Goal: Information Seeking & Learning: Check status

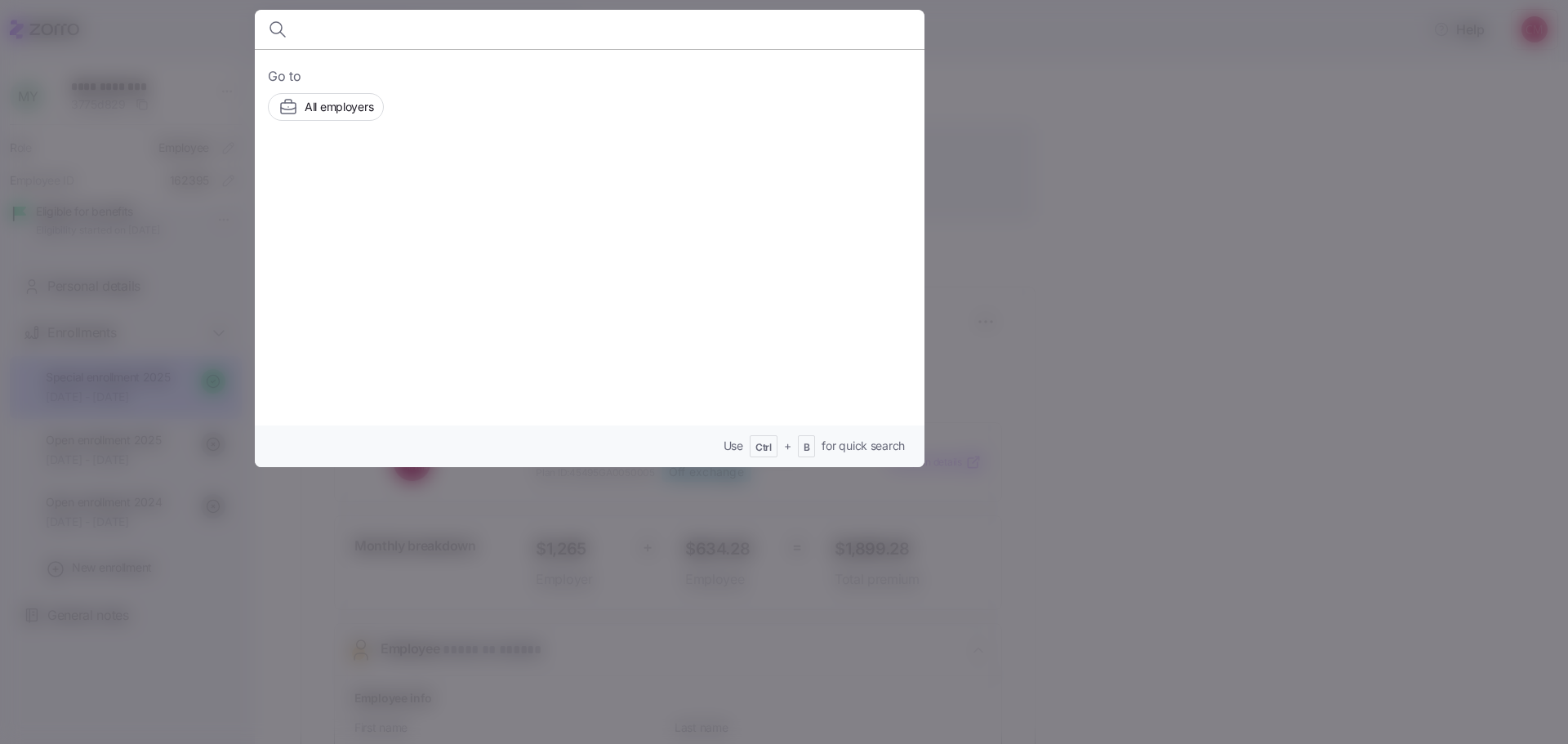
scroll to position [490, 0]
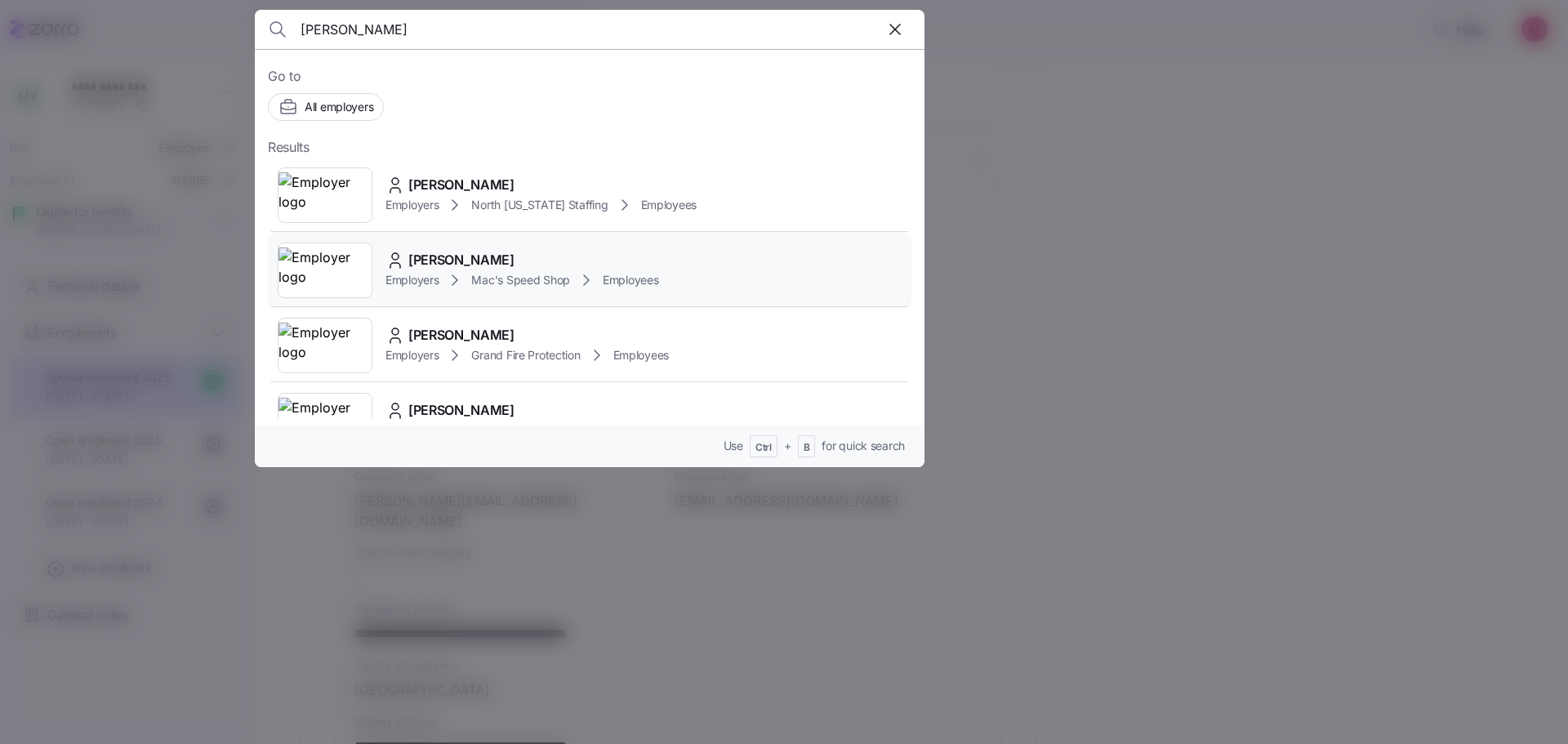
type input "garcia"
click at [330, 274] on img at bounding box center [326, 271] width 93 height 46
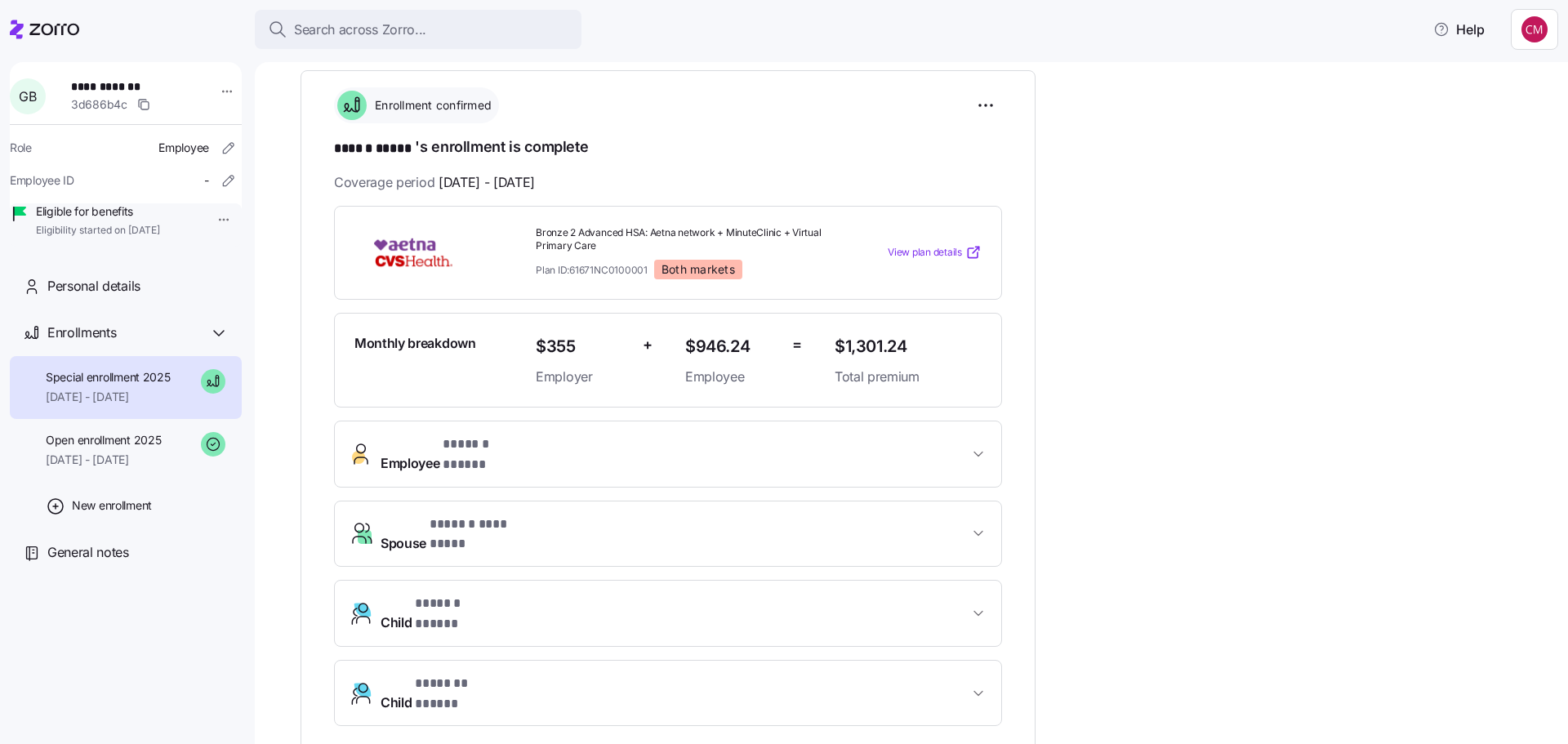
scroll to position [245, 0]
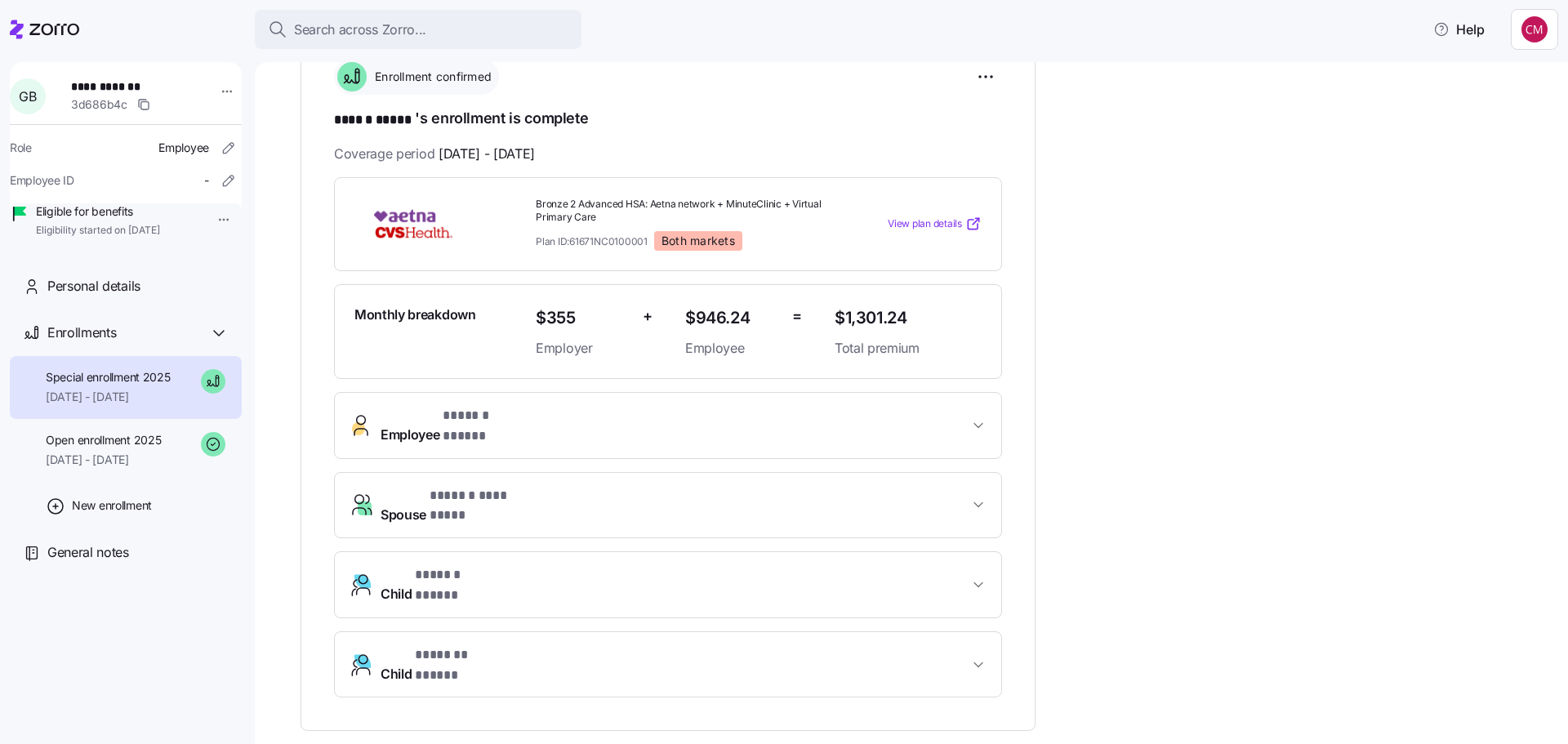
click at [495, 414] on span "* ****** ***** *" at bounding box center [487, 416] width 89 height 21
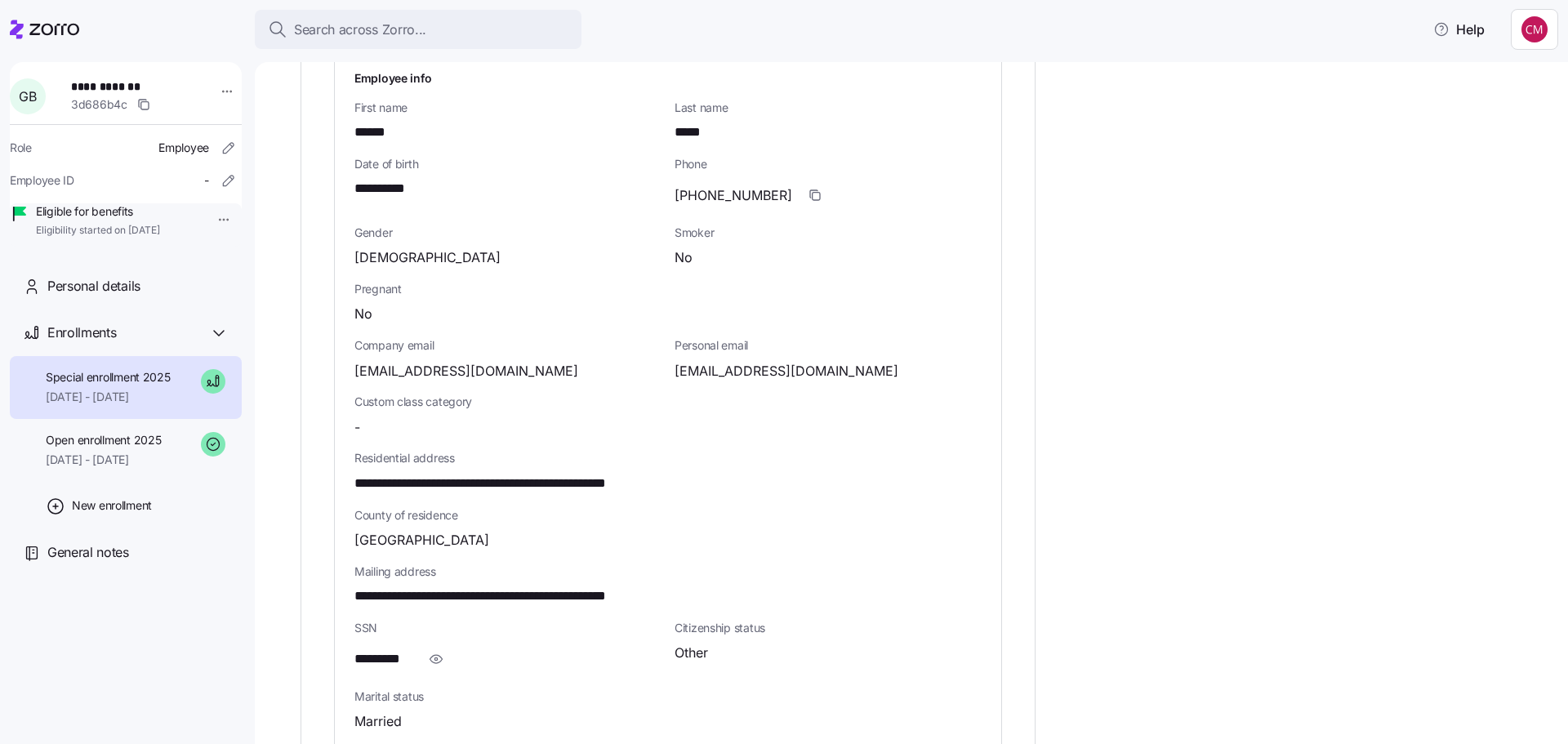
scroll to position [654, 0]
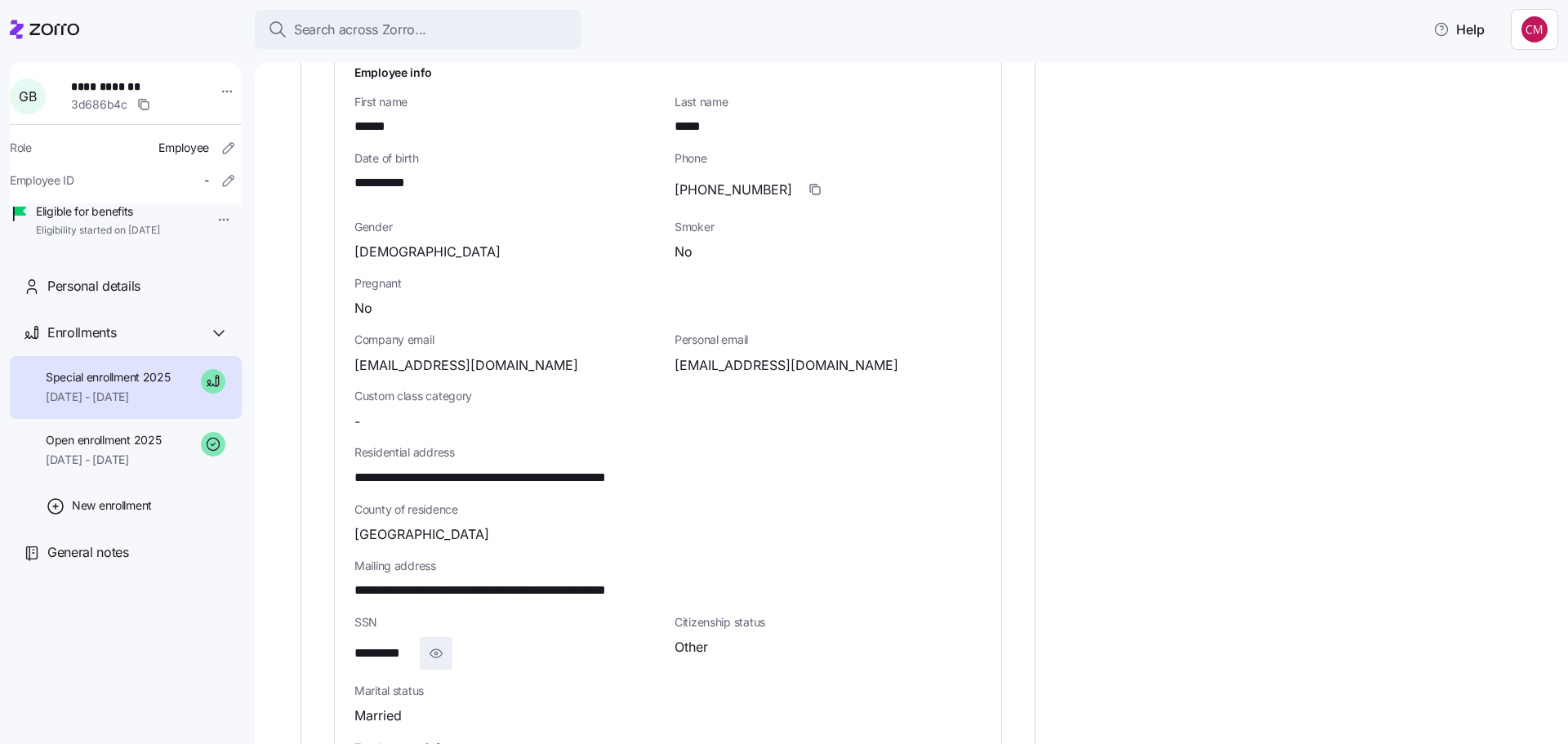
click at [419, 637] on div "*********" at bounding box center [508, 654] width 307 height 33
click at [434, 644] on icon "button" at bounding box center [436, 654] width 16 height 20
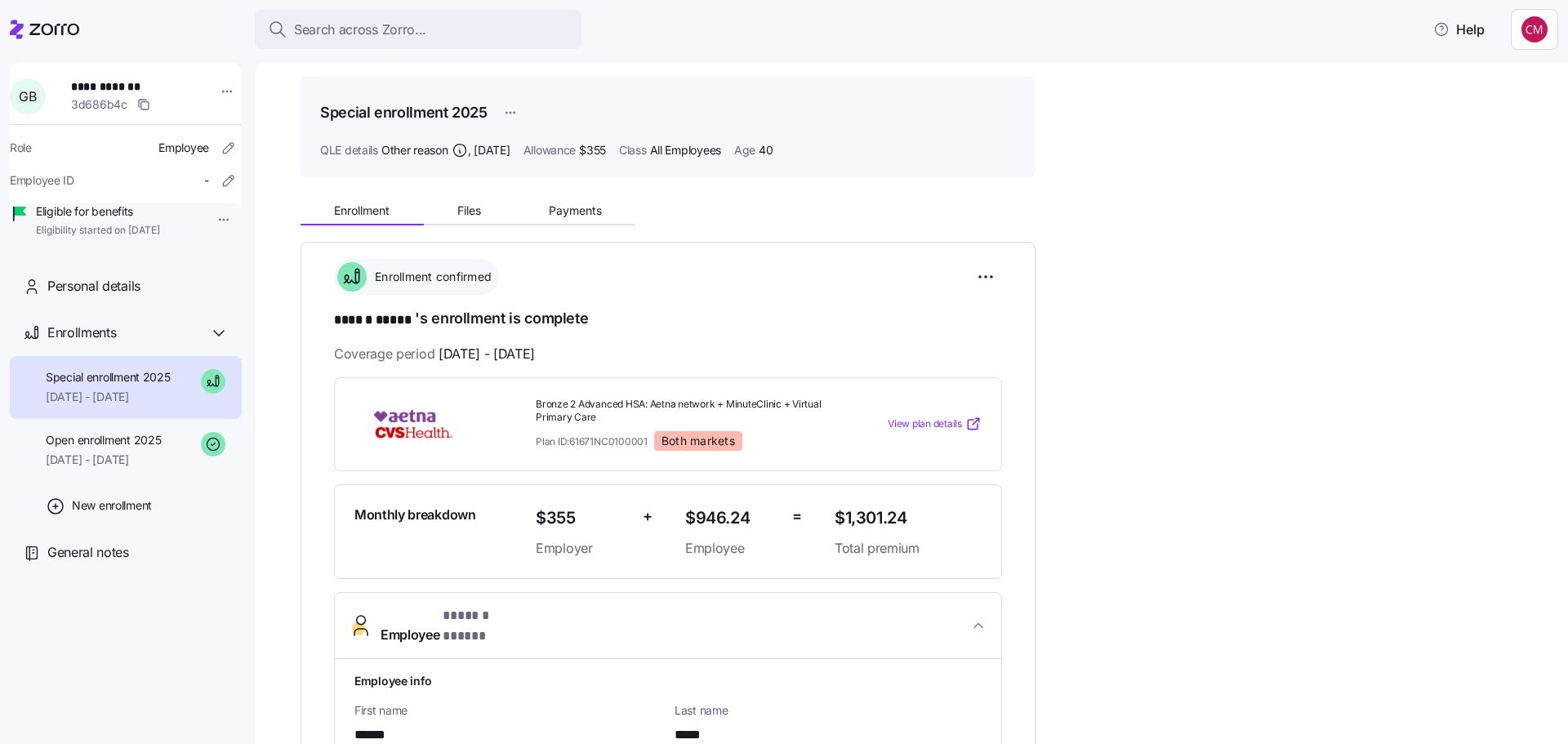
scroll to position [0, 0]
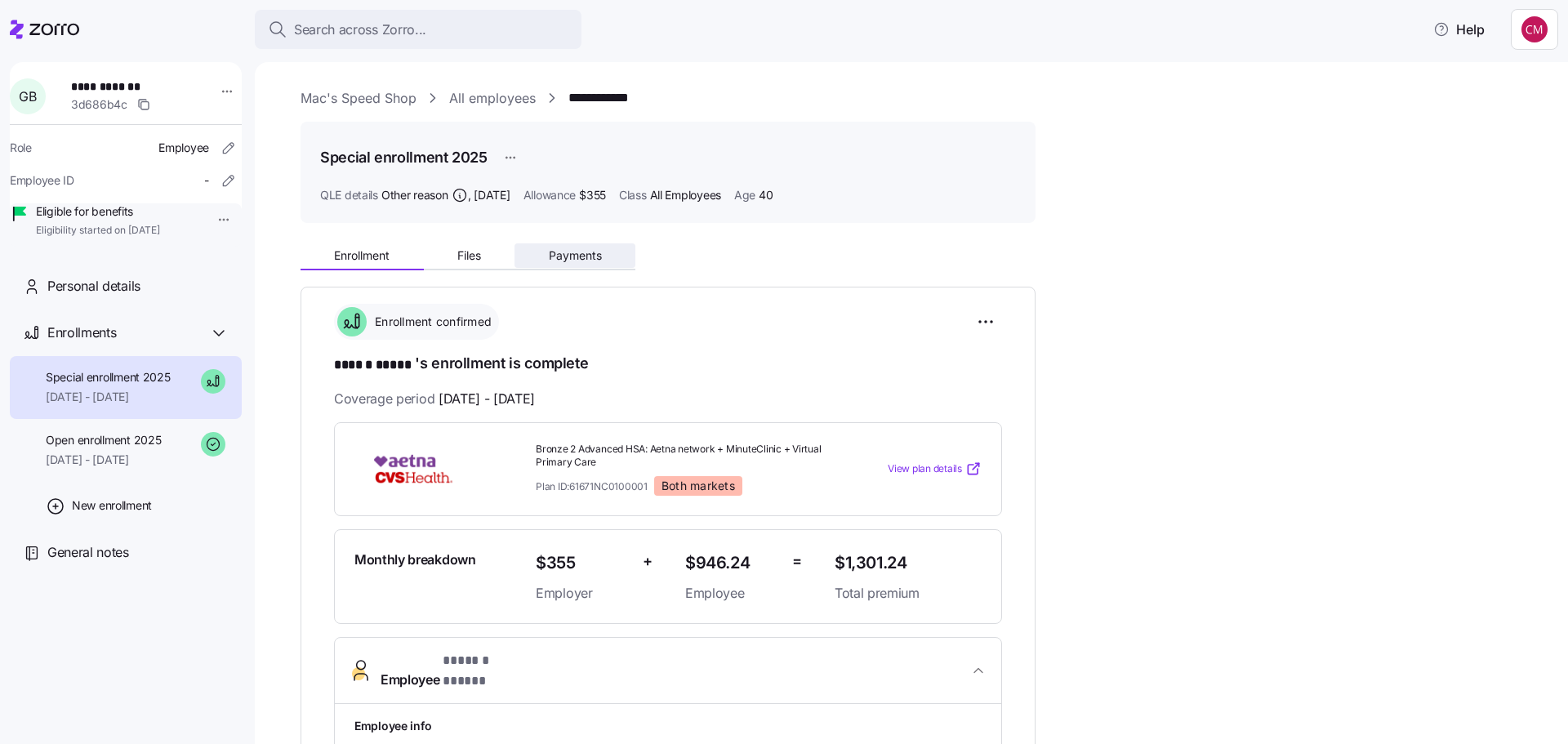
click at [569, 253] on span "Payments" at bounding box center [575, 256] width 53 height 11
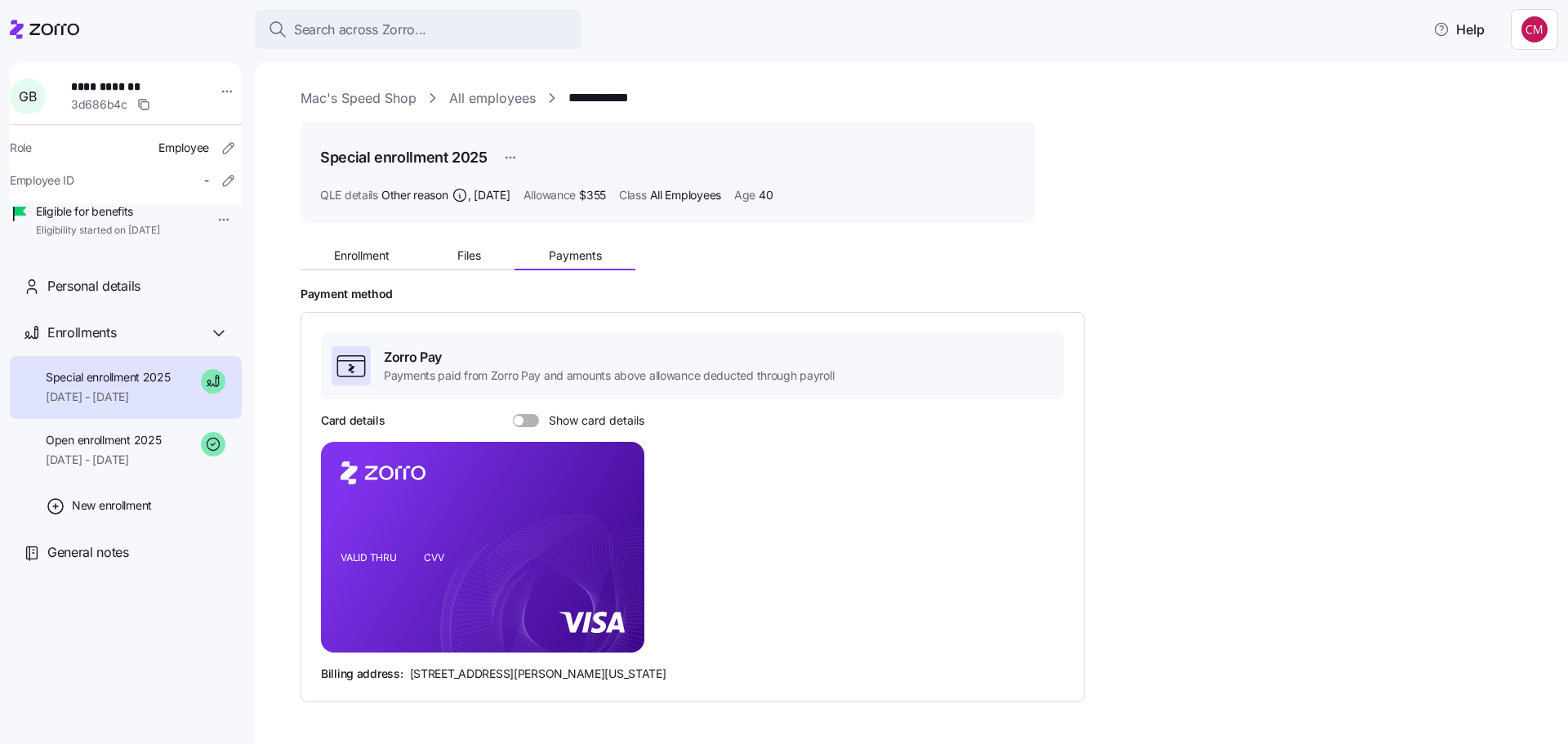
click at [519, 422] on span at bounding box center [518, 421] width 10 height 10
click at [513, 414] on input "Show card details" at bounding box center [513, 414] width 0 height 0
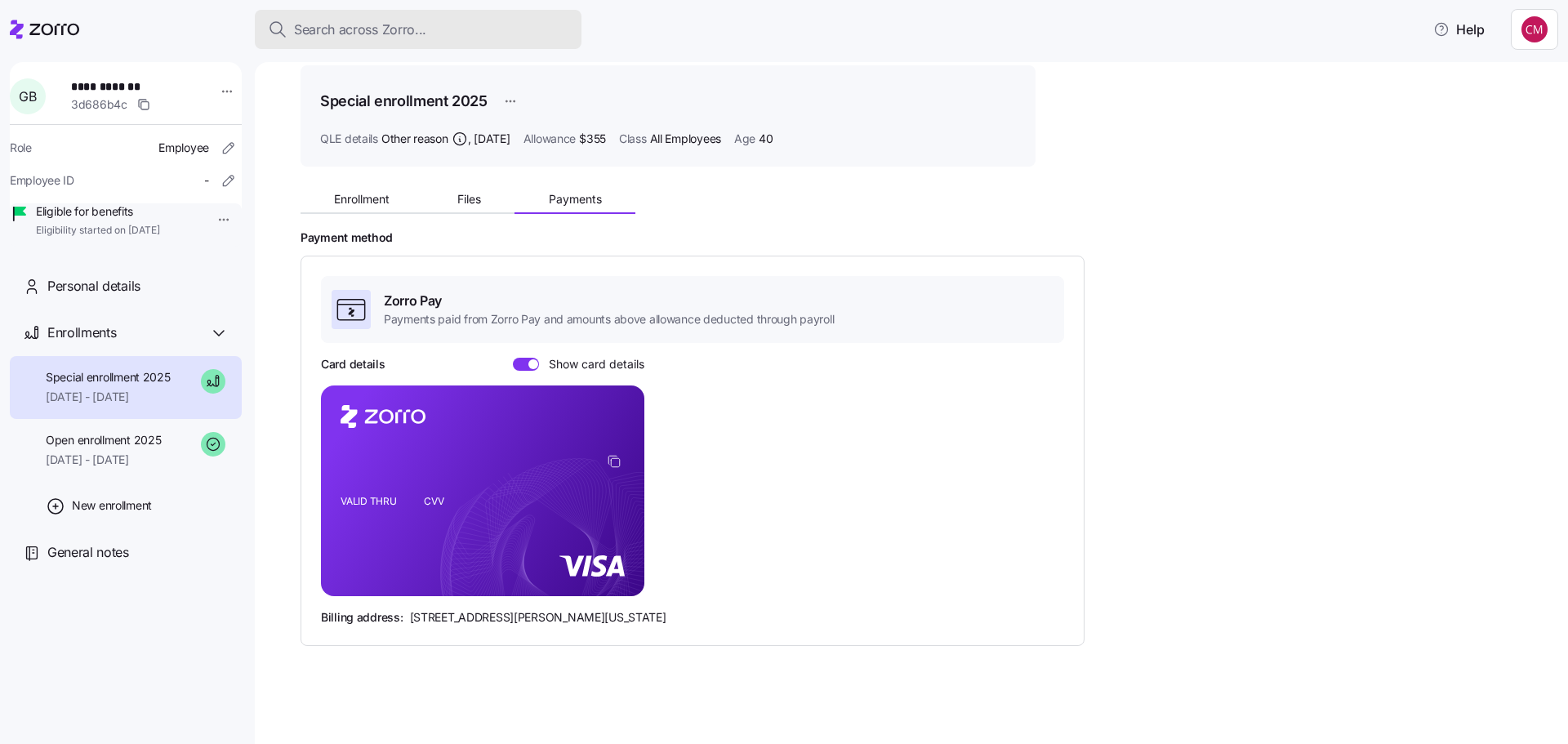
click at [354, 31] on span "Search across Zorro..." at bounding box center [359, 30] width 132 height 21
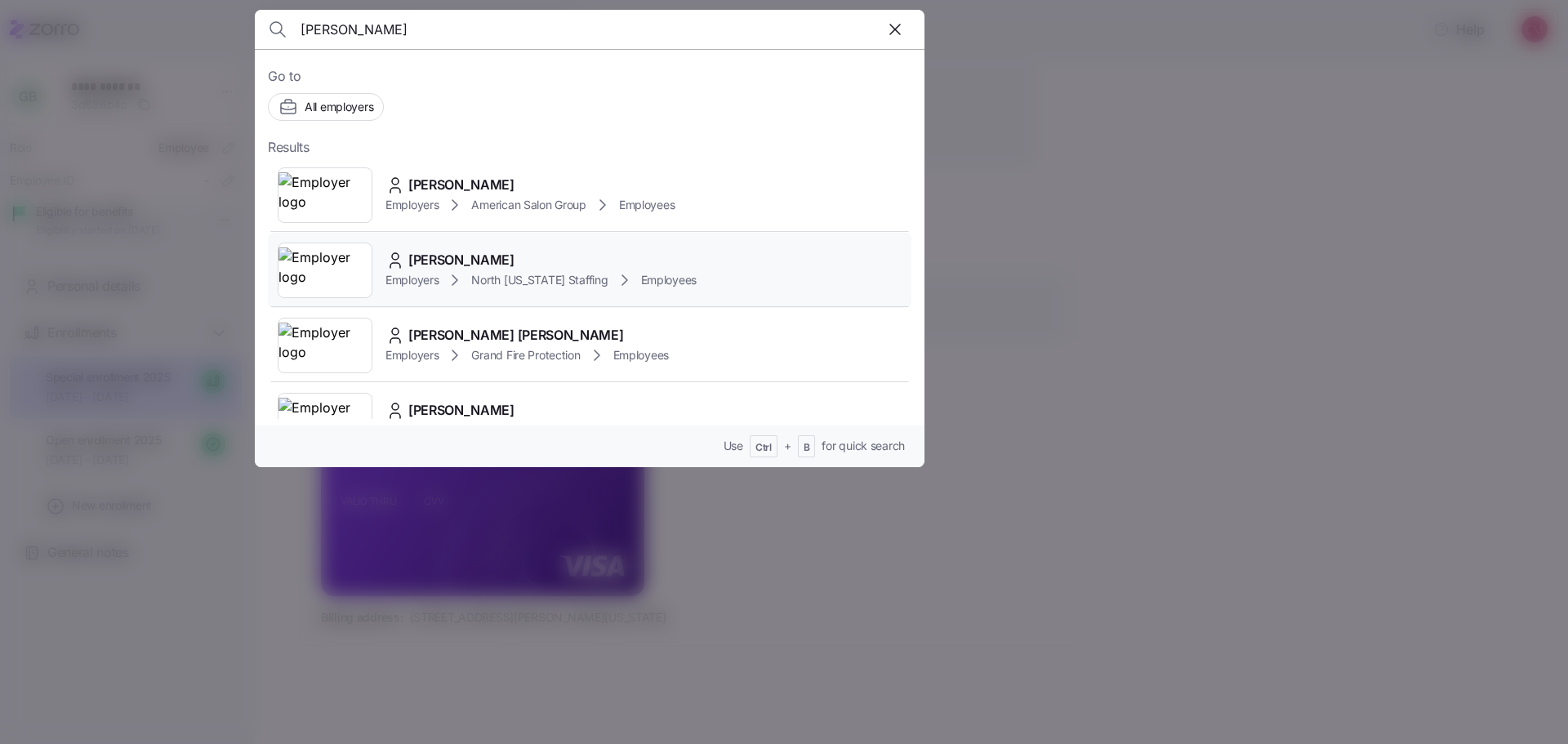
type input "miranda"
click at [309, 253] on img at bounding box center [326, 271] width 93 height 46
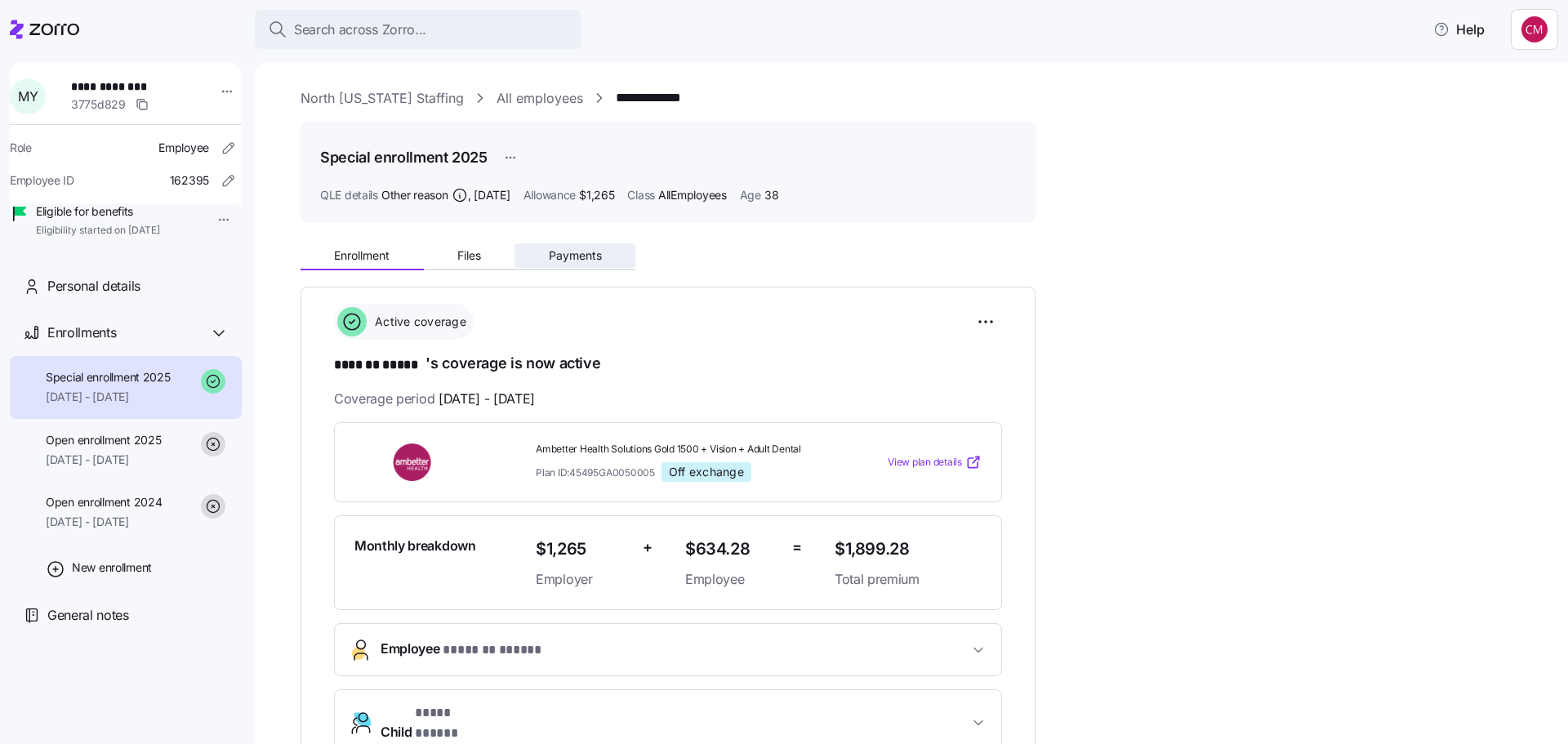
click at [581, 261] on span "Payments" at bounding box center [575, 256] width 53 height 11
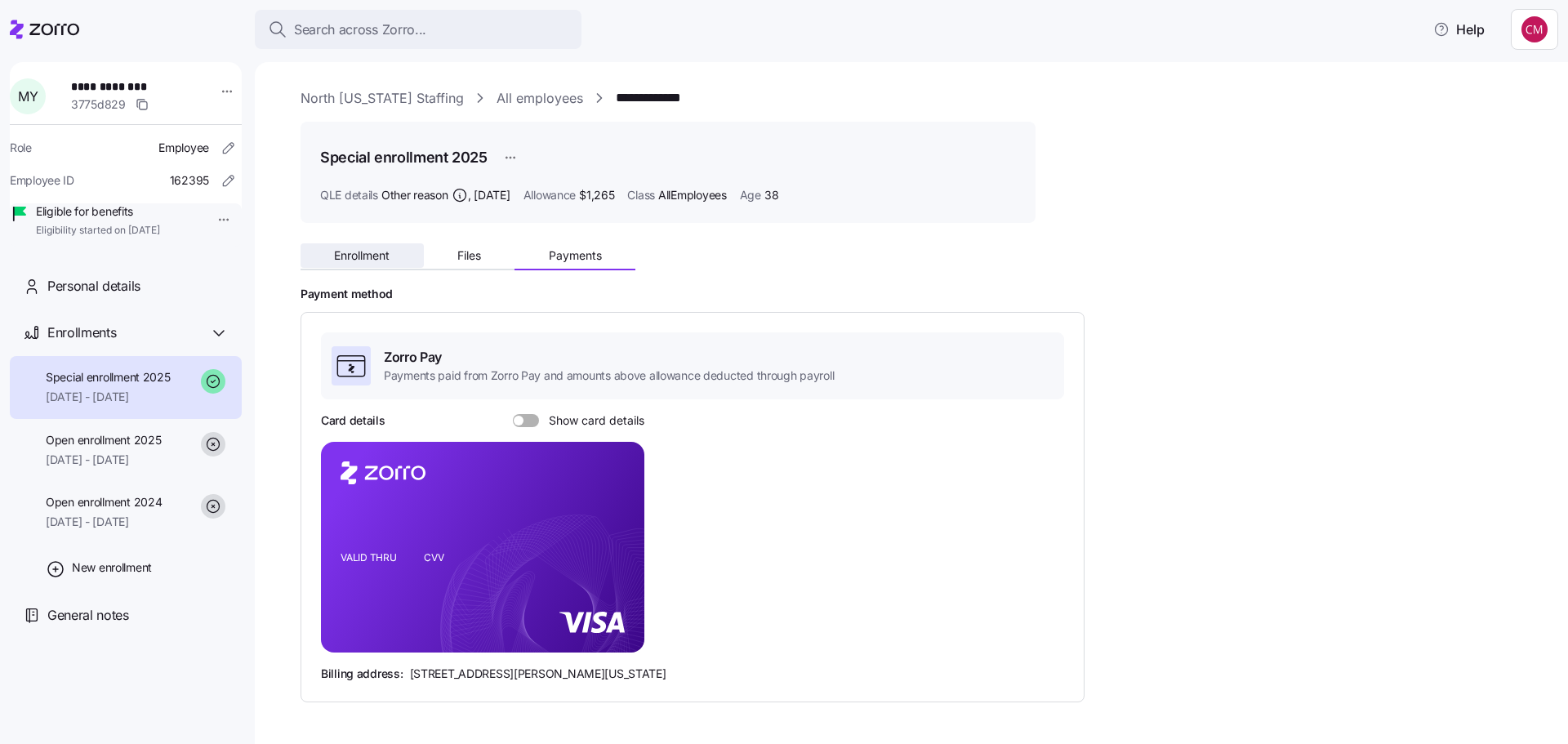
click at [381, 258] on span "Enrollment" at bounding box center [362, 256] width 56 height 11
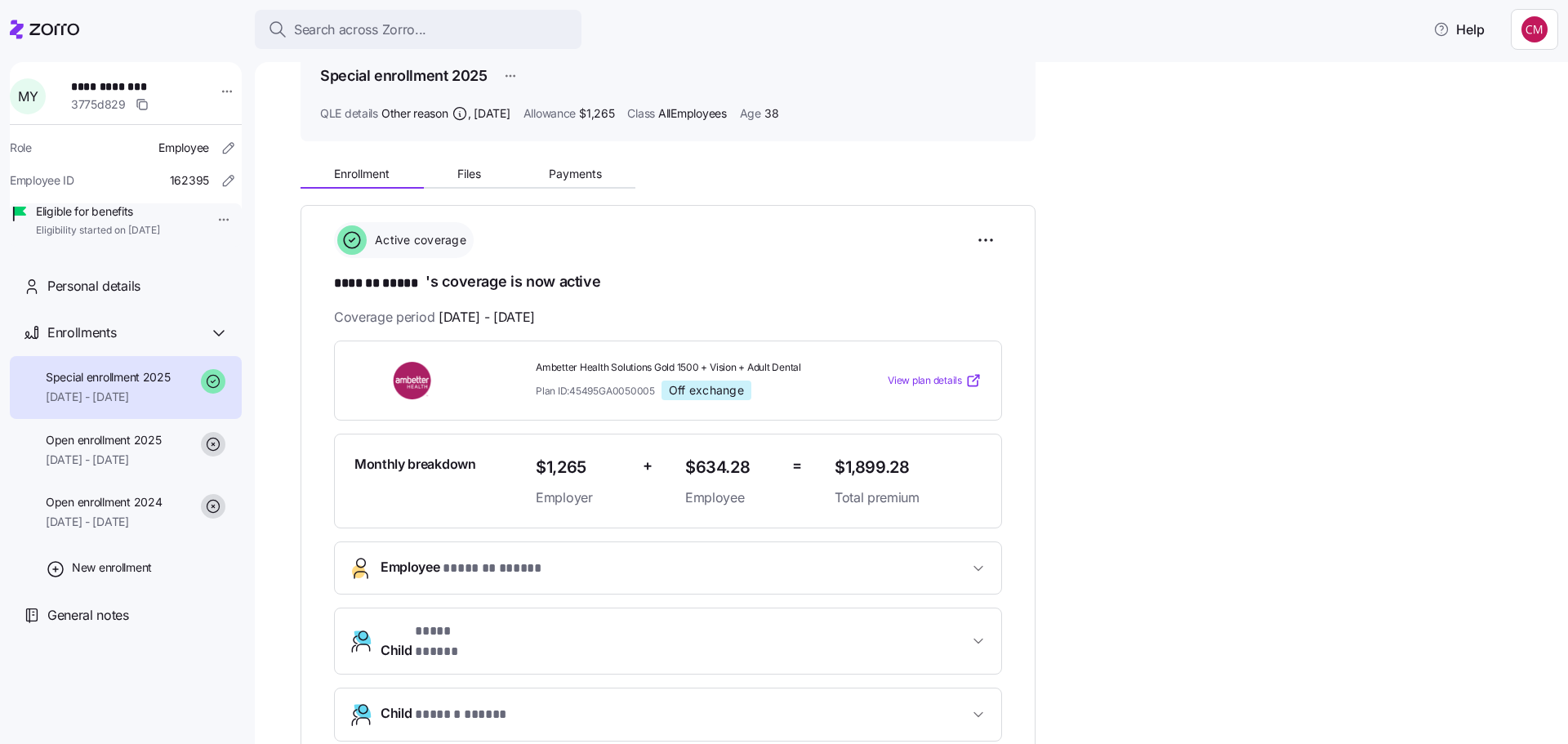
scroll to position [62, 0]
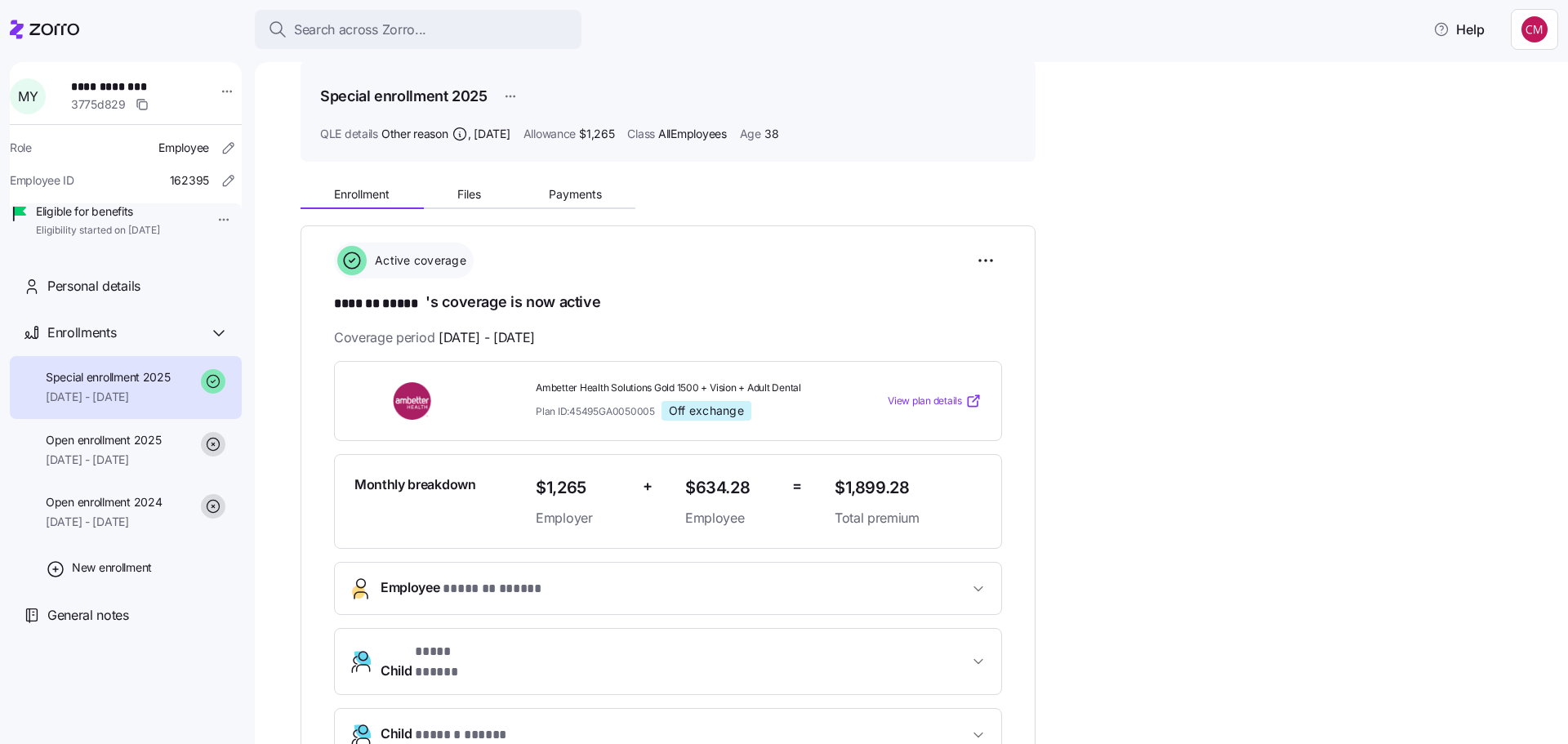
click at [450, 445] on div "**********" at bounding box center [668, 601] width 668 height 481
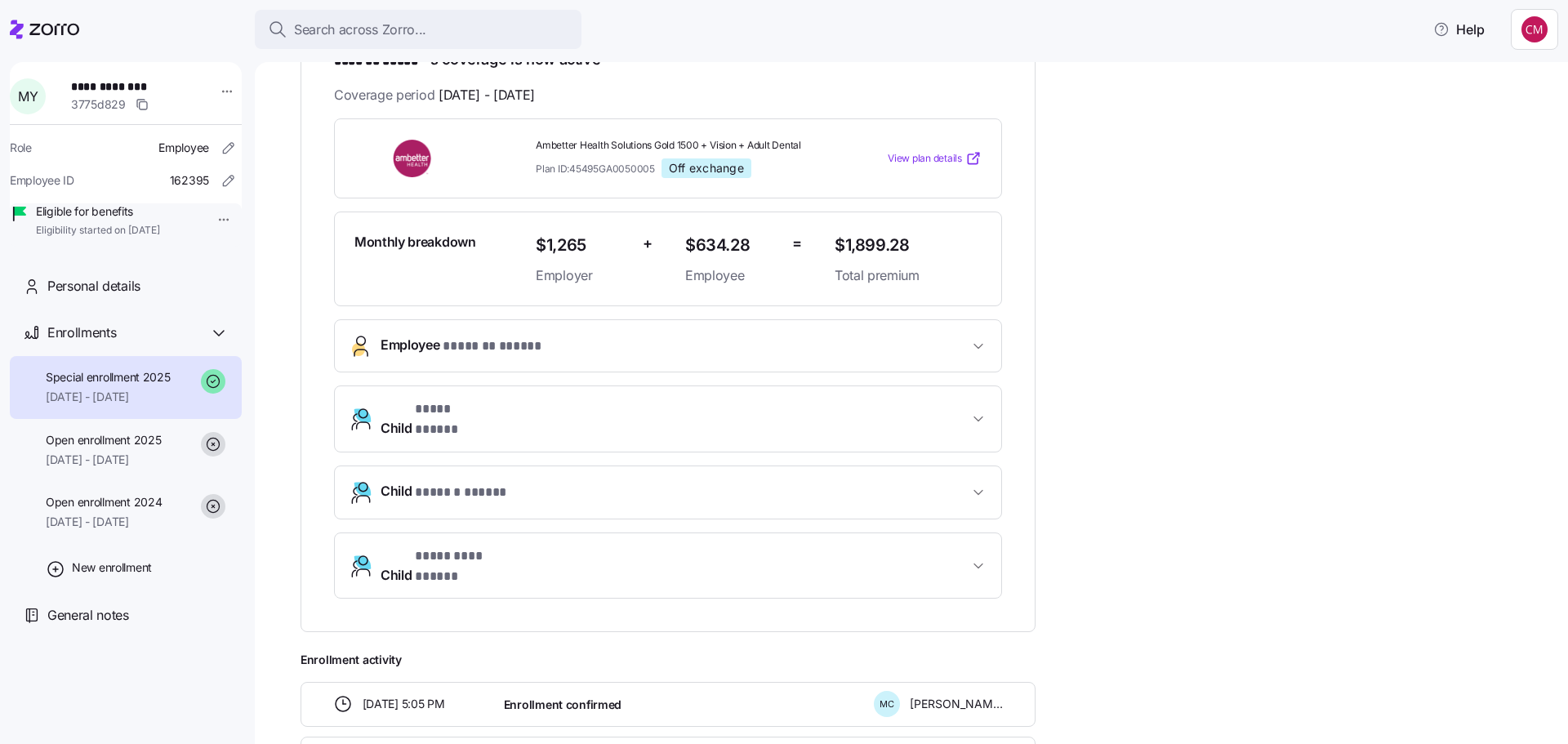
scroll to position [326, 0]
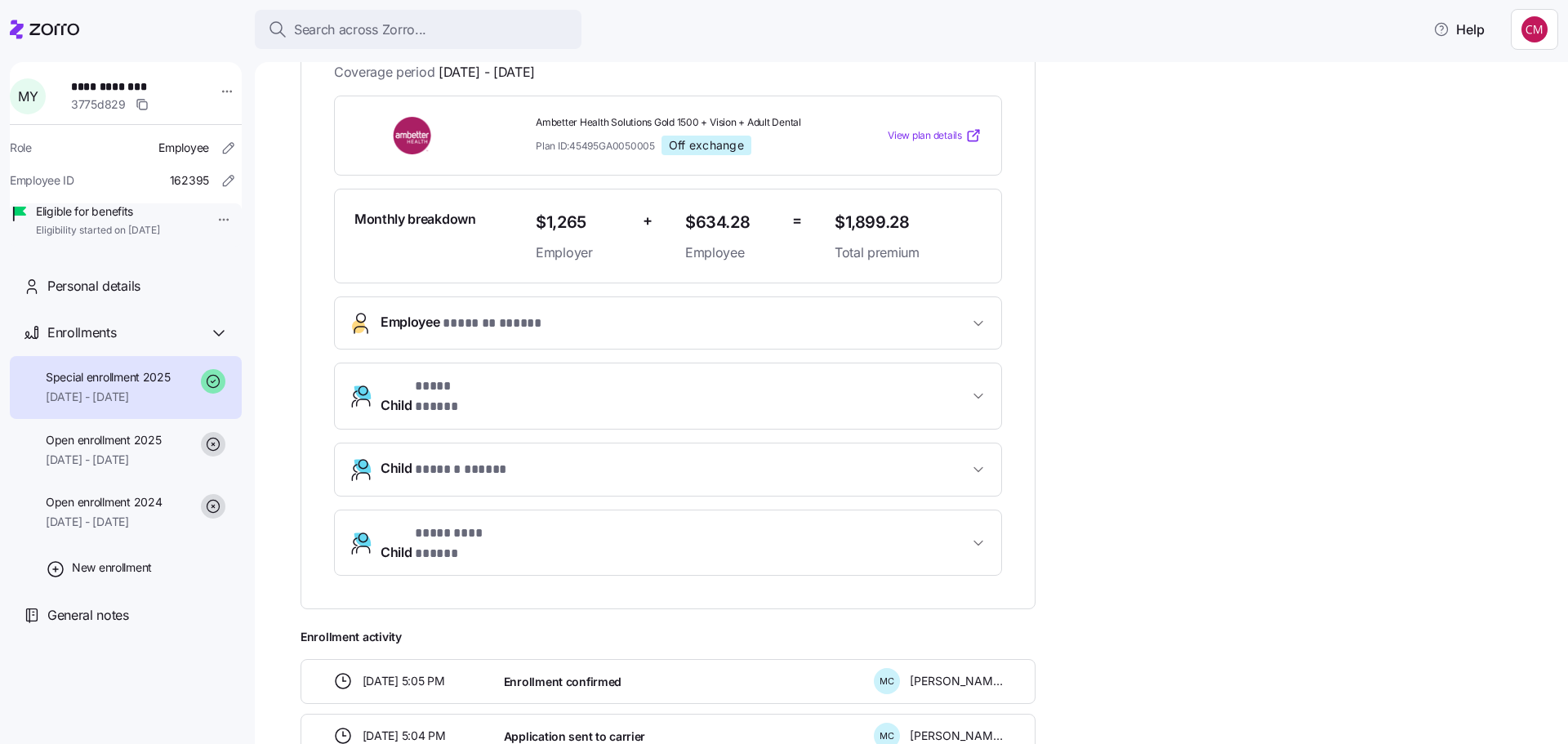
click at [759, 303] on button "Employee * ******* ***** *" at bounding box center [668, 322] width 666 height 52
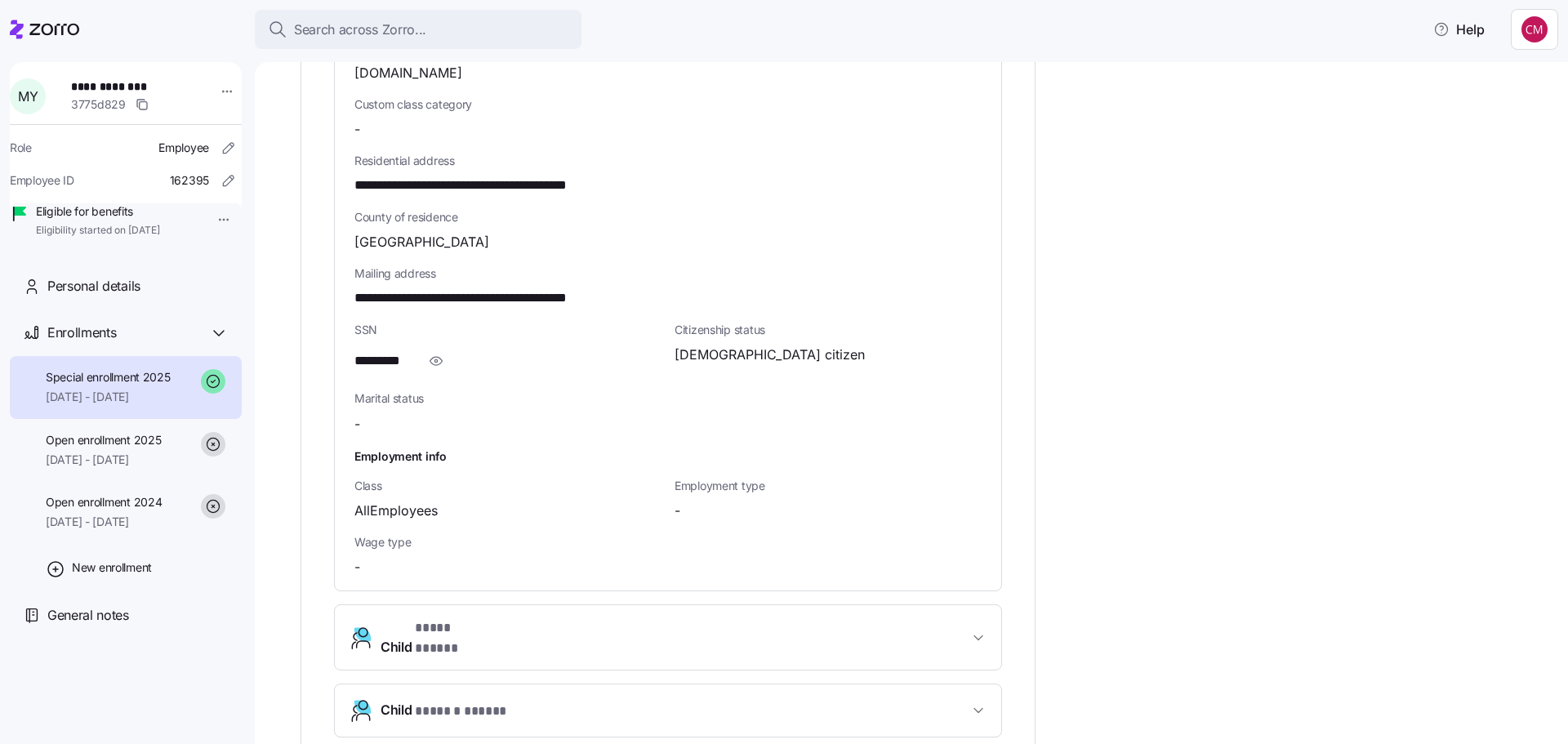
scroll to position [980, 0]
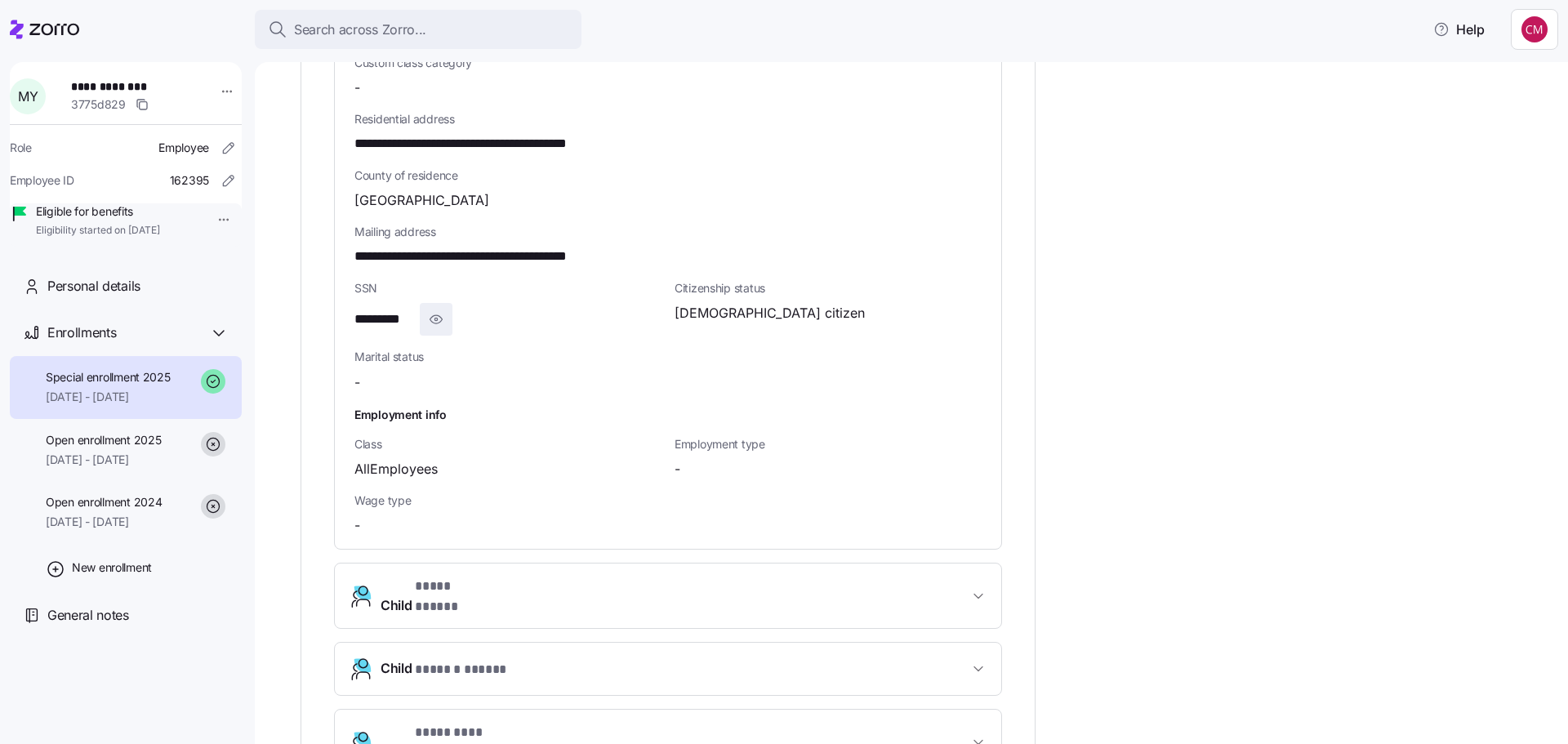
click at [449, 304] on span "button" at bounding box center [436, 319] width 31 height 31
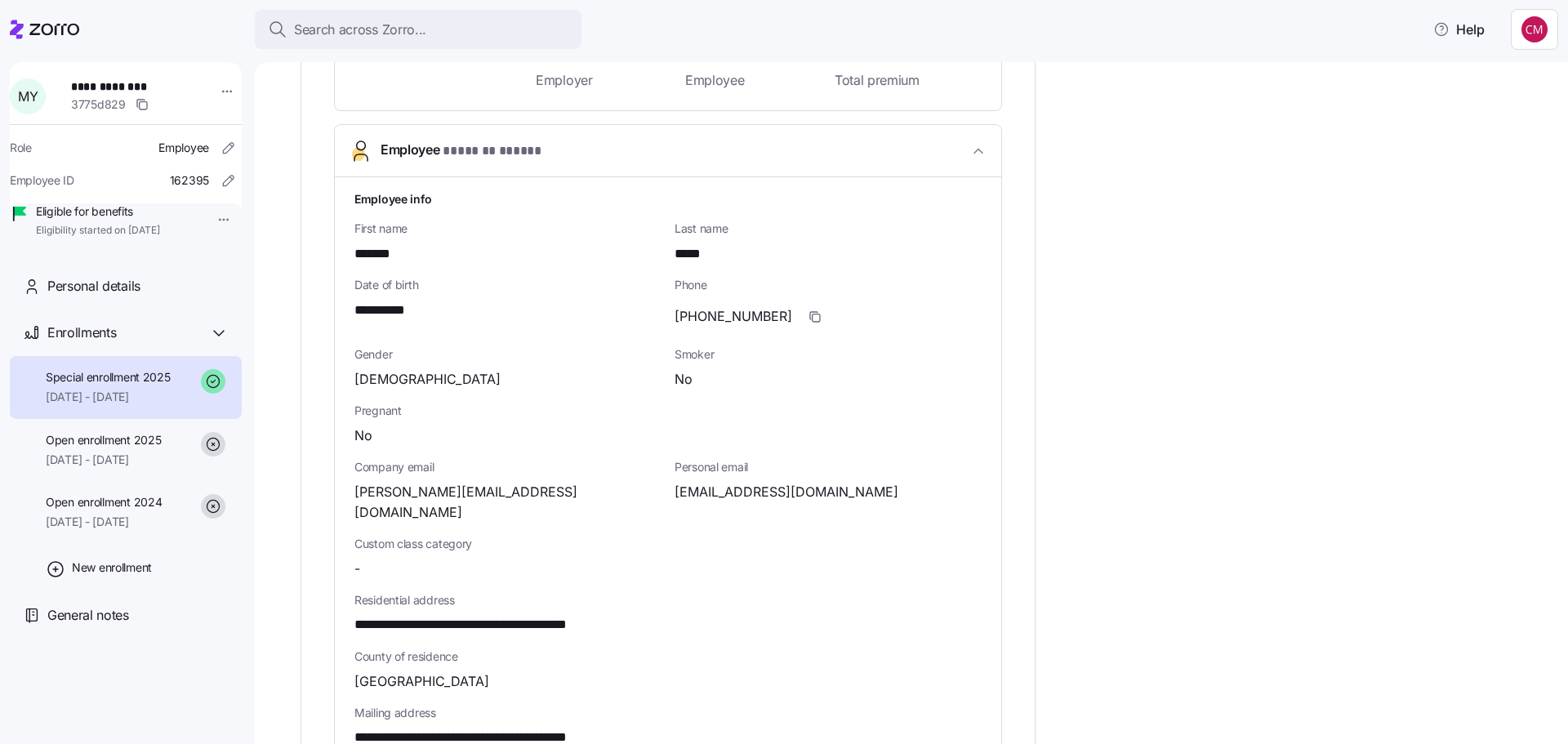
scroll to position [326, 0]
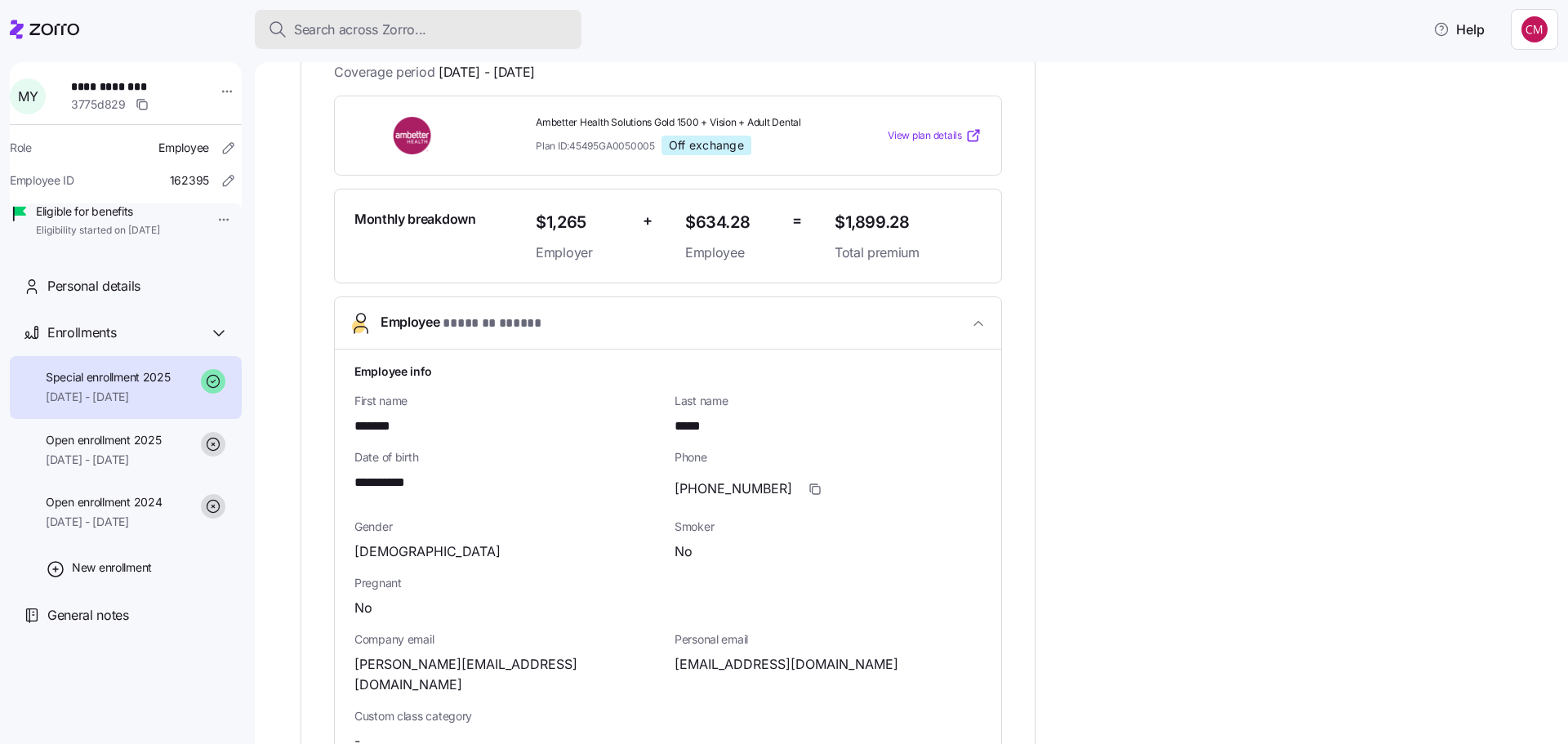
click at [358, 25] on span "Search across Zorro..." at bounding box center [359, 30] width 132 height 21
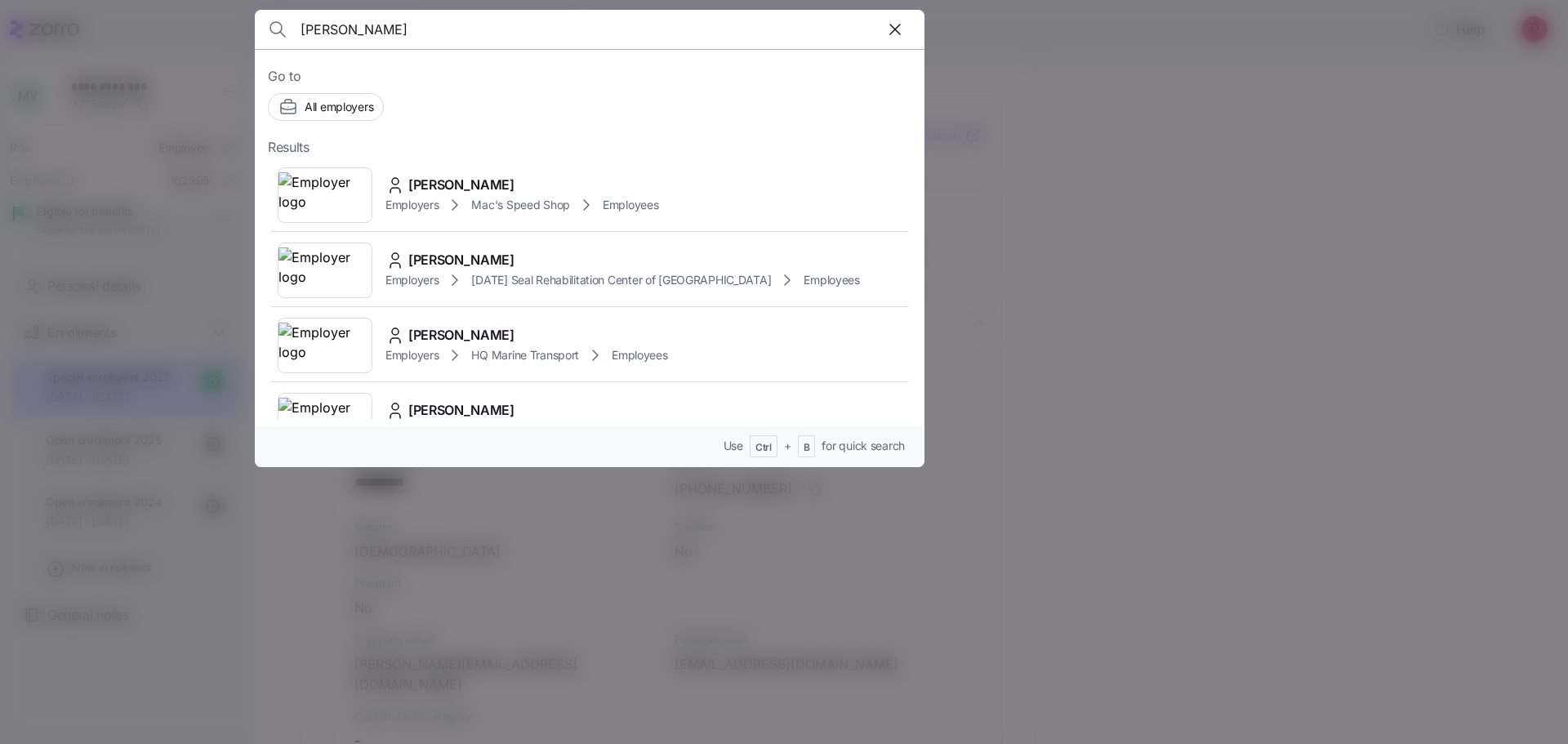
type input "jeffrey boland"
click at [348, 179] on img at bounding box center [326, 195] width 93 height 46
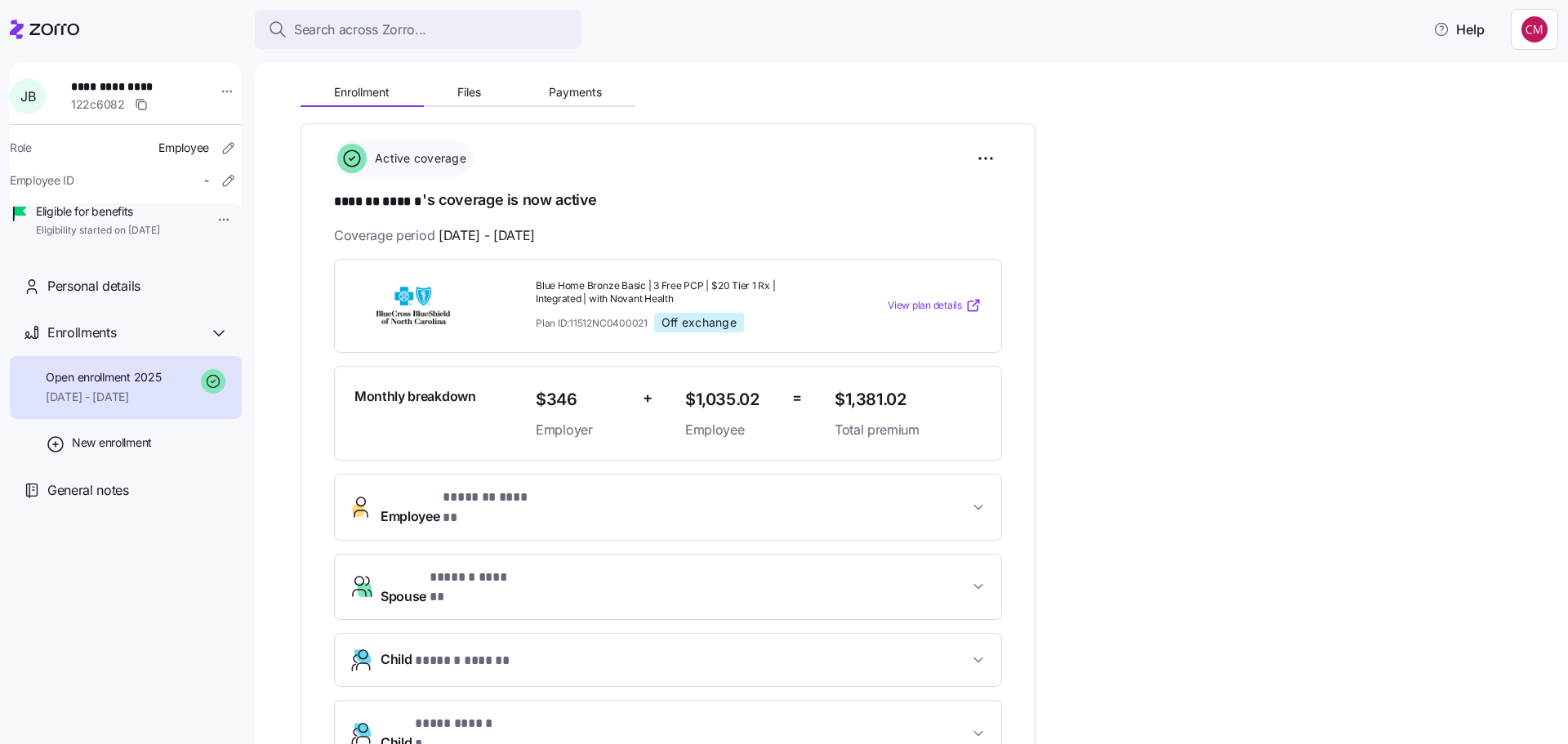
scroll to position [409, 0]
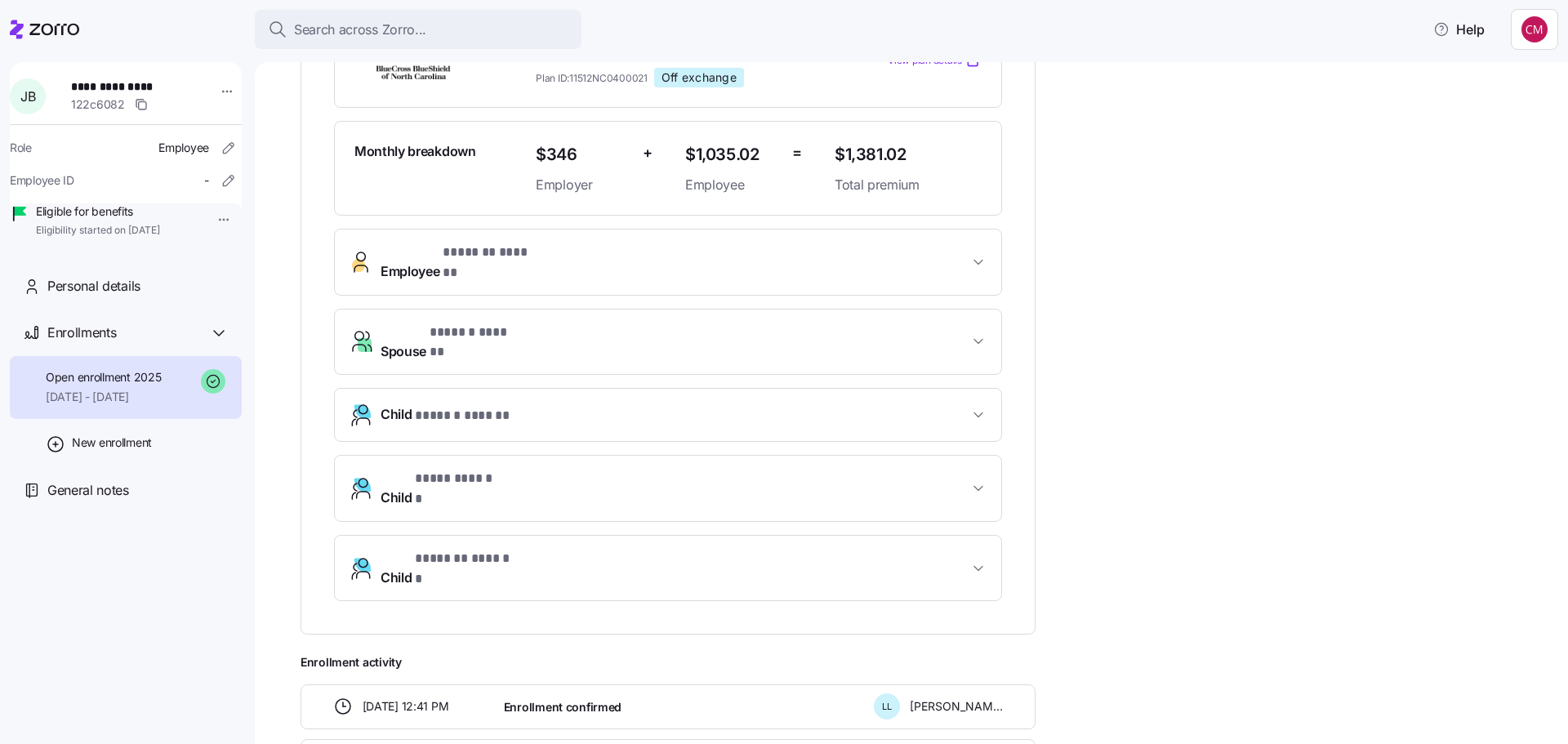
click at [584, 262] on span "Employee * ******* ****** *" at bounding box center [674, 262] width 588 height 39
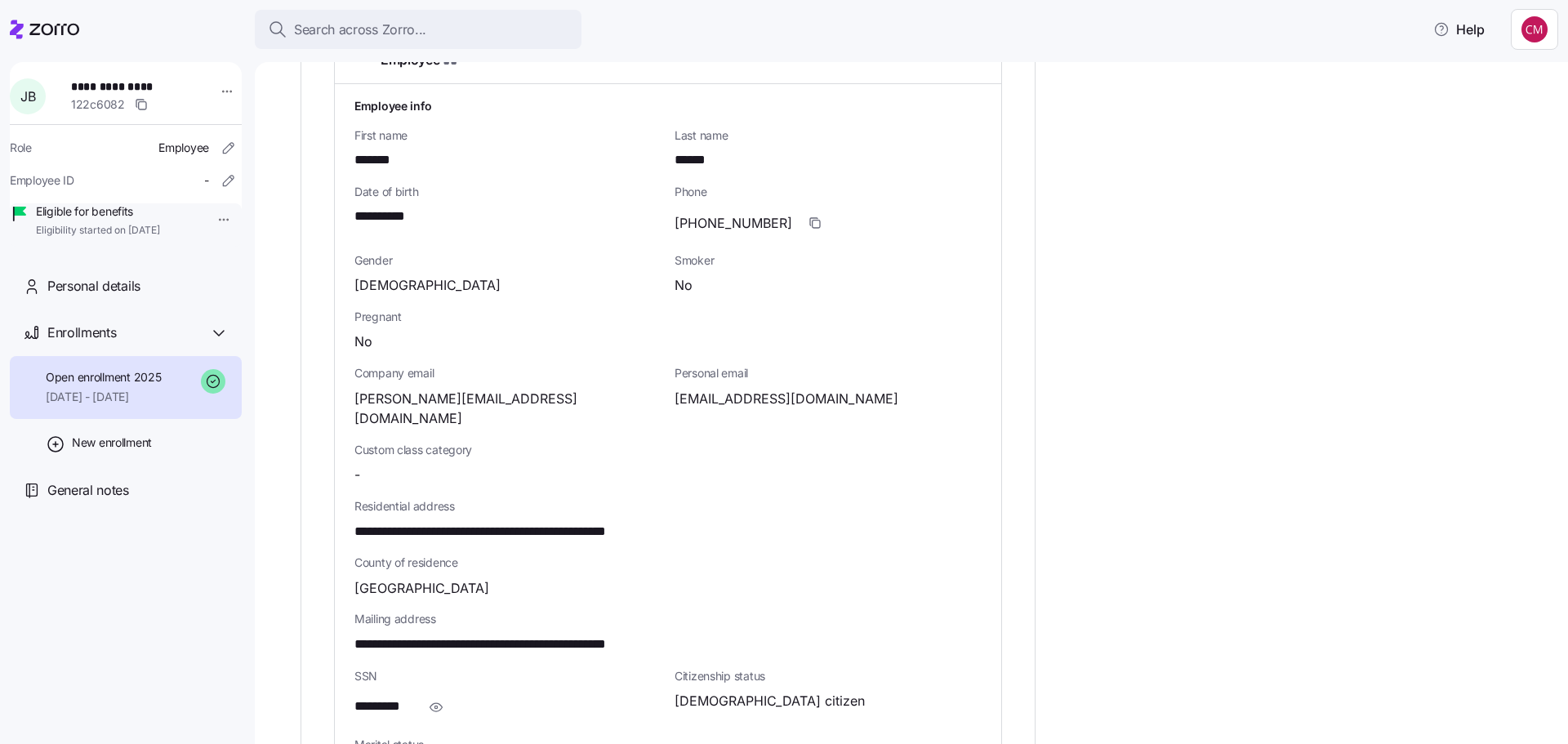
scroll to position [654, 0]
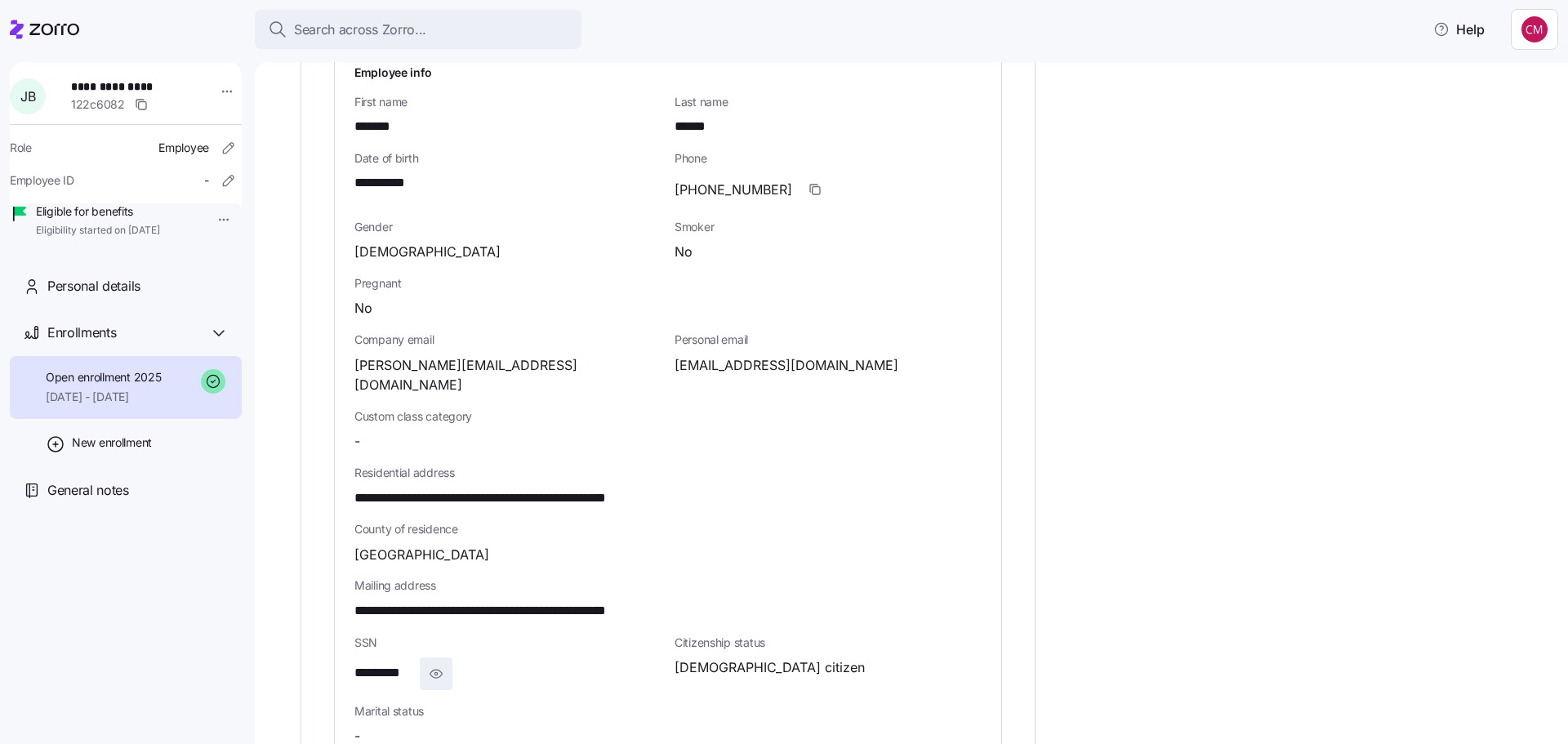
click at [430, 664] on icon "button" at bounding box center [436, 673] width 16 height 20
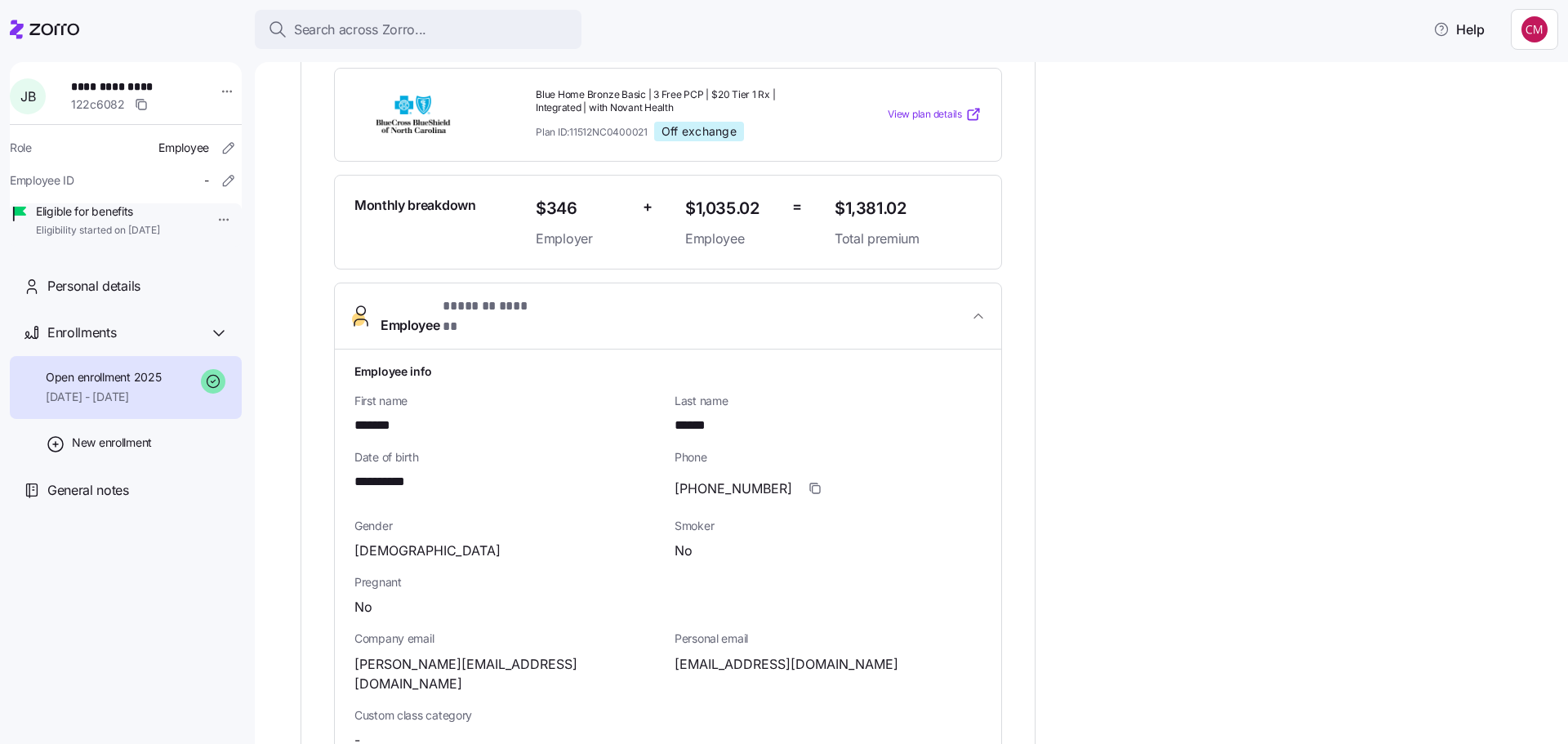
scroll to position [326, 0]
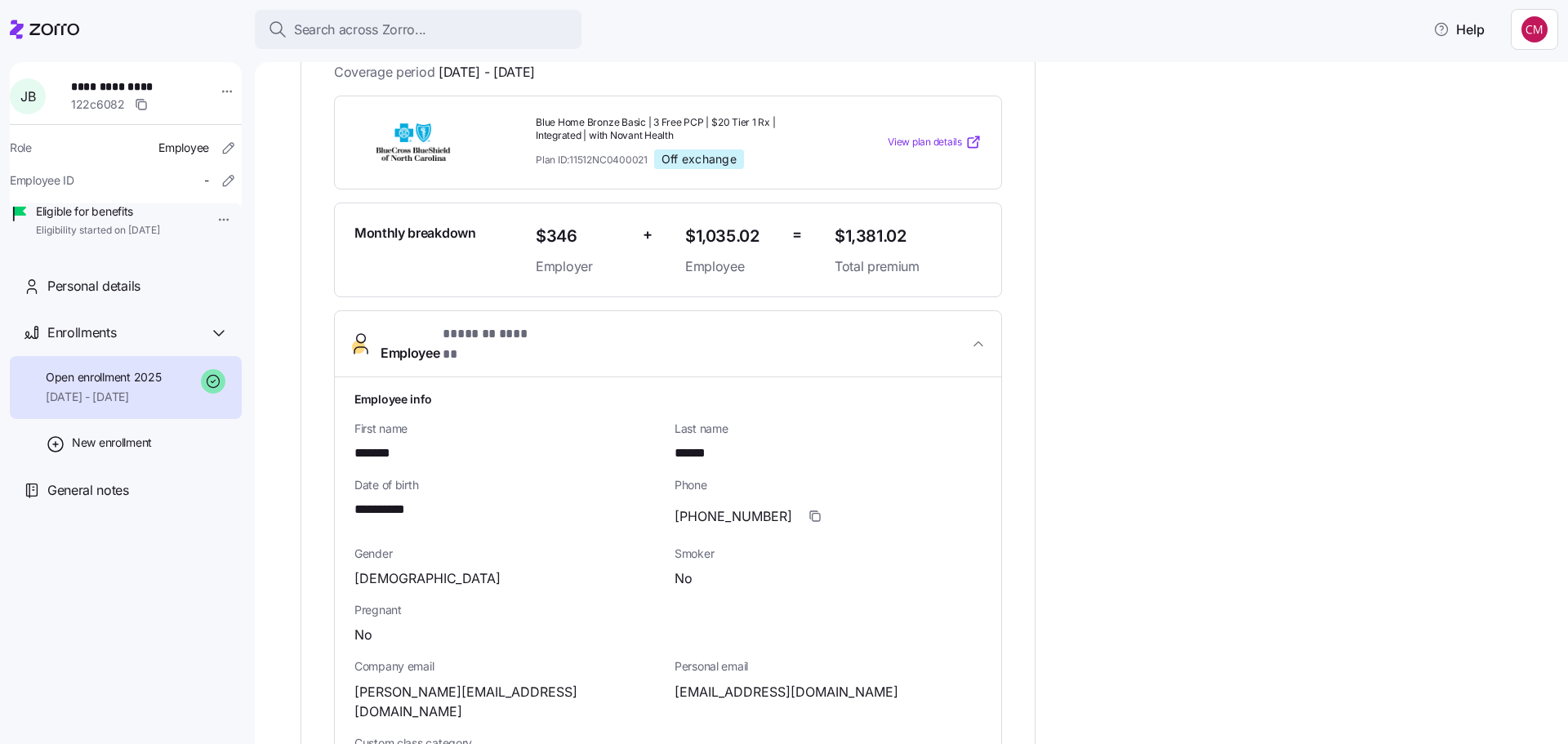
click at [75, 29] on icon at bounding box center [44, 30] width 70 height 20
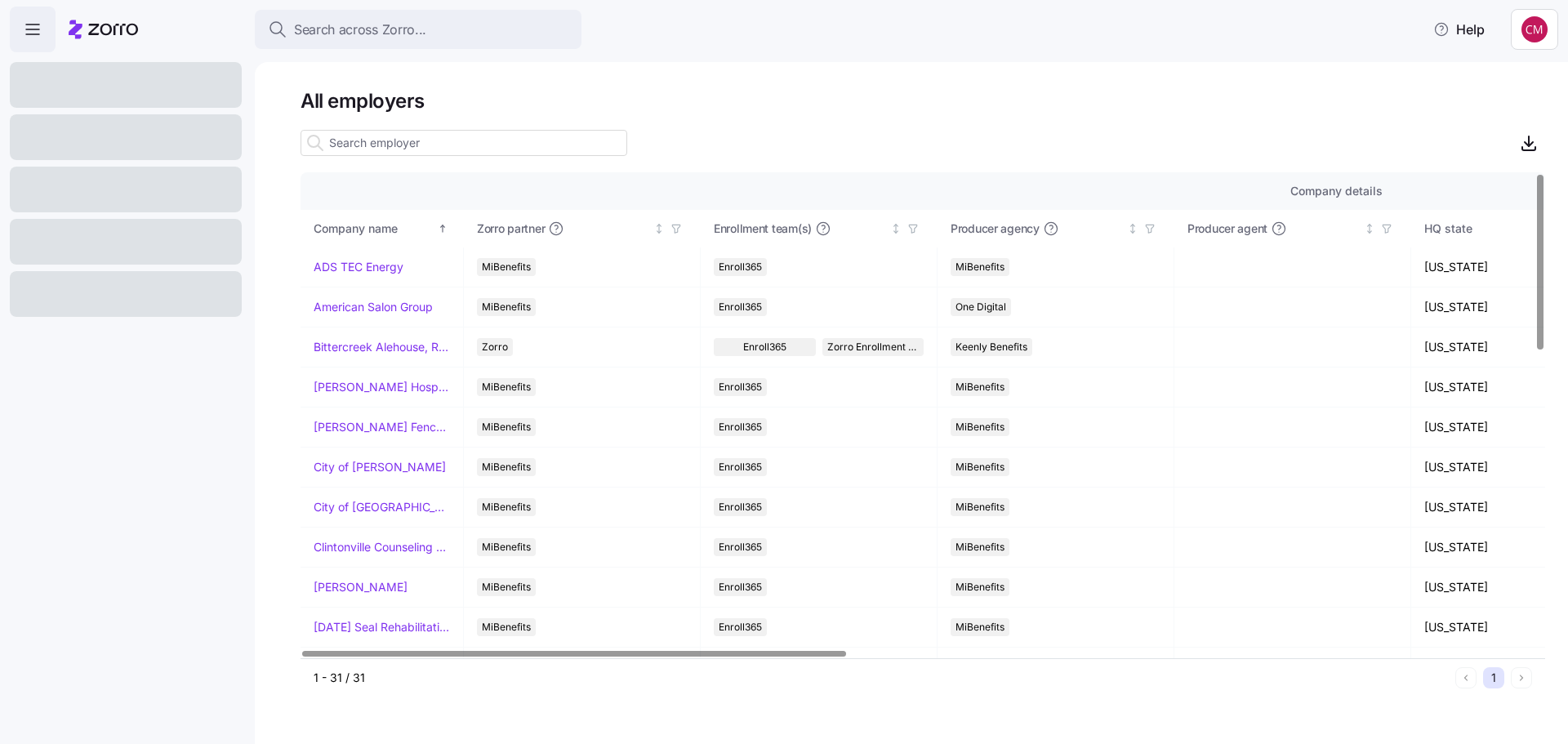
click at [387, 142] on input at bounding box center [463, 143] width 326 height 26
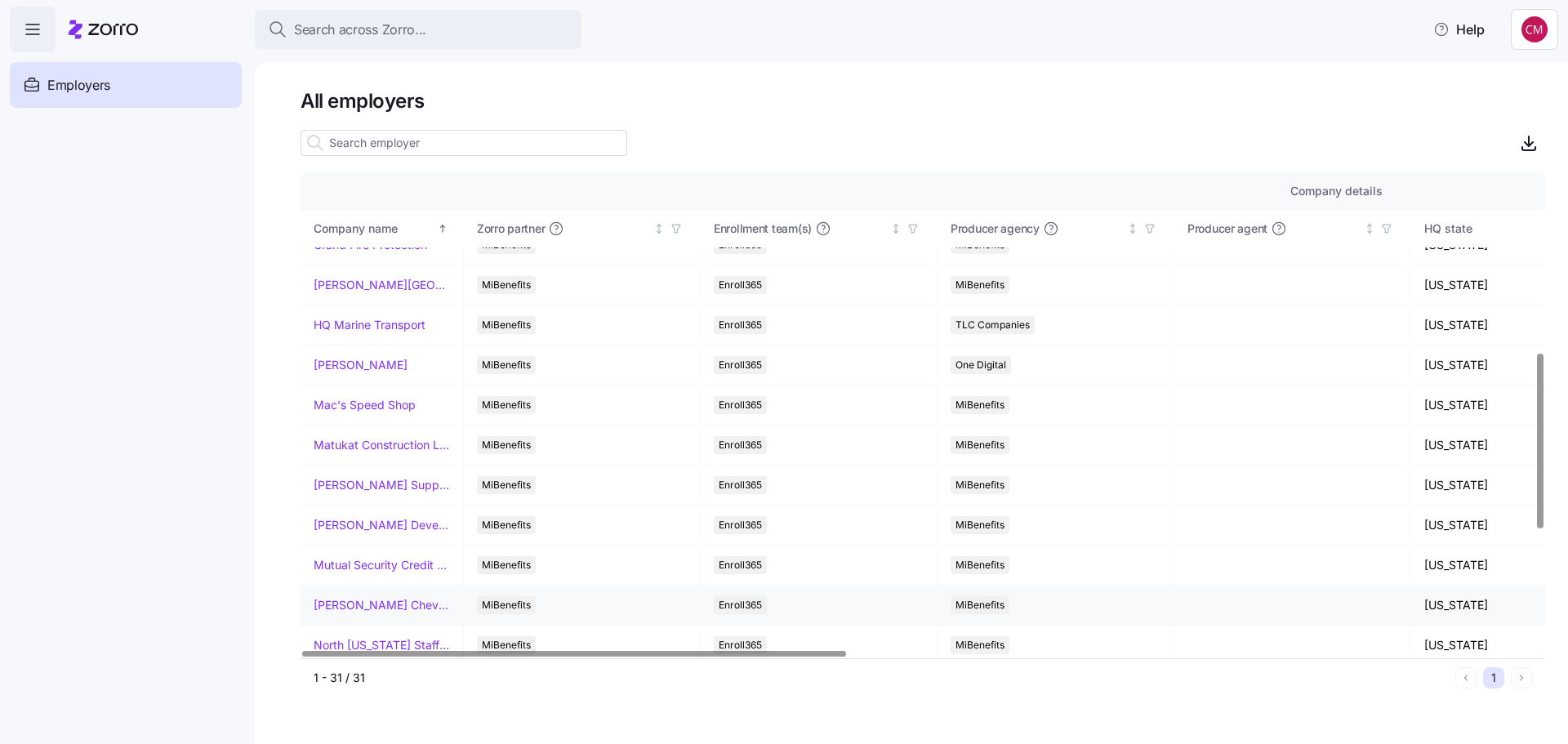
scroll to position [490, 0]
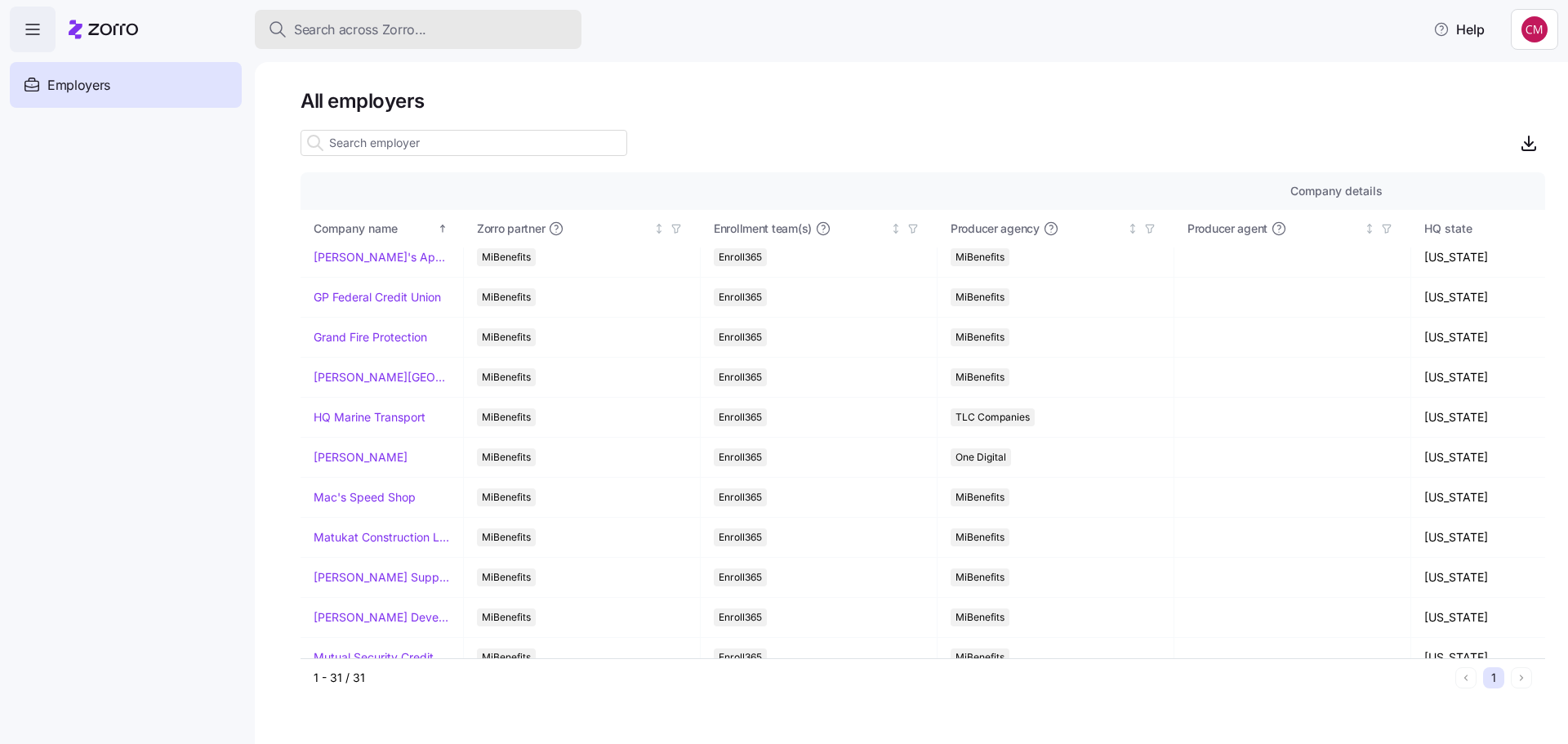
click at [358, 25] on span "Search across Zorro..." at bounding box center [359, 30] width 132 height 21
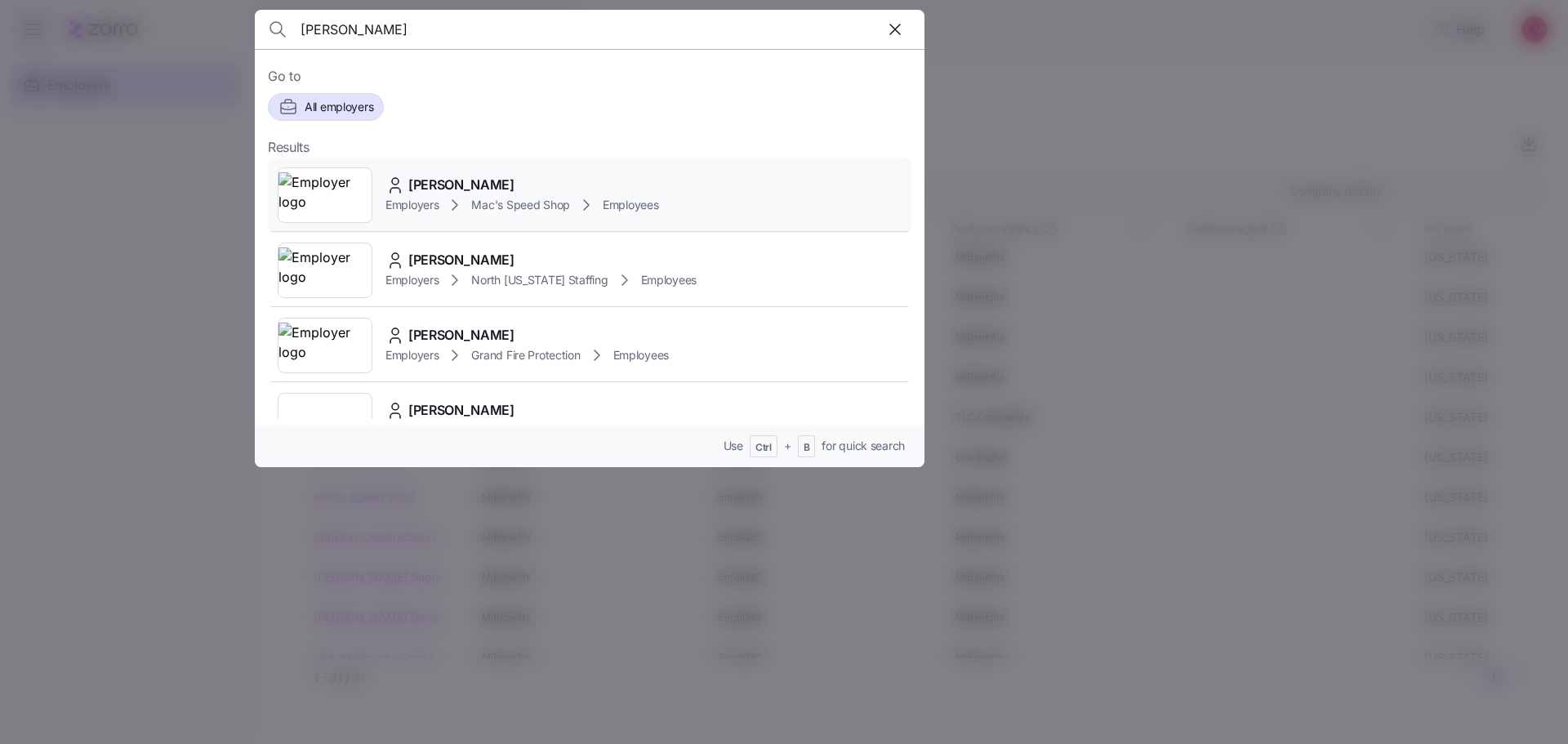
type input "garcia br"
click at [335, 208] on img at bounding box center [326, 195] width 93 height 46
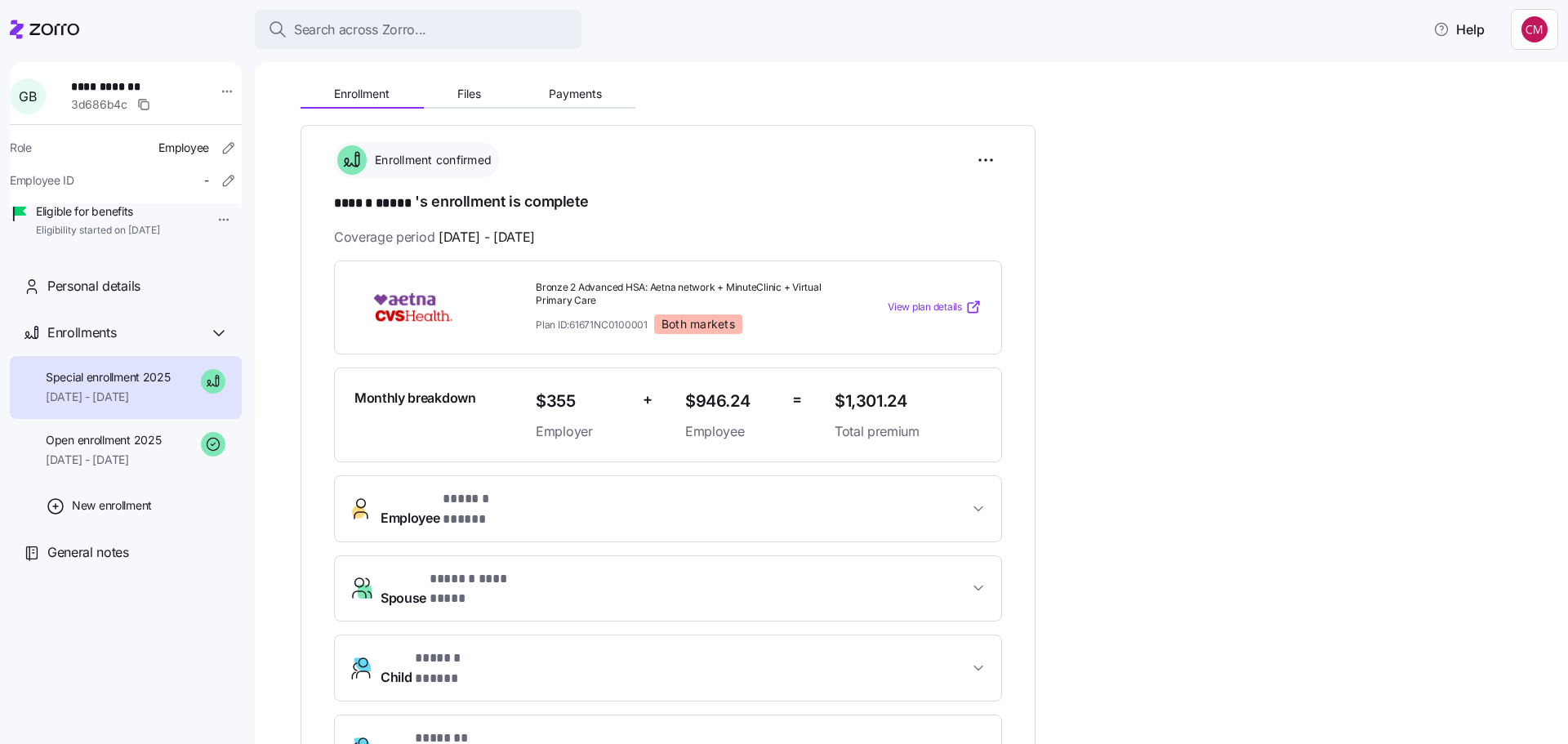
scroll to position [163, 0]
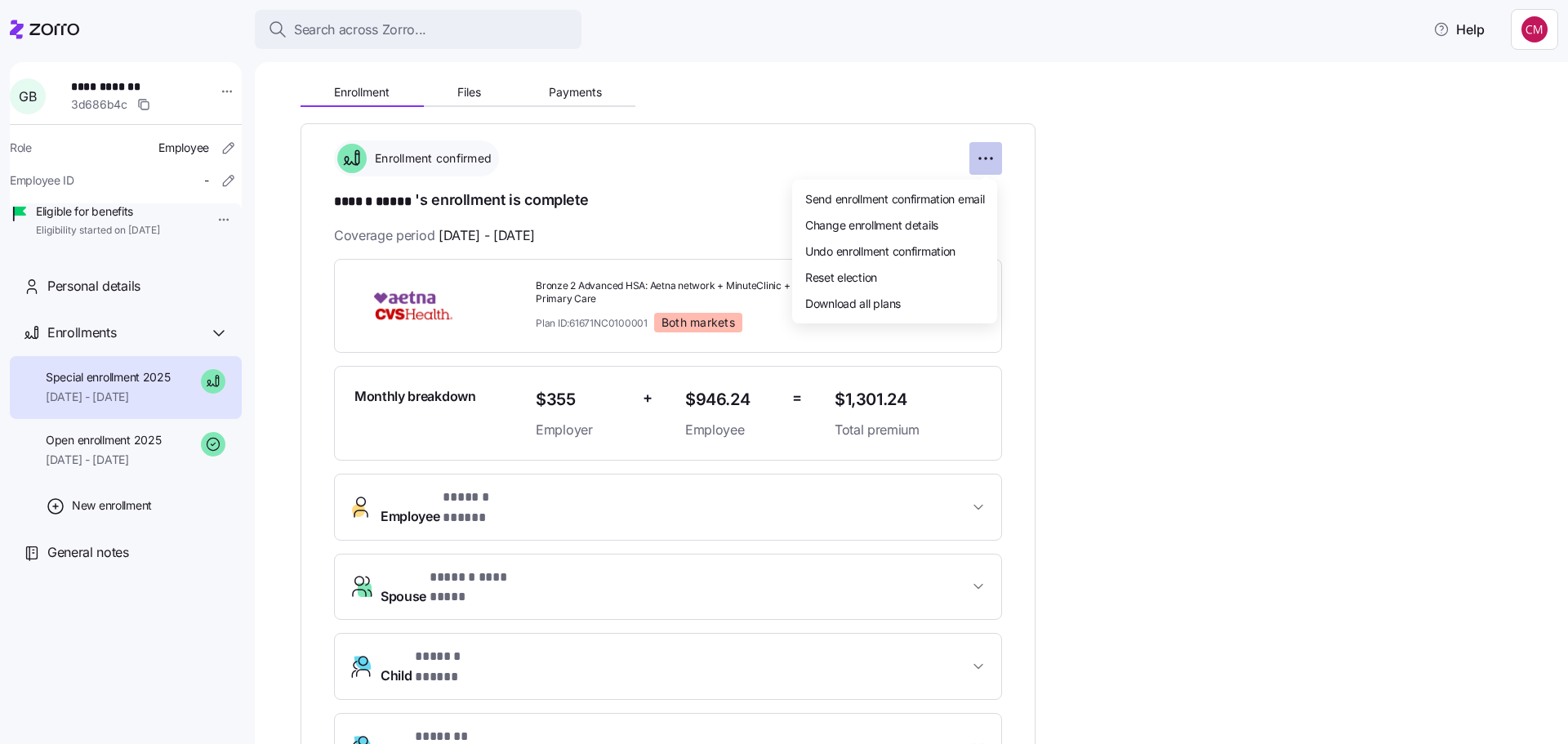
click at [991, 163] on html "**********" at bounding box center [784, 367] width 1568 height 734
click at [907, 250] on span "Undo enrollment confirmation" at bounding box center [880, 251] width 150 height 16
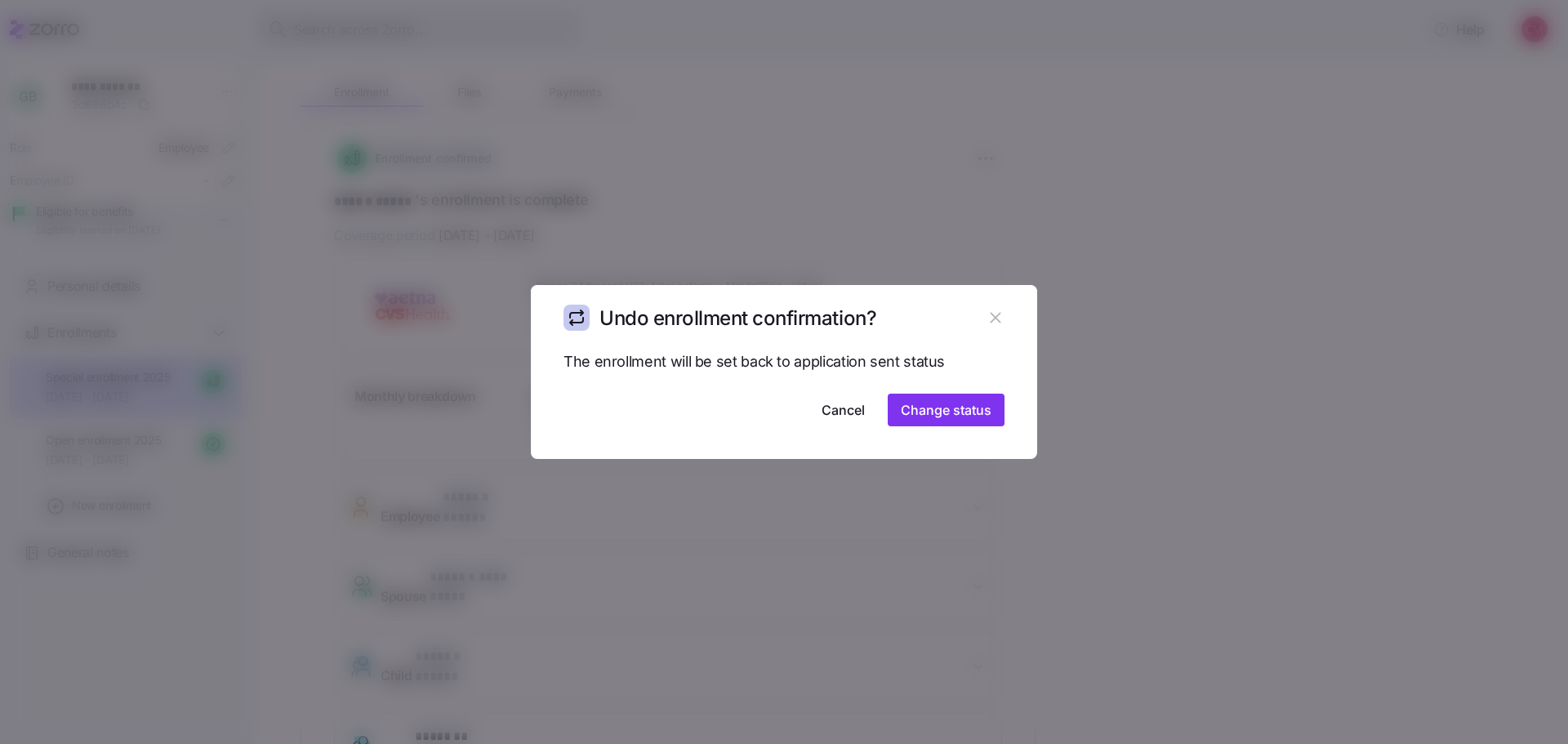
click at [994, 312] on icon "button" at bounding box center [996, 317] width 18 height 18
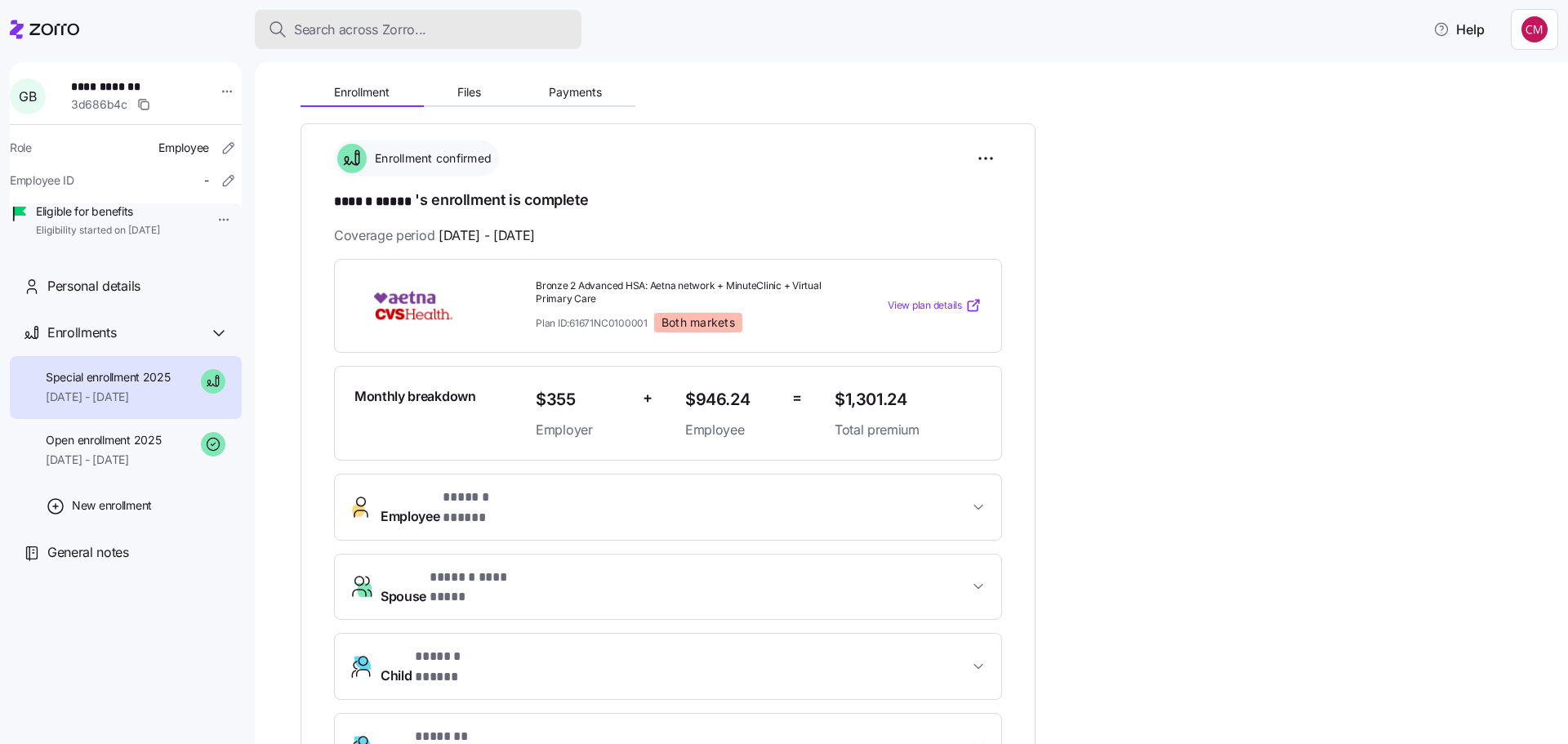
click at [336, 29] on span "Search across Zorro..." at bounding box center [359, 30] width 132 height 21
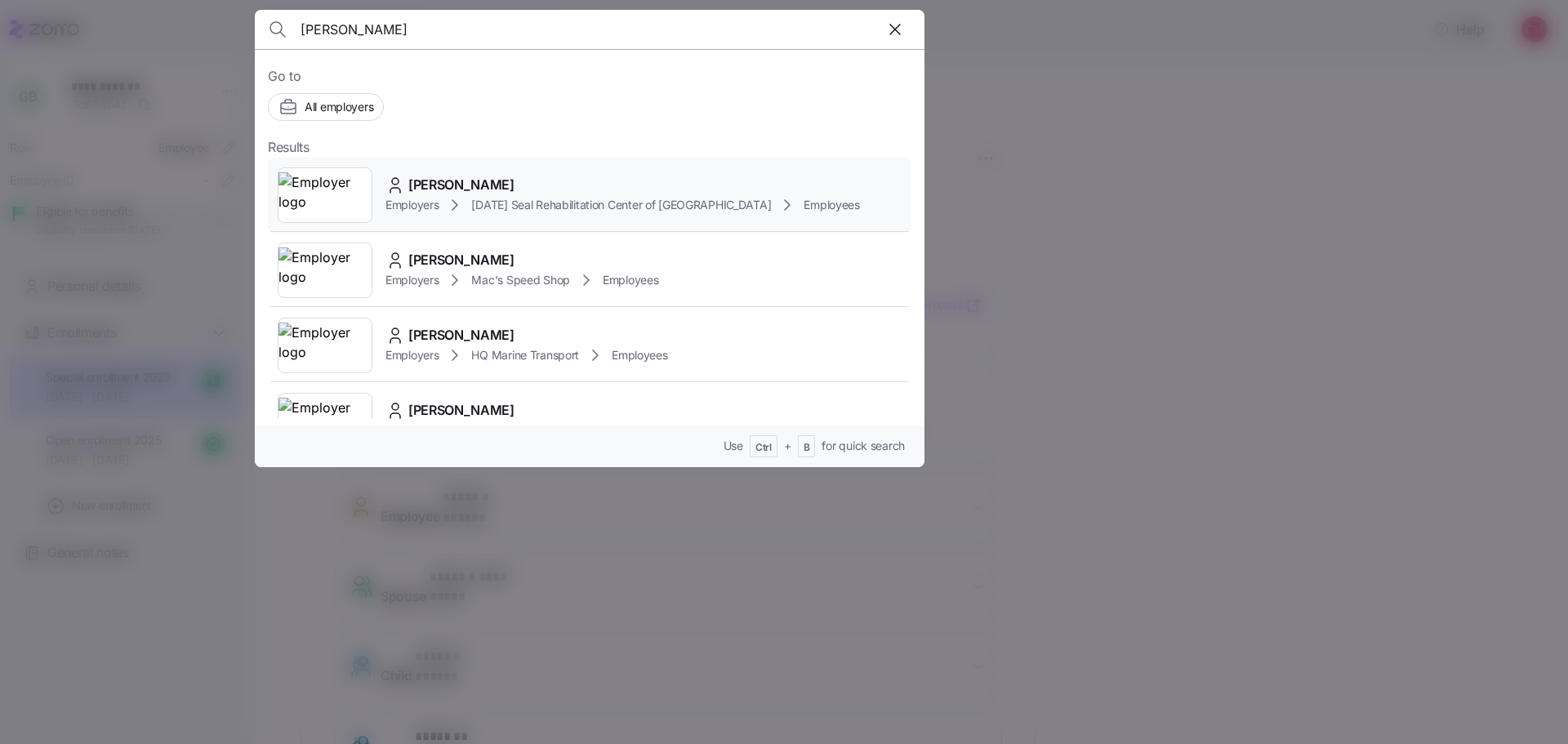
type input "jeffrey bod"
click at [330, 209] on img at bounding box center [326, 195] width 93 height 46
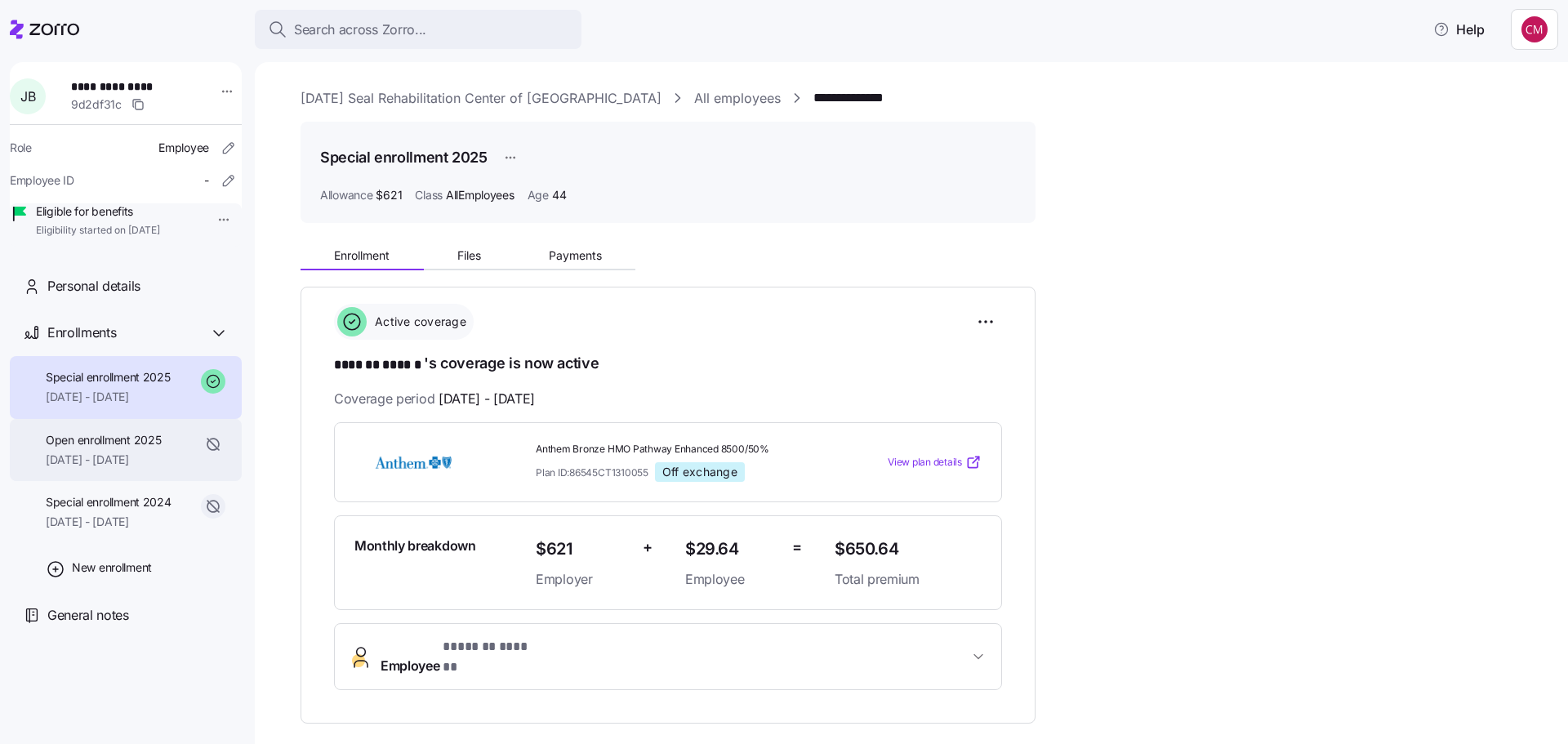
click at [144, 468] on span "01/01/2025 - 01/31/2025" at bounding box center [103, 460] width 115 height 16
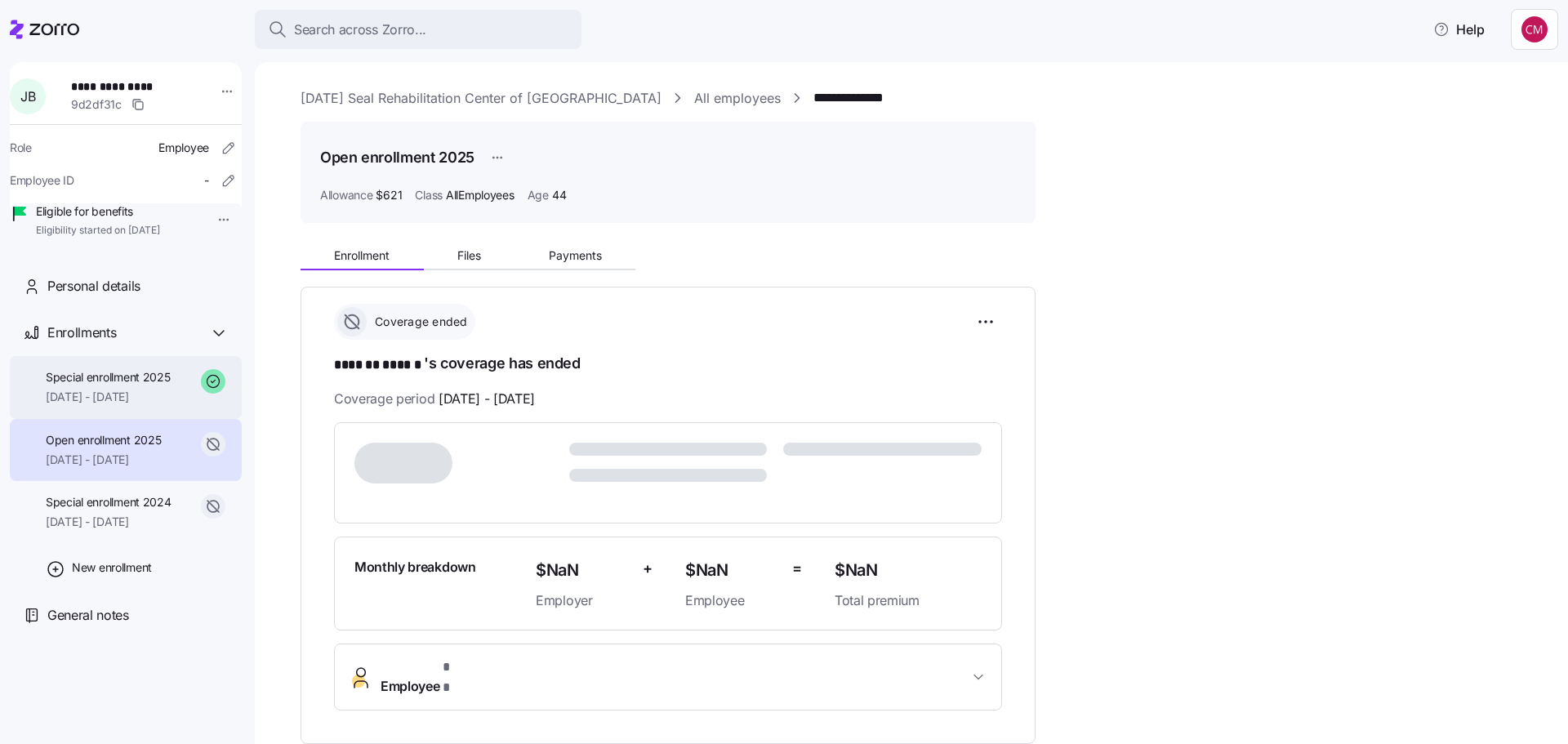
click at [125, 405] on span "02/01/2025 - 12/31/2025" at bounding box center [108, 397] width 125 height 16
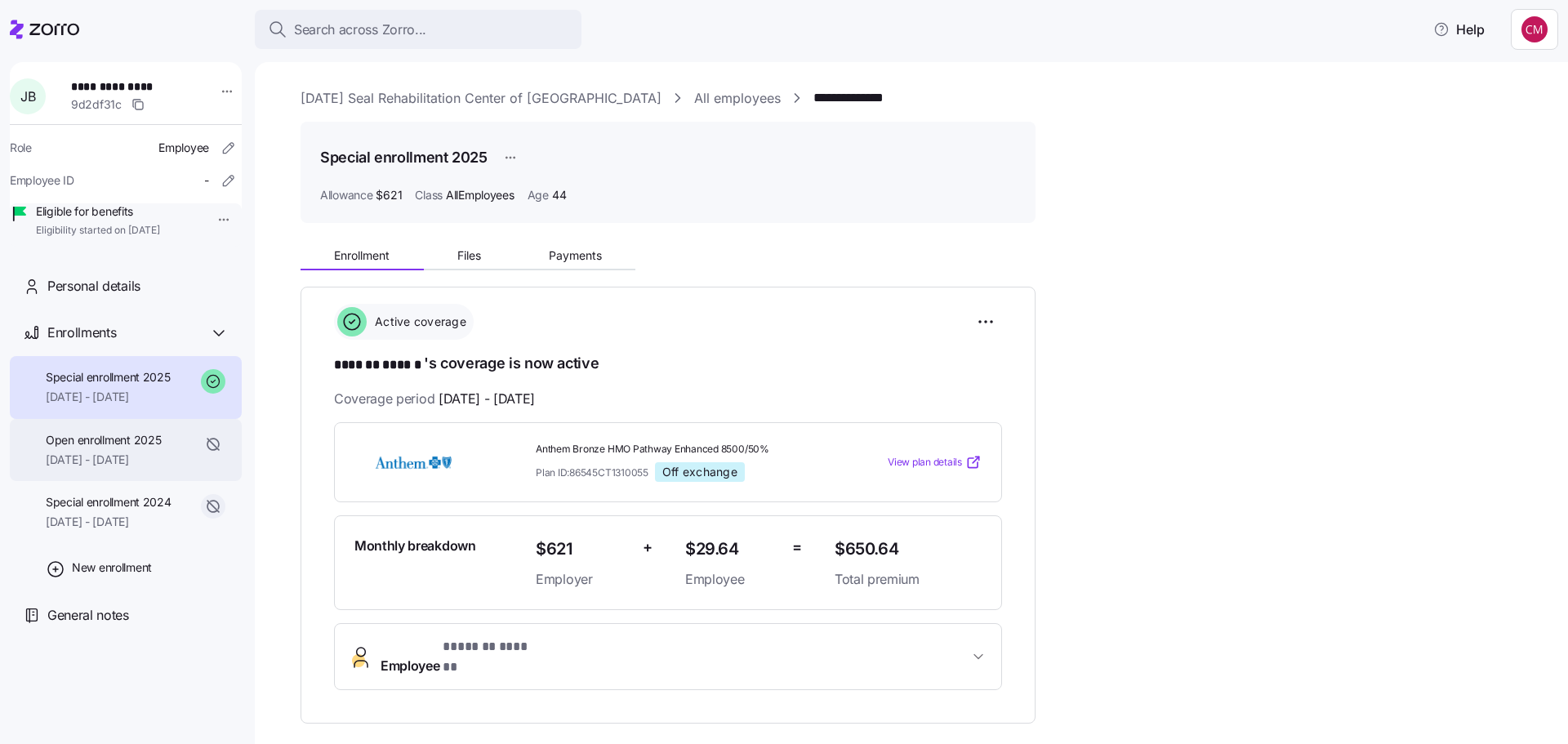
click at [97, 468] on span "01/01/2025 - 01/31/2025" at bounding box center [103, 460] width 115 height 16
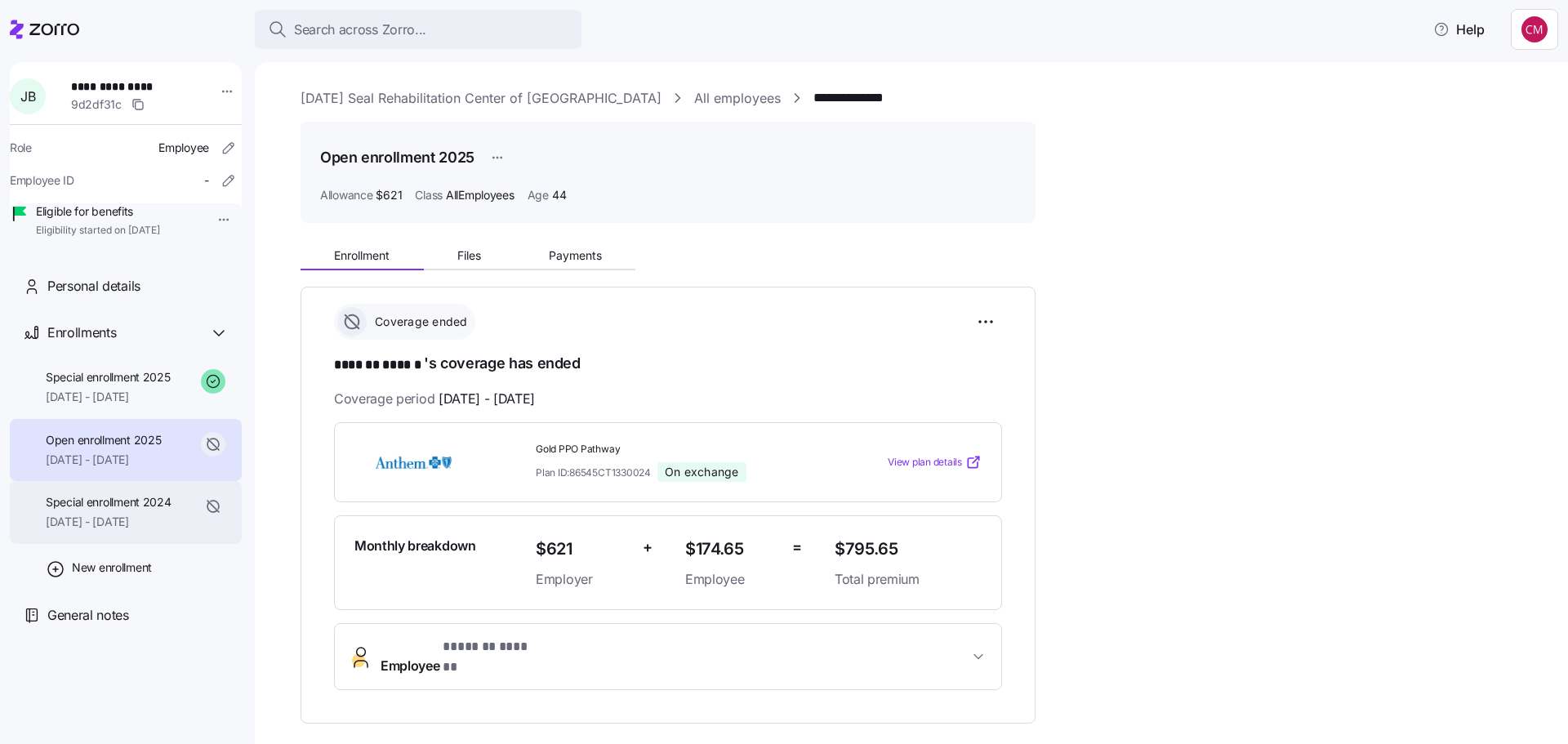
click at [115, 510] on span "Special enrollment 2024" at bounding box center [108, 502] width 125 height 16
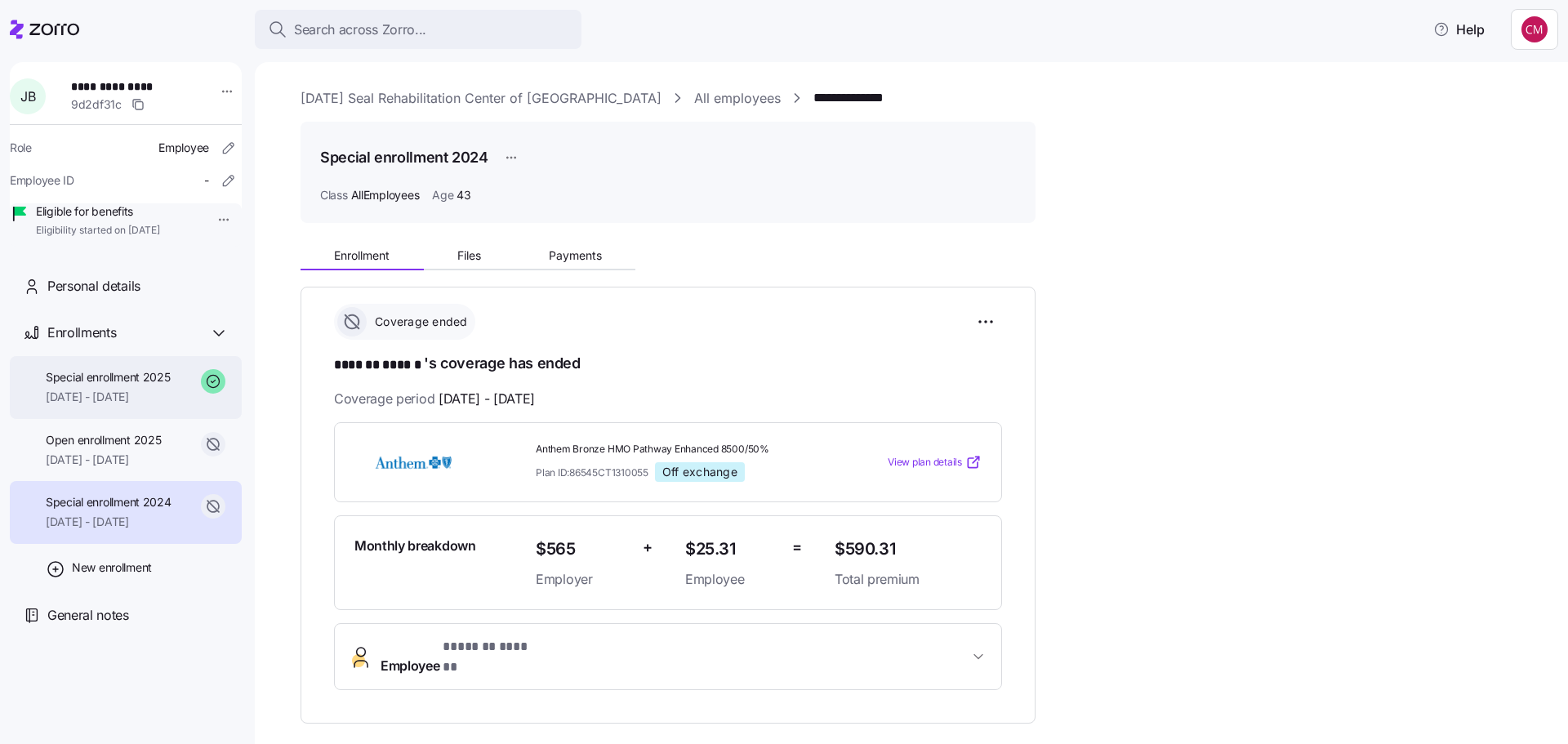
click at [121, 405] on span "02/01/2025 - 12/31/2025" at bounding box center [108, 397] width 125 height 16
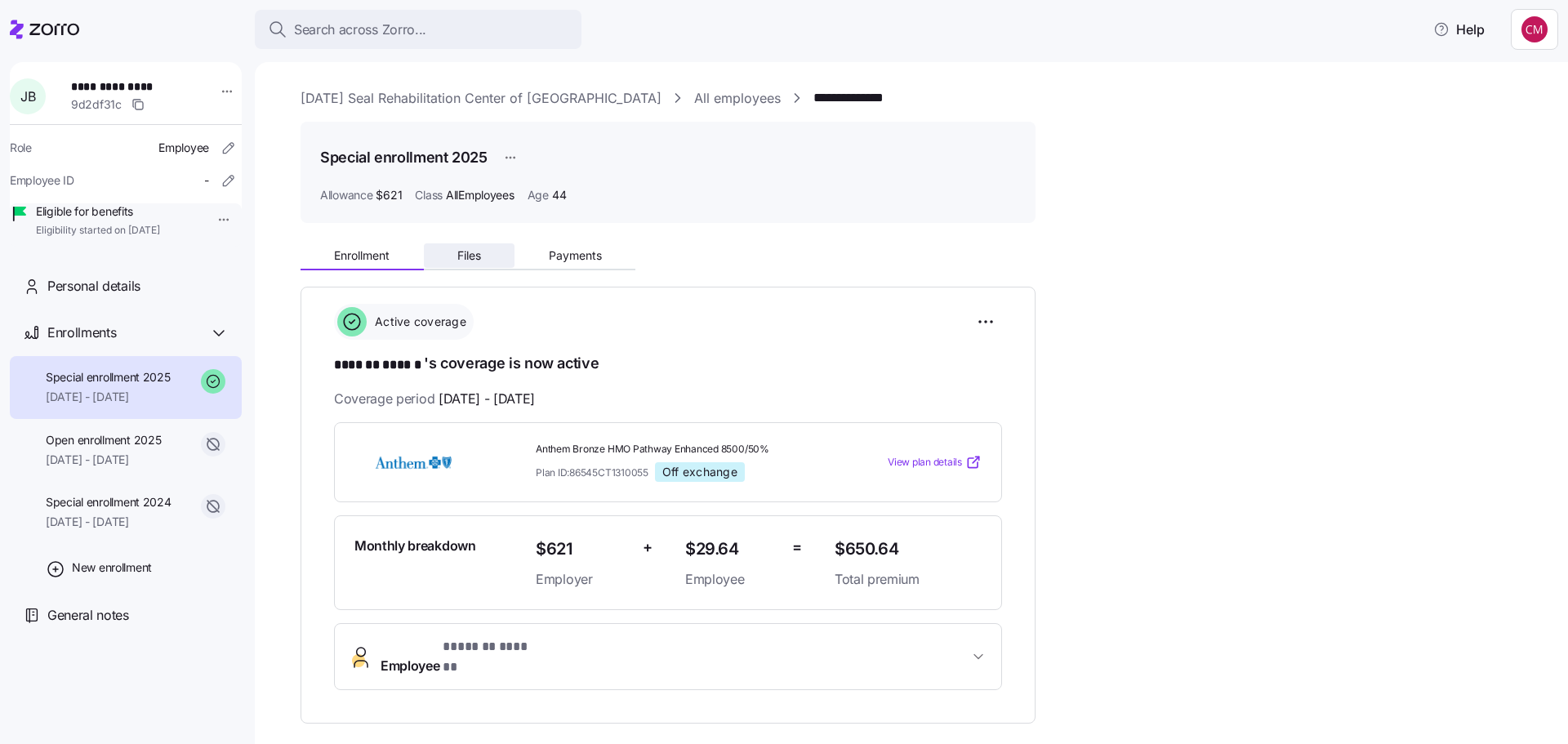
click at [455, 250] on button "Files" at bounding box center [470, 256] width 92 height 25
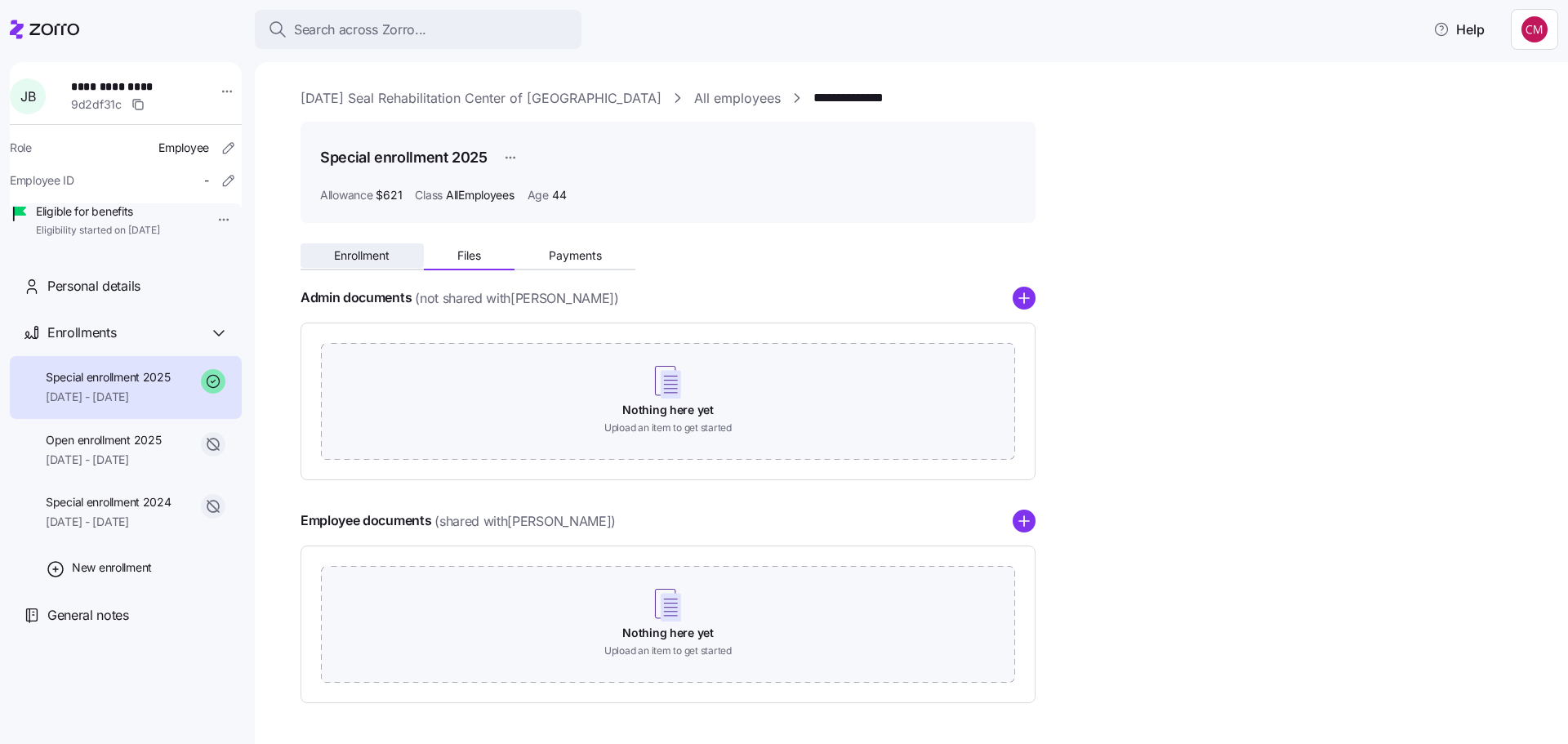
click at [362, 258] on span "Enrollment" at bounding box center [362, 256] width 56 height 11
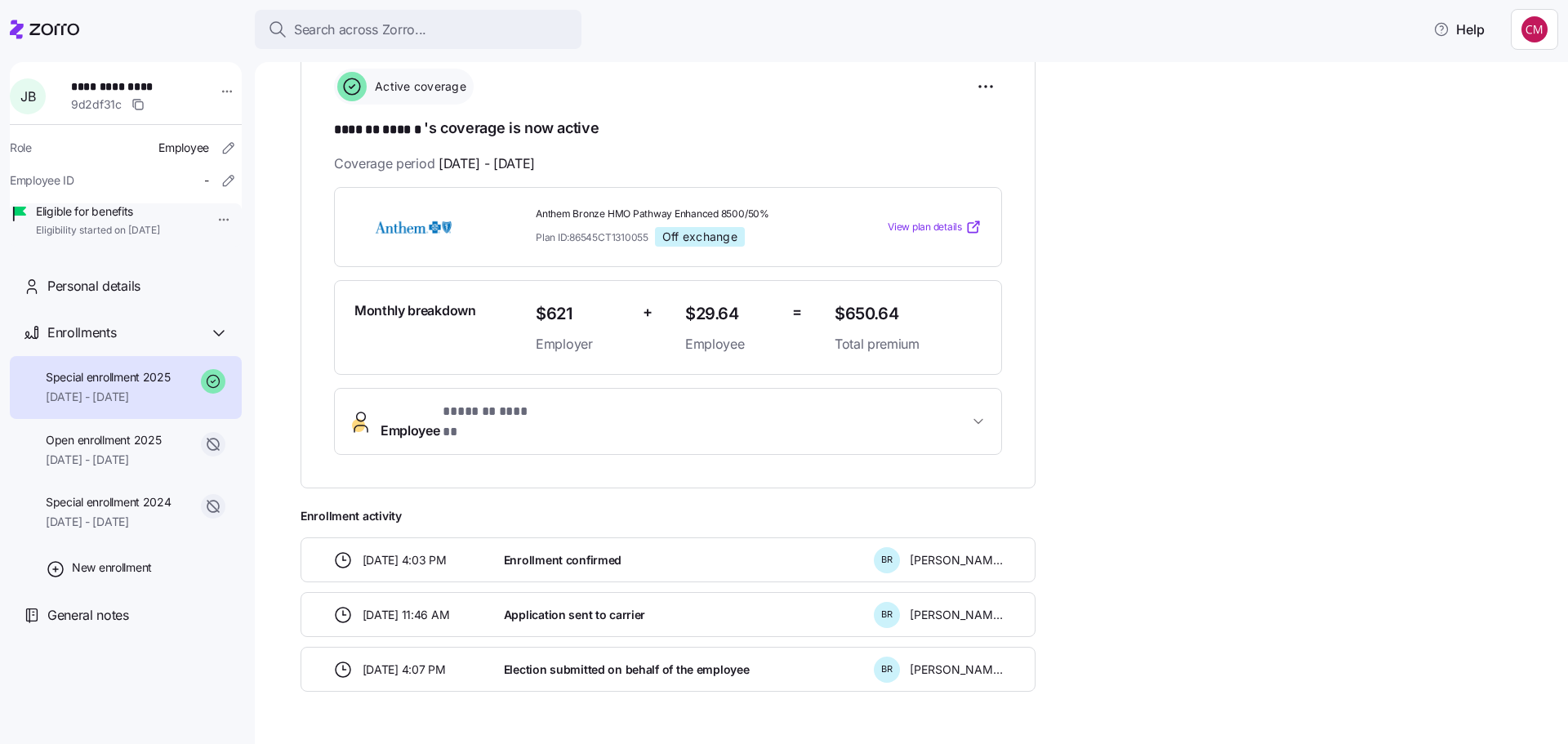
scroll to position [267, 0]
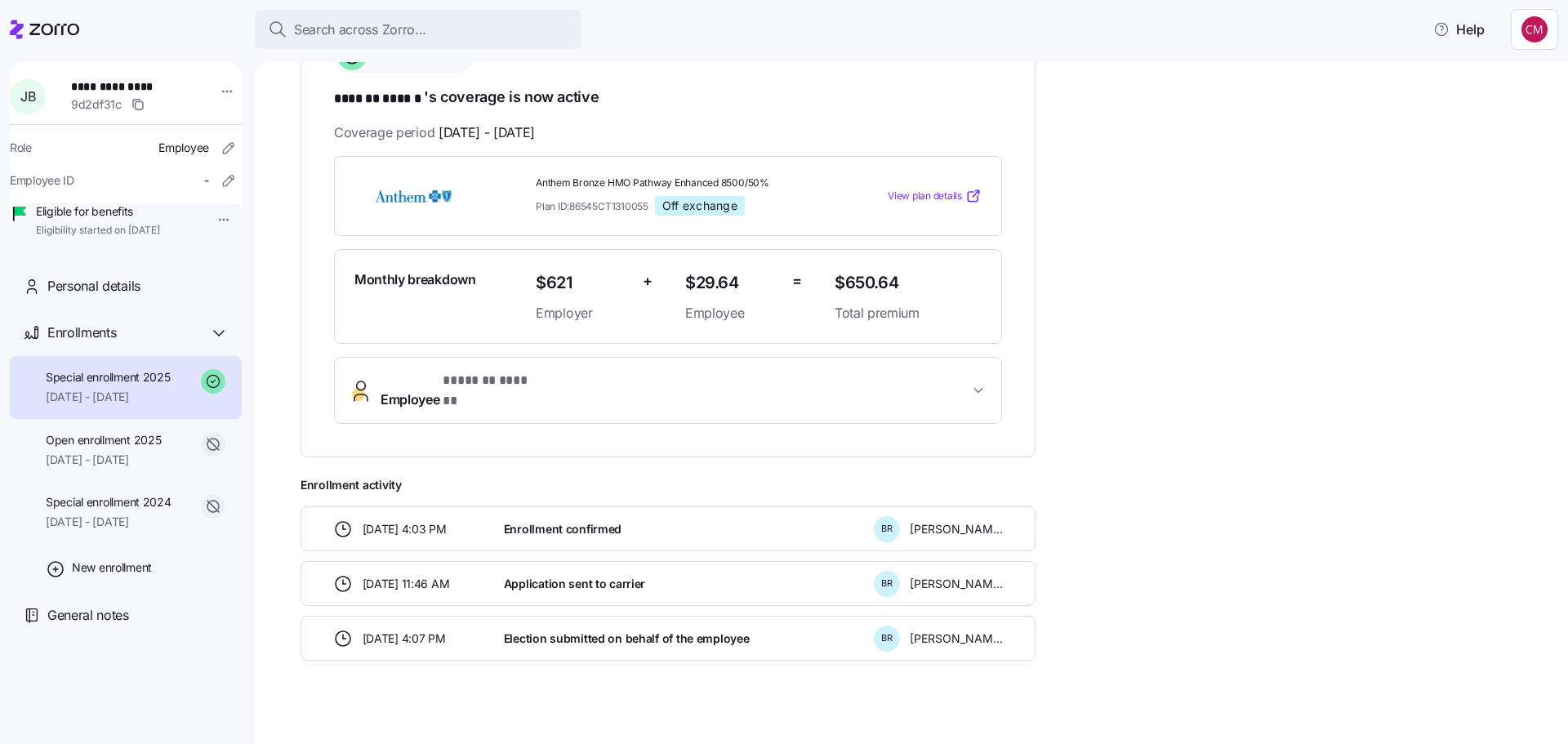
click at [482, 384] on span "* ******* ****** *" at bounding box center [491, 381] width 97 height 21
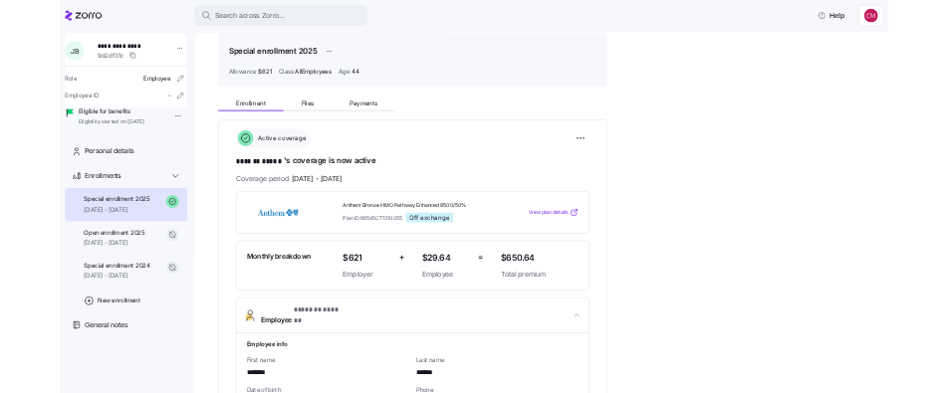
scroll to position [0, 0]
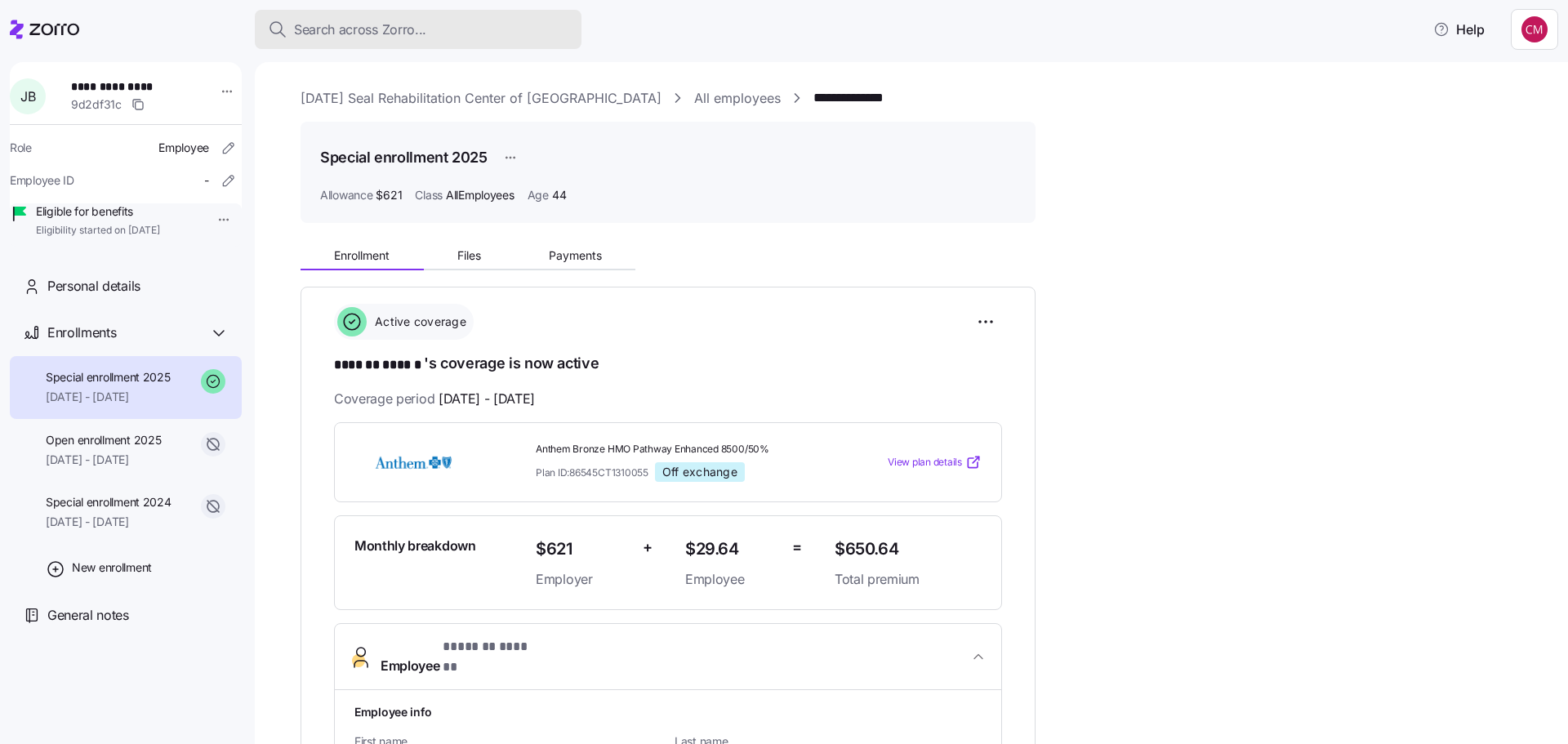
click at [348, 38] on span "Search across Zorro..." at bounding box center [359, 30] width 132 height 21
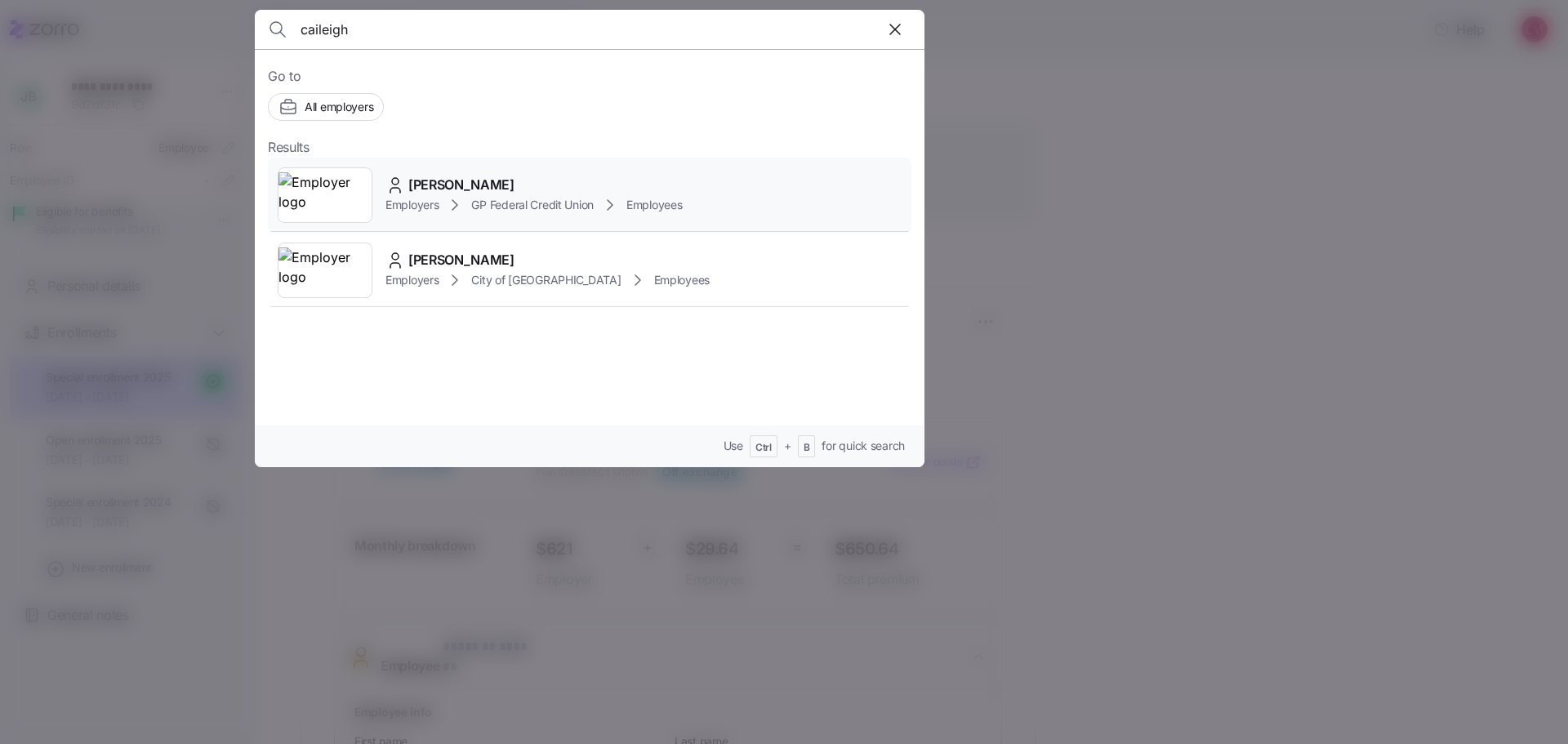
type input "caileigh"
click at [331, 194] on img at bounding box center [326, 195] width 93 height 46
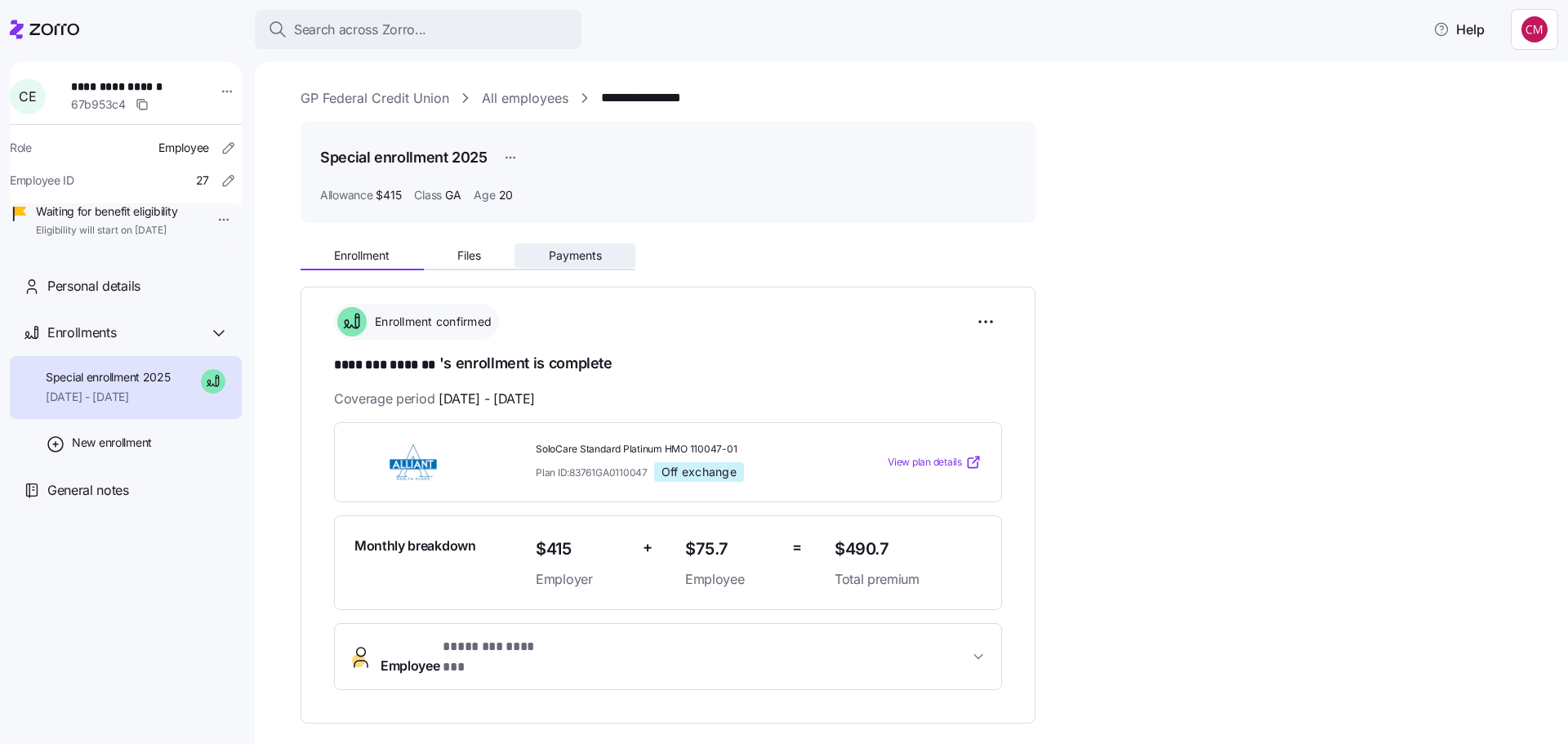
click at [596, 255] on span "Payments" at bounding box center [575, 256] width 53 height 11
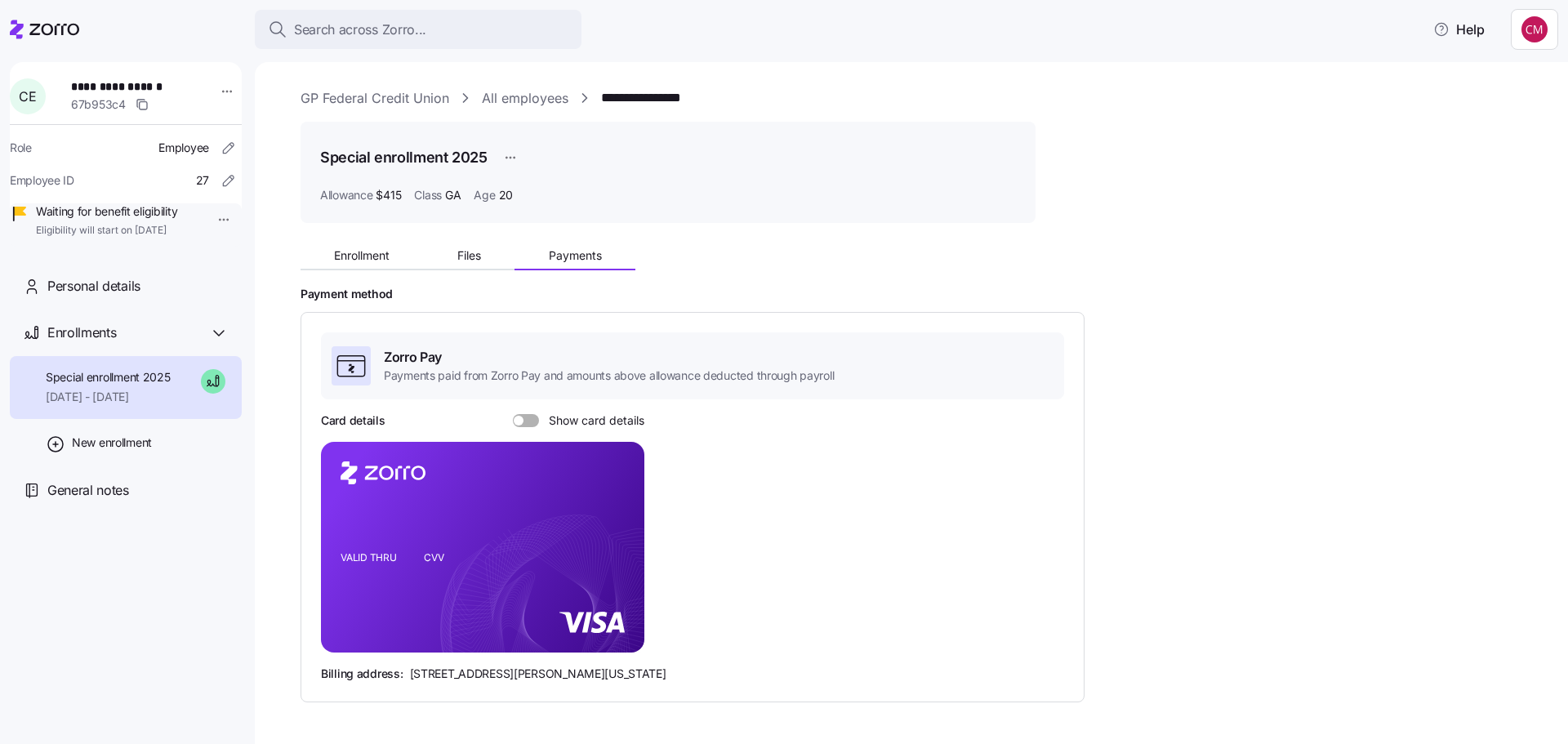
click at [526, 419] on span at bounding box center [531, 421] width 16 height 13
click at [513, 414] on input "Show card details" at bounding box center [513, 414] width 0 height 0
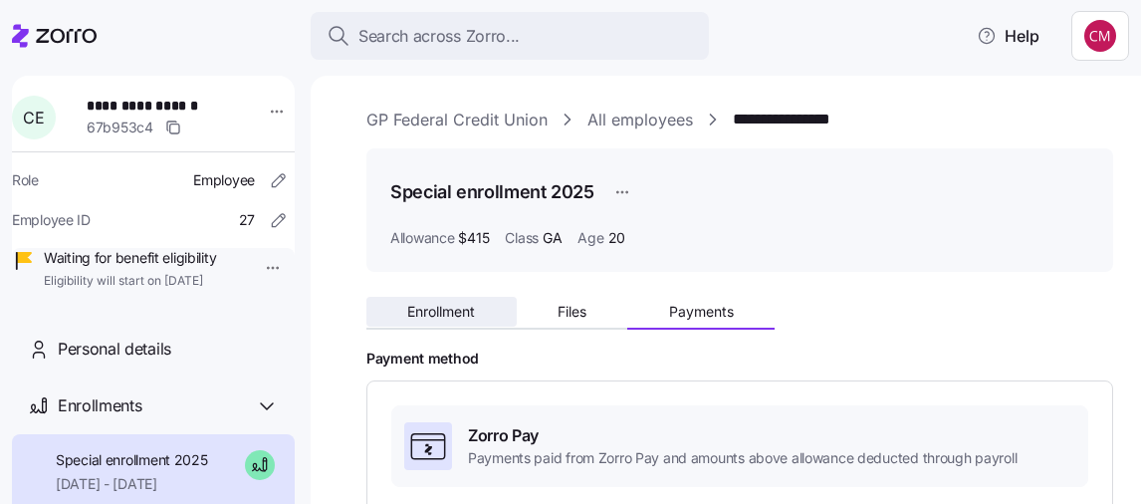
click at [419, 315] on span "Enrollment" at bounding box center [441, 312] width 68 height 14
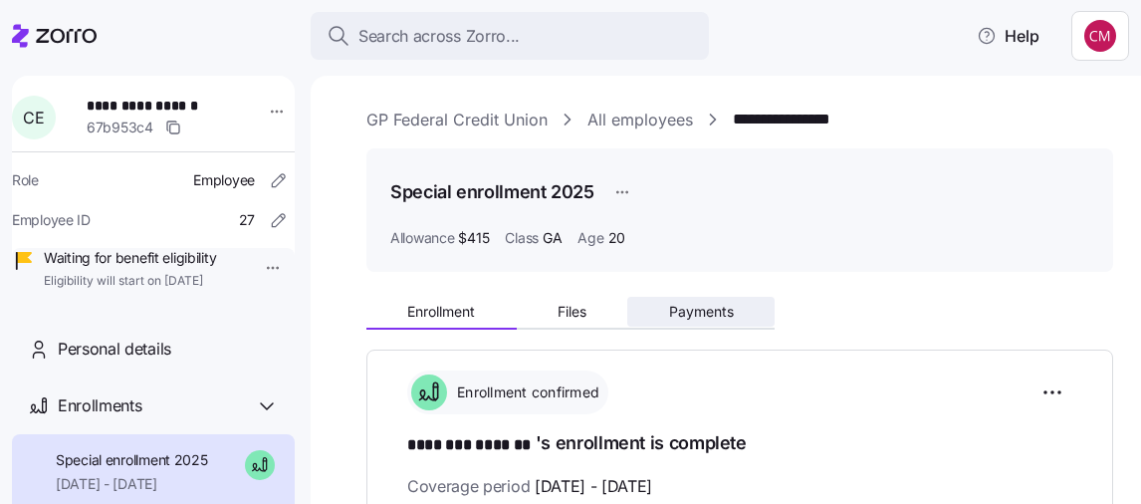
click at [709, 320] on button "Payments" at bounding box center [700, 312] width 147 height 30
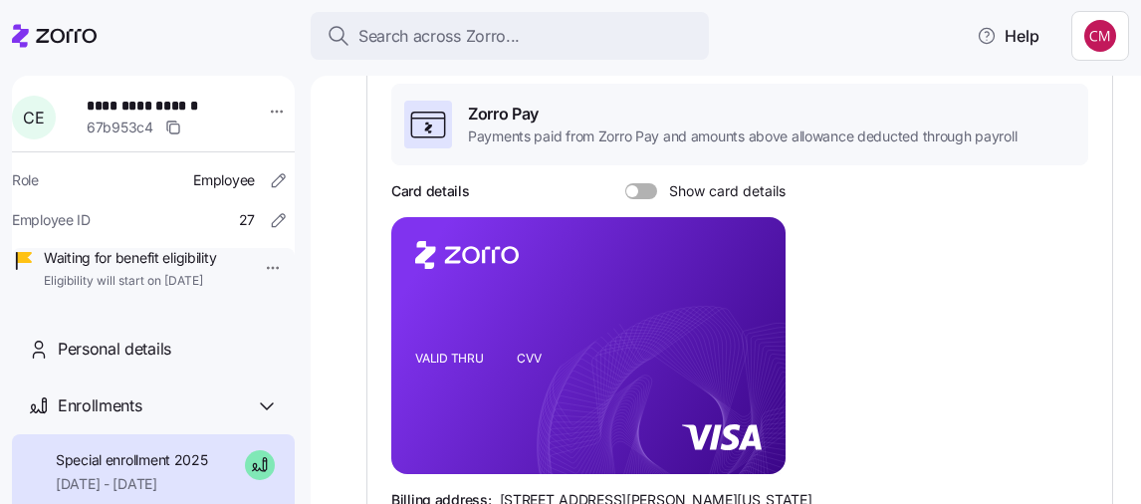
scroll to position [398, 0]
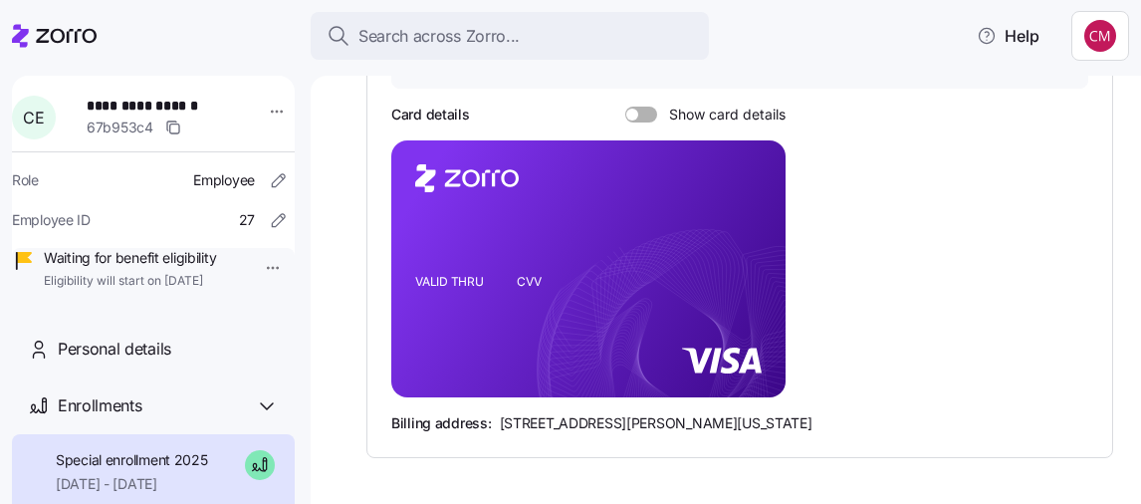
click at [642, 118] on span at bounding box center [648, 115] width 20 height 16
click at [625, 107] on input "Show card details" at bounding box center [625, 107] width 0 height 0
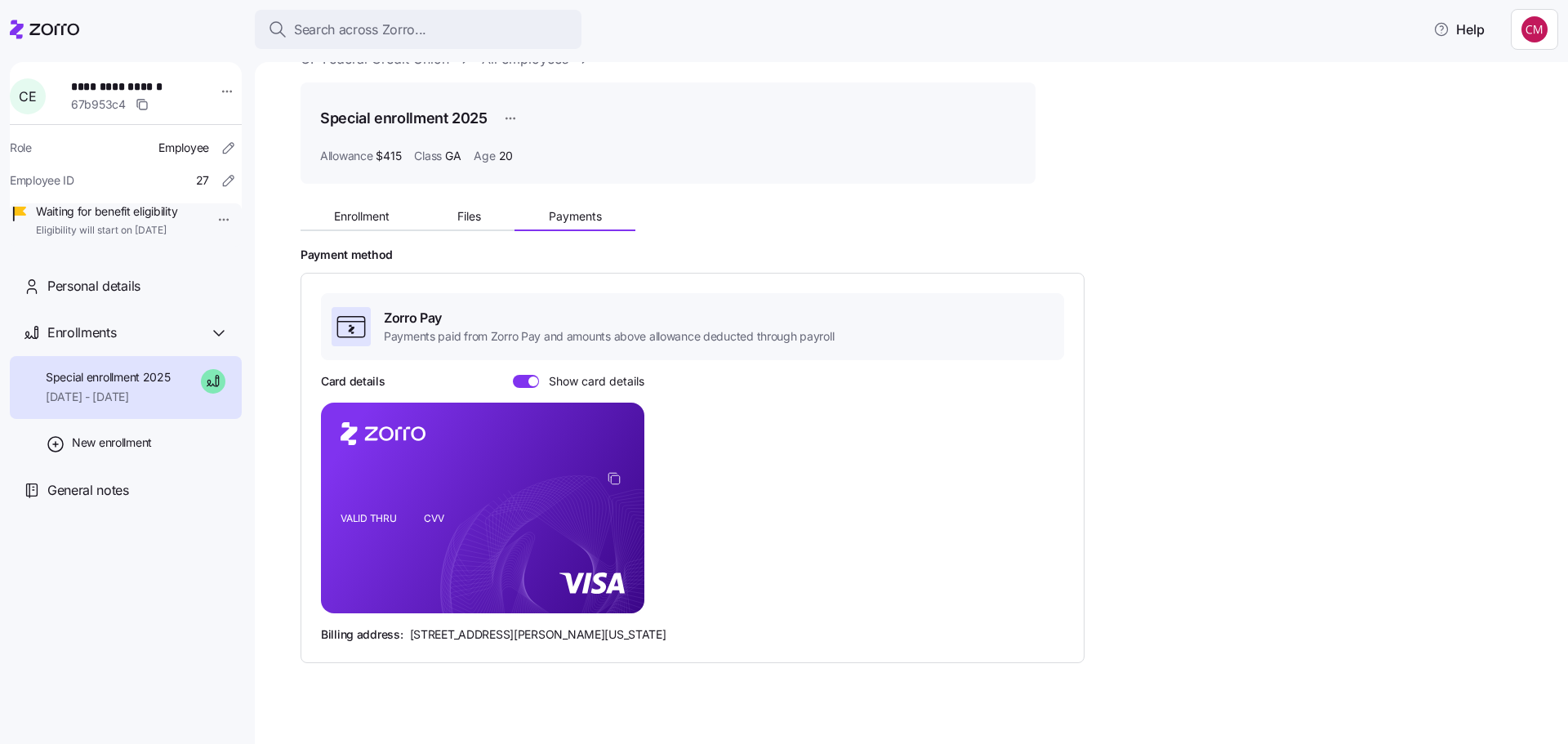
scroll to position [57, 0]
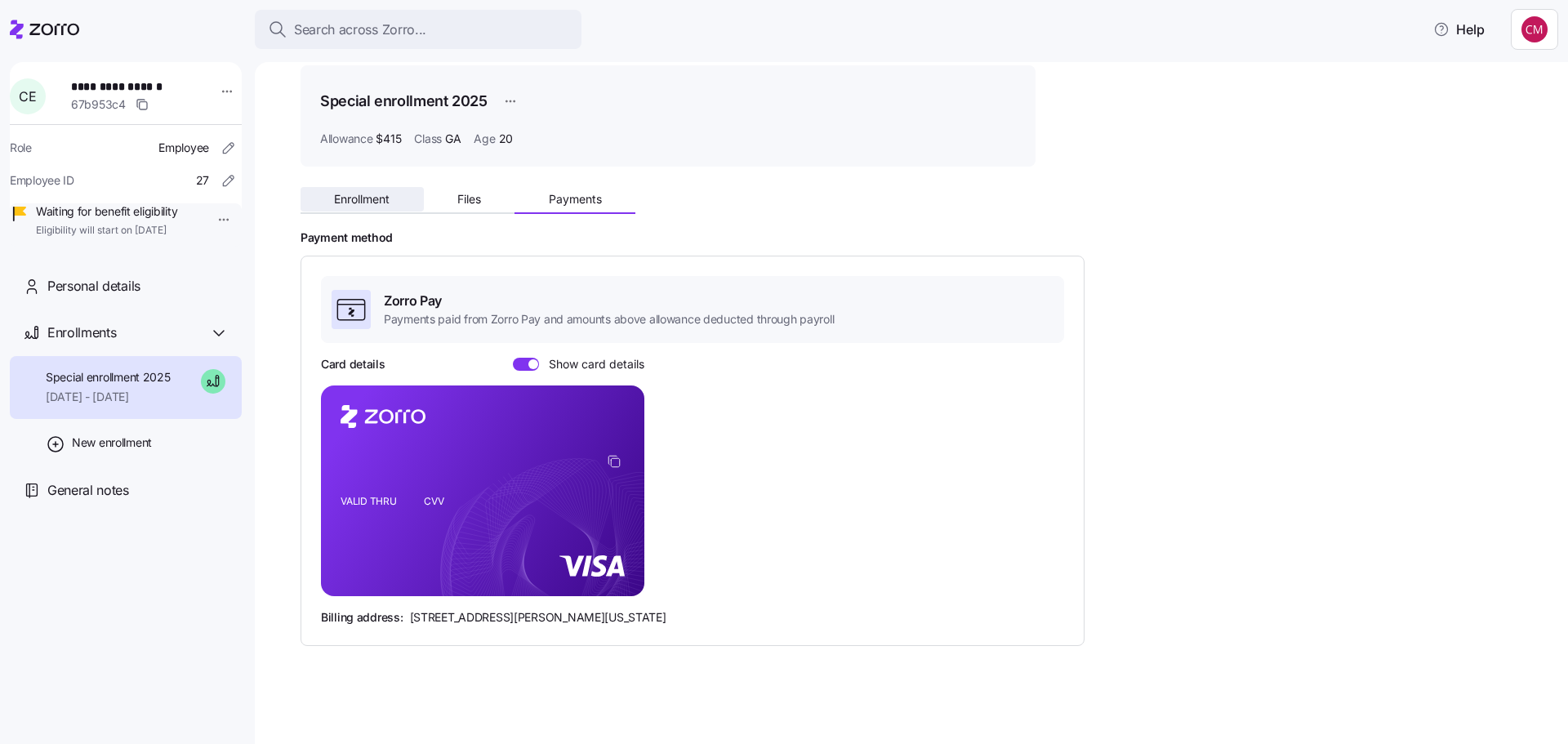
click at [371, 214] on div "Enrollment Files Payments" at bounding box center [467, 202] width 335 height 25
click at [367, 203] on span "Enrollment" at bounding box center [362, 199] width 56 height 11
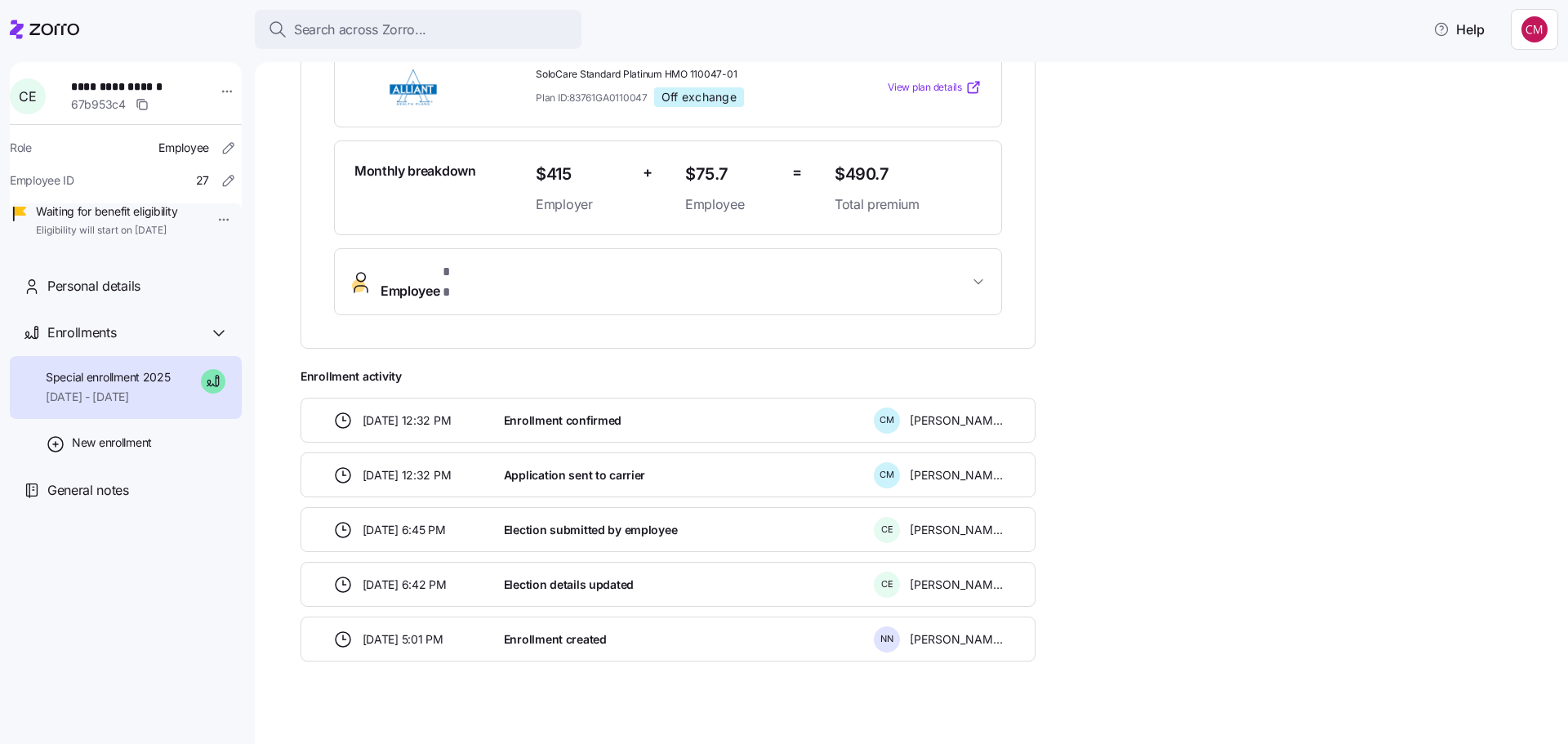
scroll to position [212, 0]
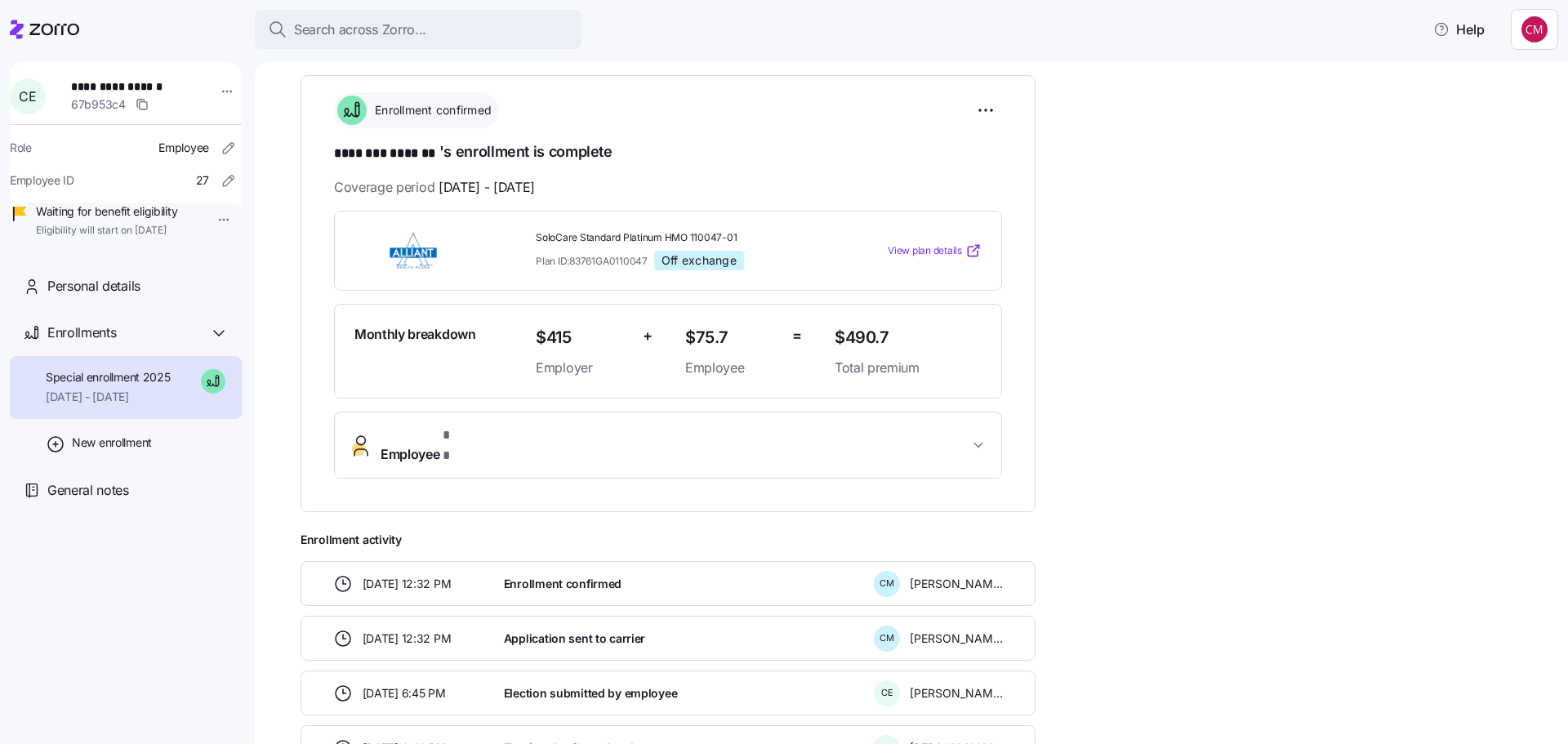
click at [619, 451] on button "Employee * *" at bounding box center [668, 445] width 666 height 66
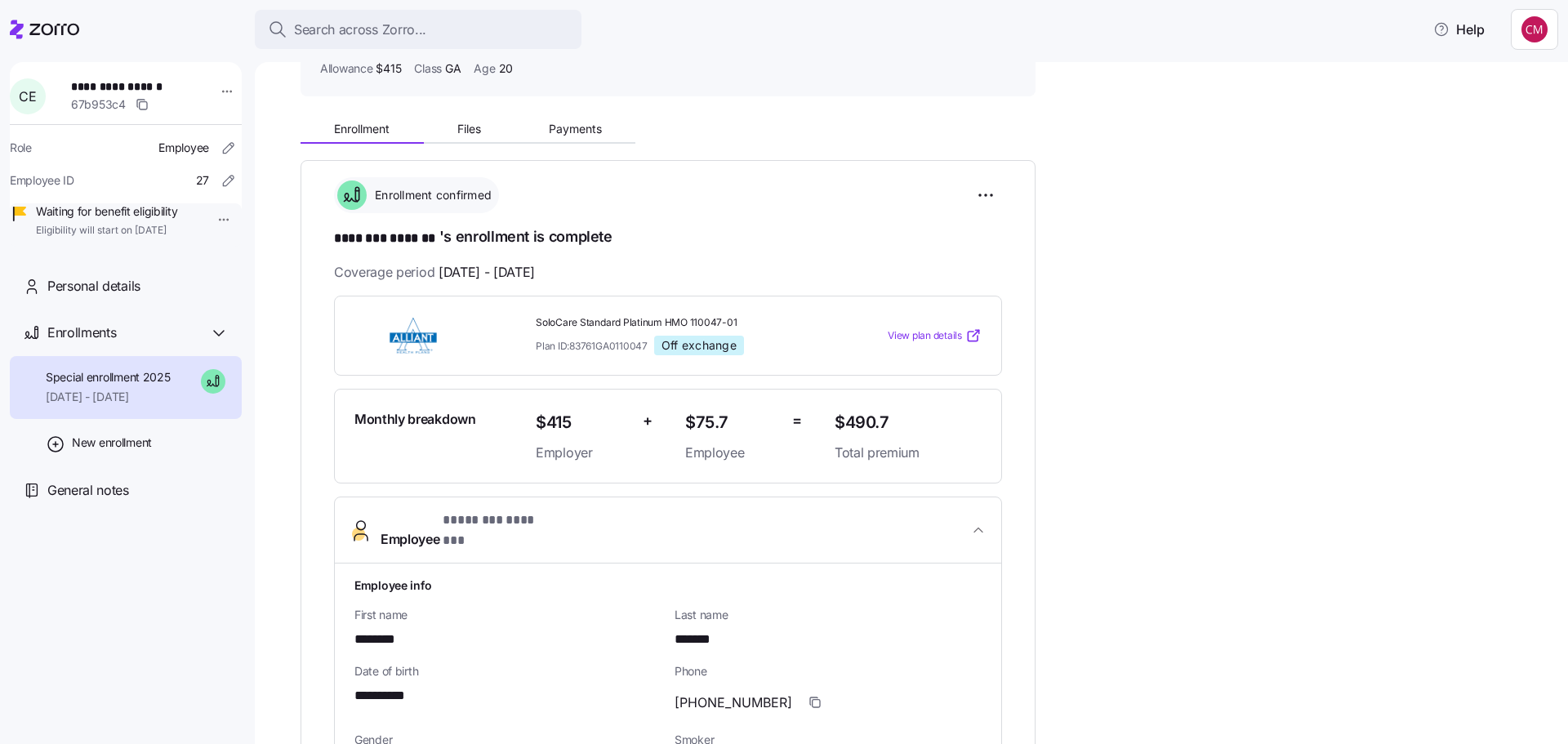
scroll to position [0, 0]
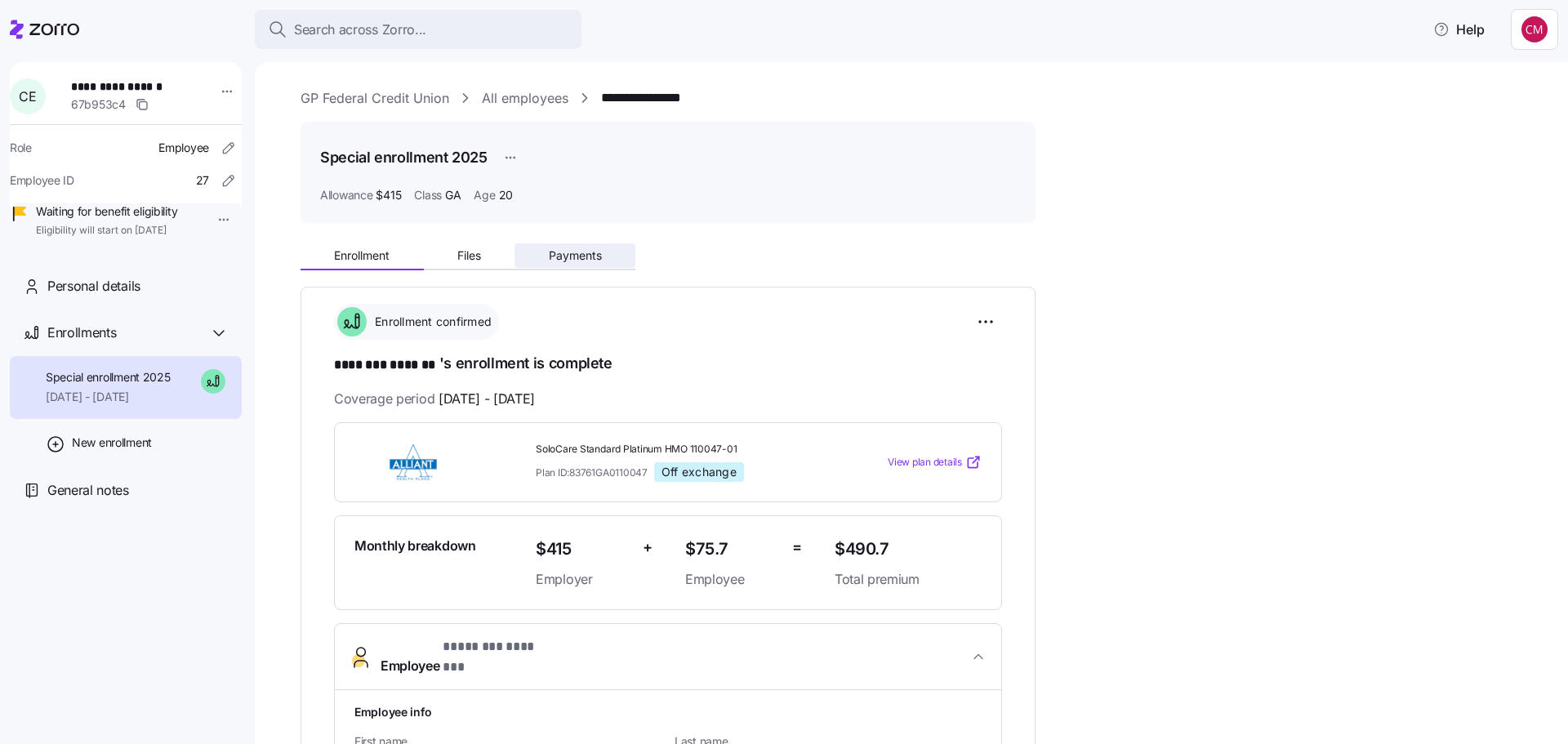
click at [565, 253] on span "Payments" at bounding box center [575, 256] width 53 height 11
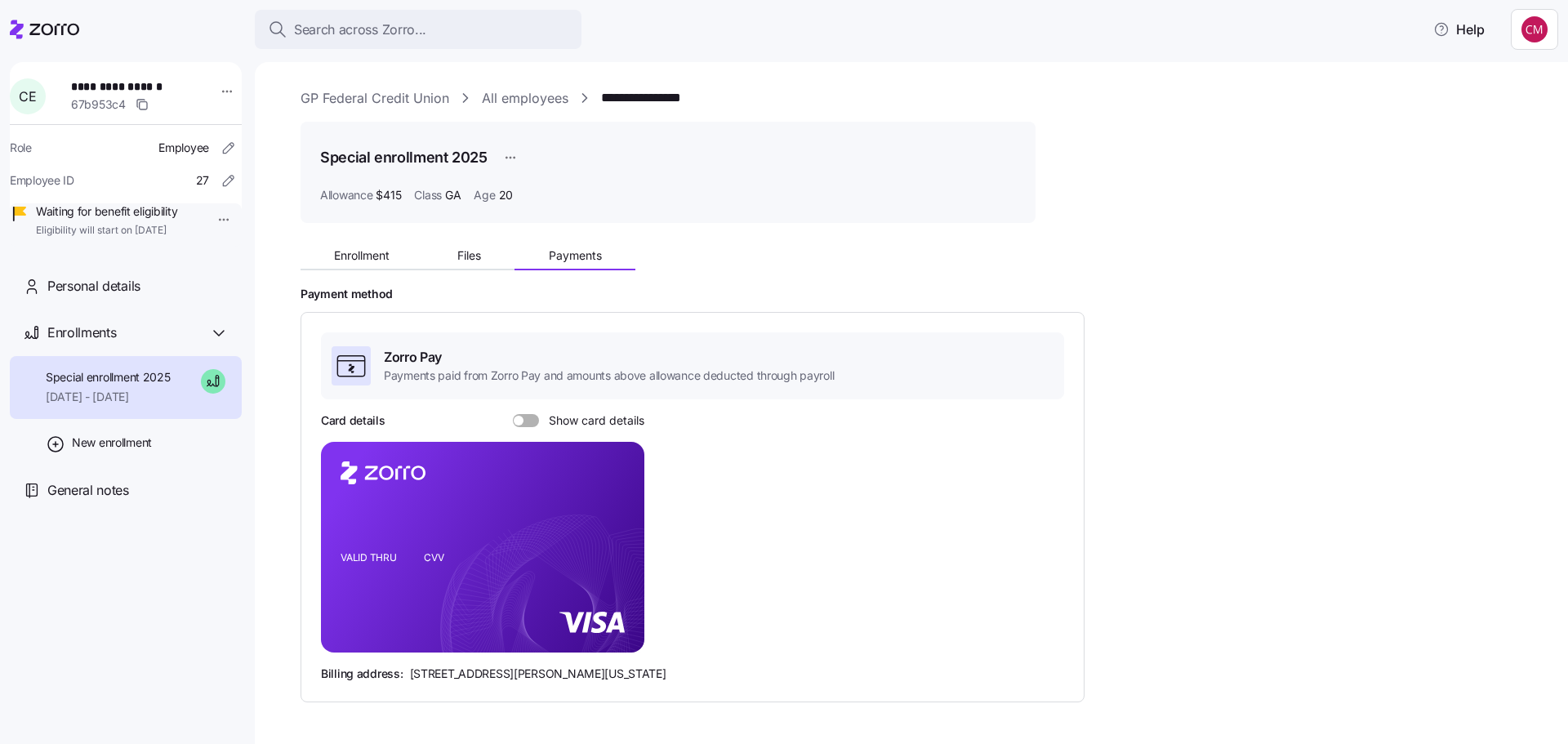
drag, startPoint x: 521, startPoint y: 417, endPoint x: 668, endPoint y: 418, distance: 147.0
click at [522, 417] on div at bounding box center [526, 421] width 26 height 13
click at [513, 414] on input "Show card details" at bounding box center [513, 414] width 0 height 0
click at [472, 32] on div "Search across Zorro..." at bounding box center [418, 30] width 300 height 21
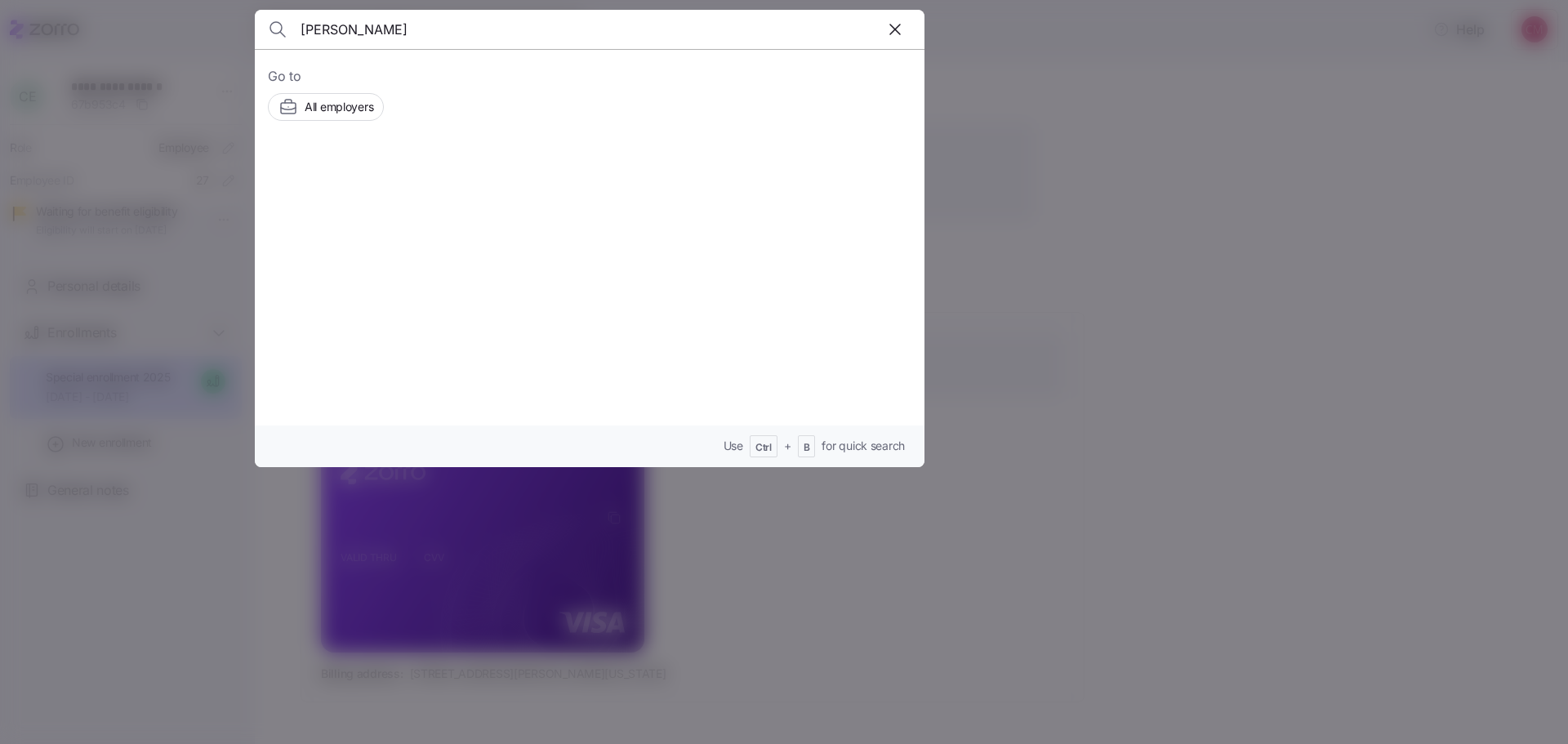
type input "james malone"
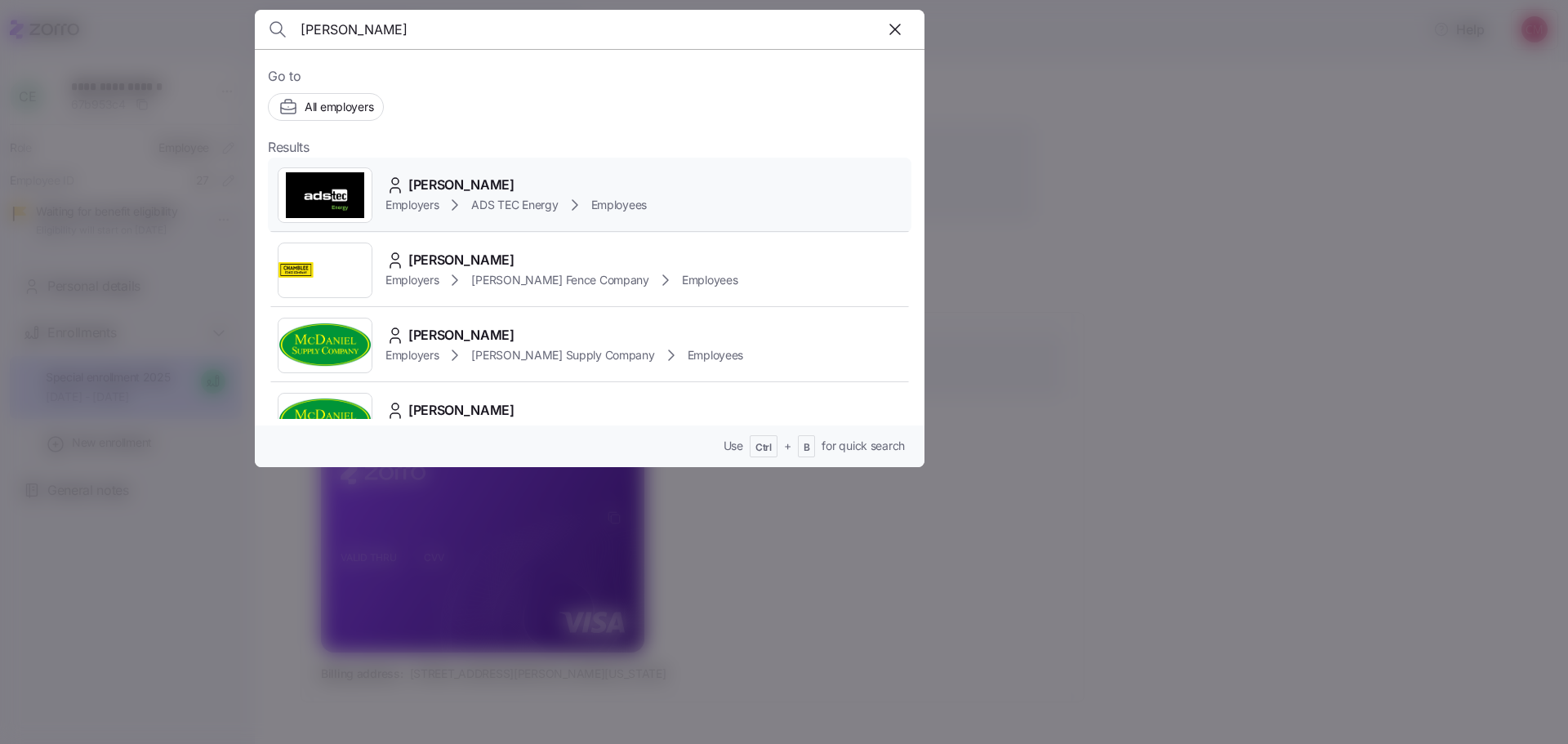
click at [316, 180] on img at bounding box center [326, 195] width 93 height 46
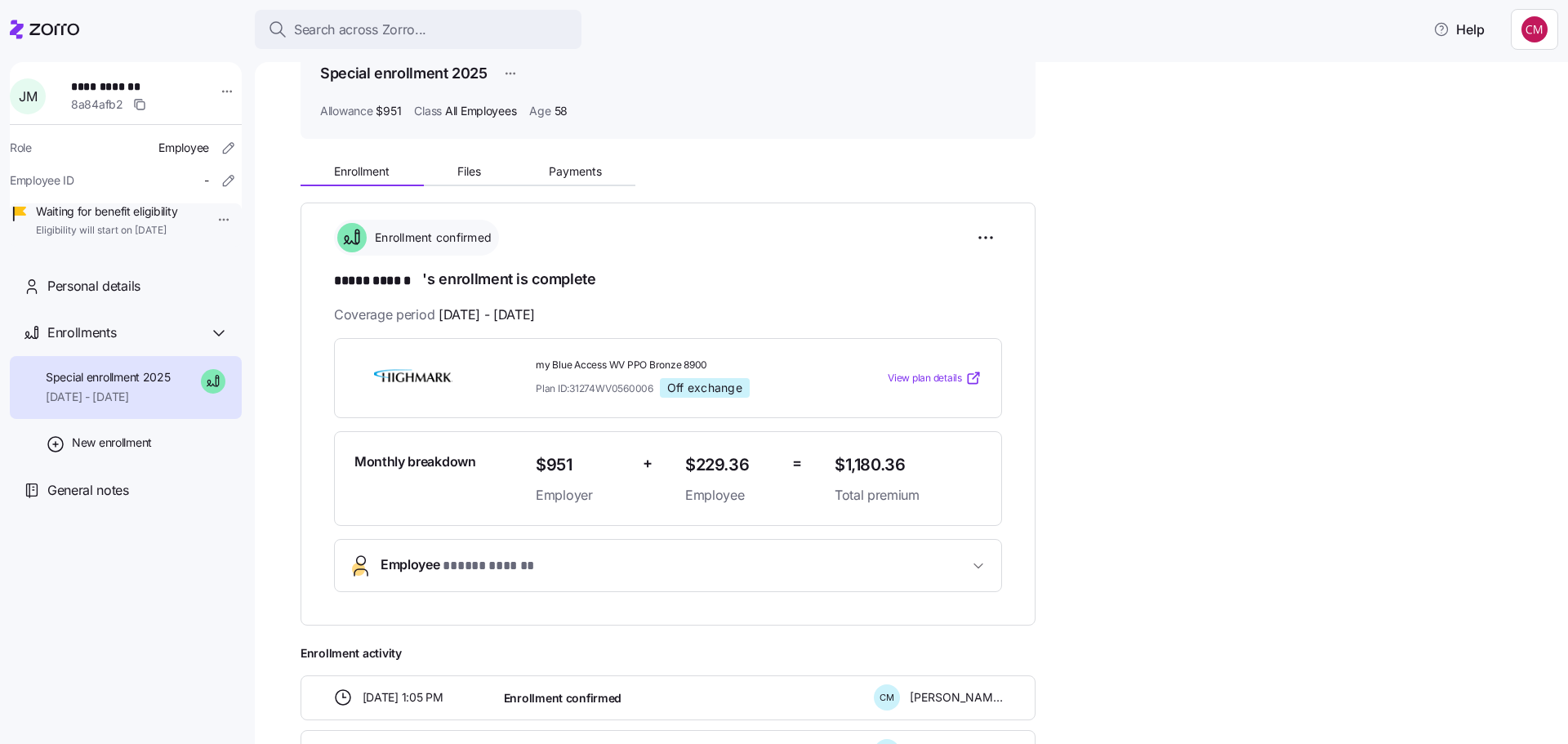
scroll to position [163, 0]
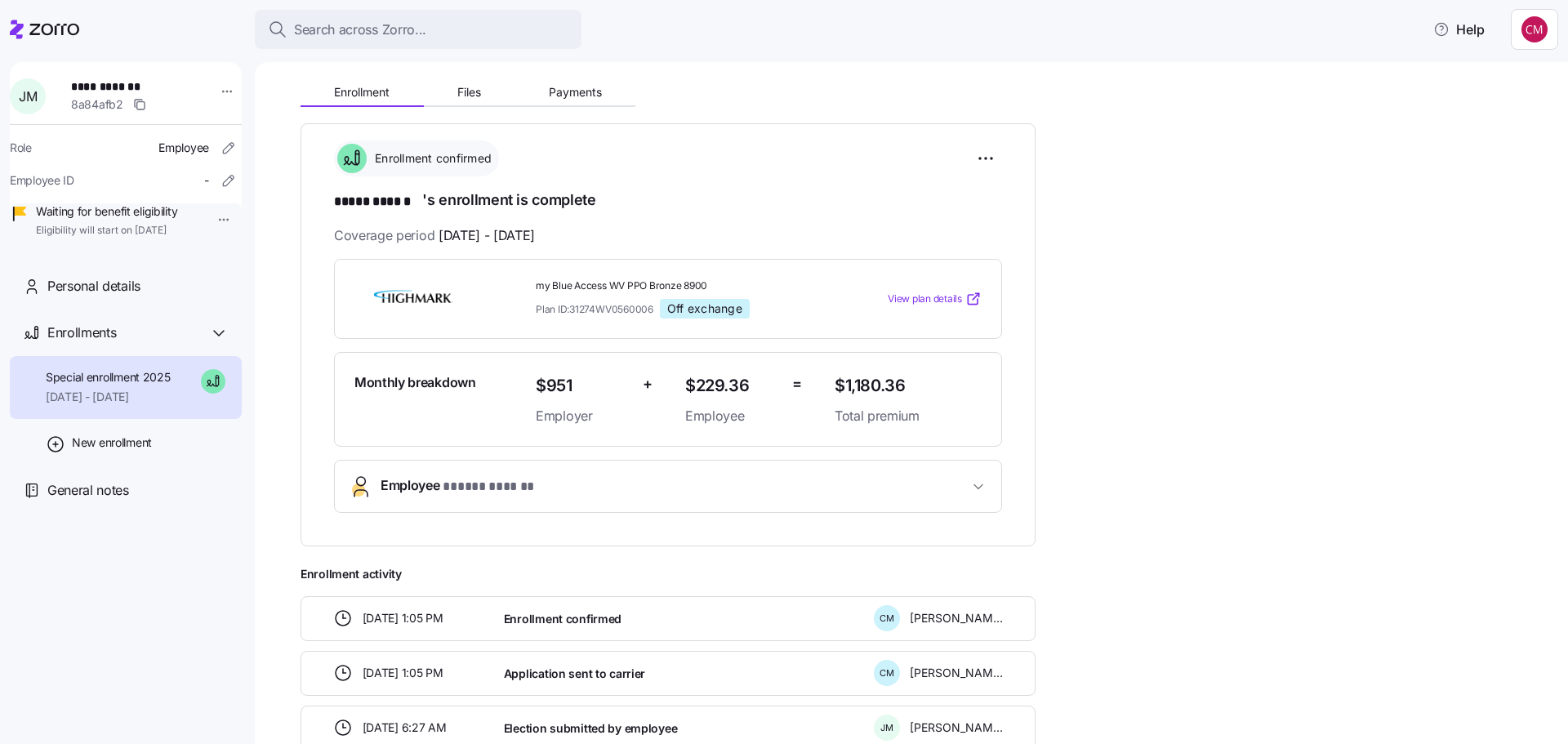
click at [655, 473] on button "Employee * ***** ****** *" at bounding box center [668, 486] width 666 height 52
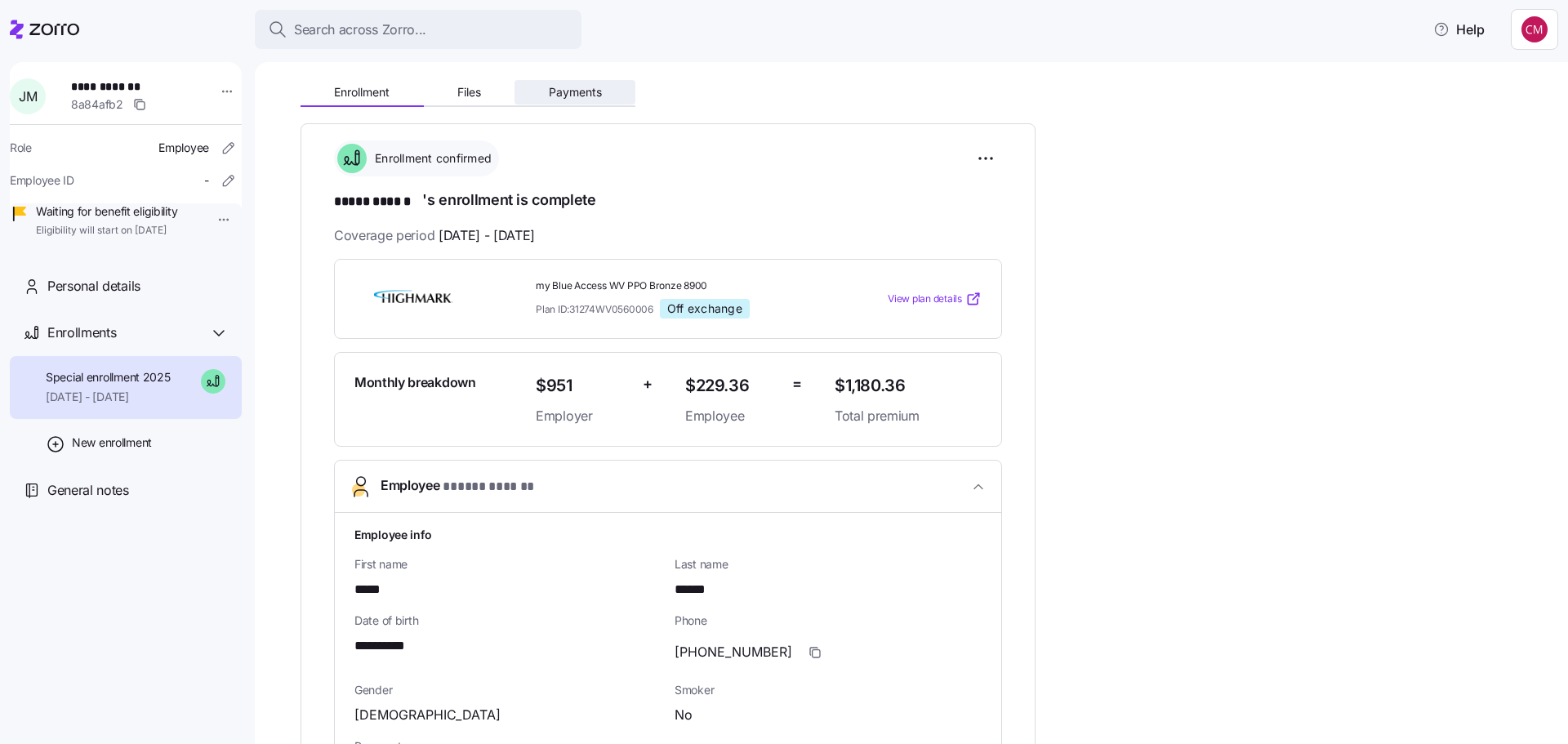
click at [575, 98] on button "Payments" at bounding box center [574, 93] width 121 height 25
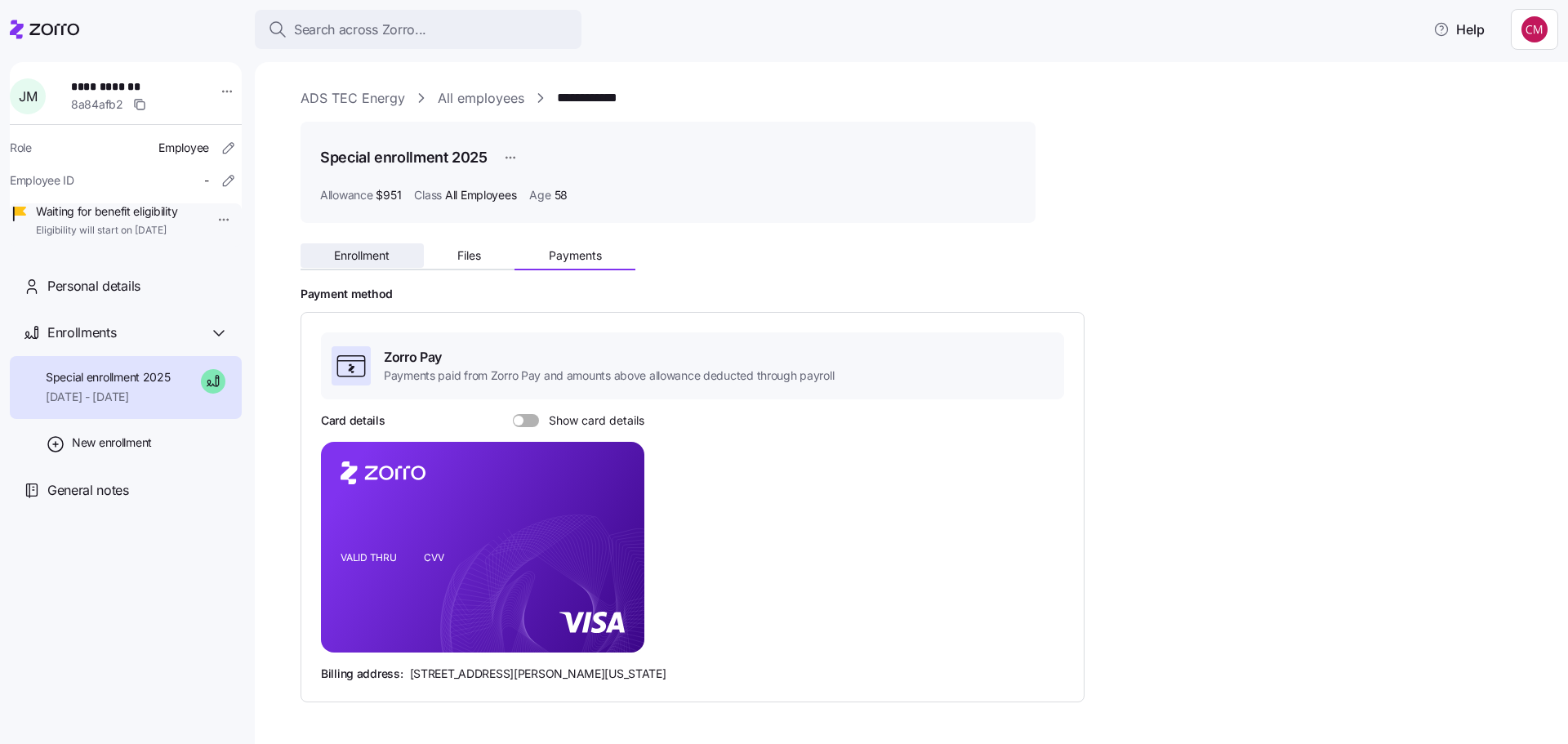
click at [384, 254] on span "Enrollment" at bounding box center [362, 256] width 56 height 11
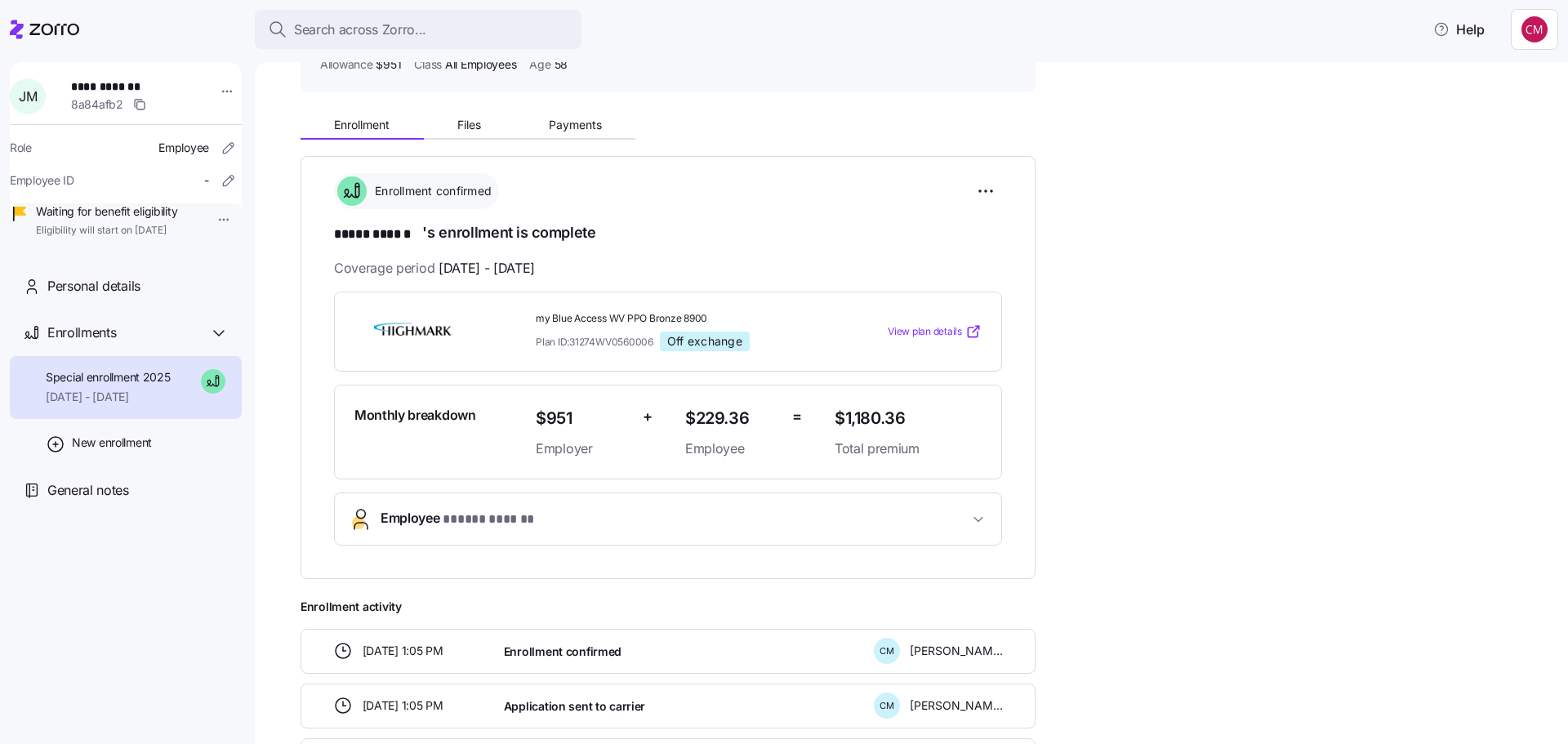
scroll to position [321, 0]
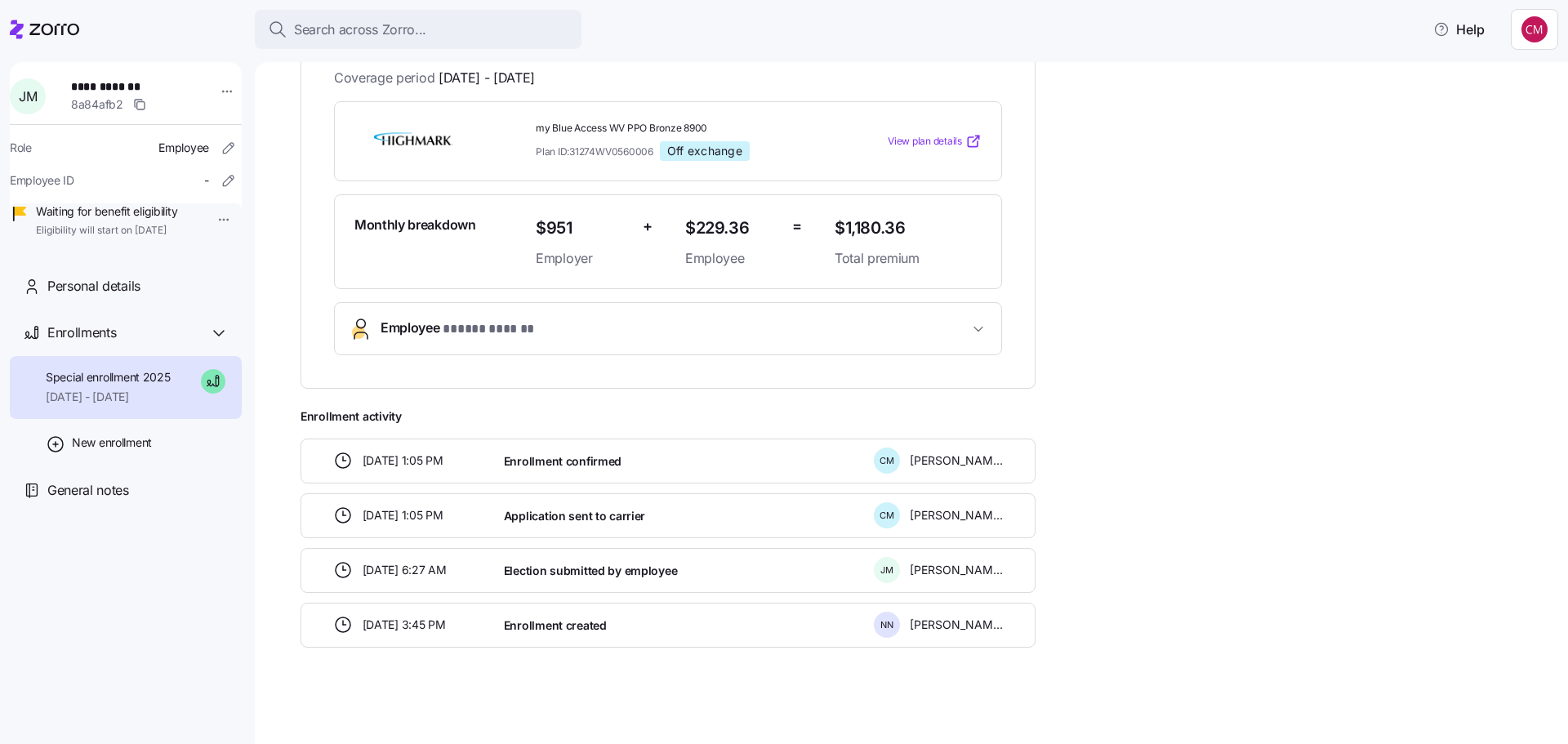
click at [609, 328] on span "Employee * ***** ****** *" at bounding box center [674, 328] width 588 height 22
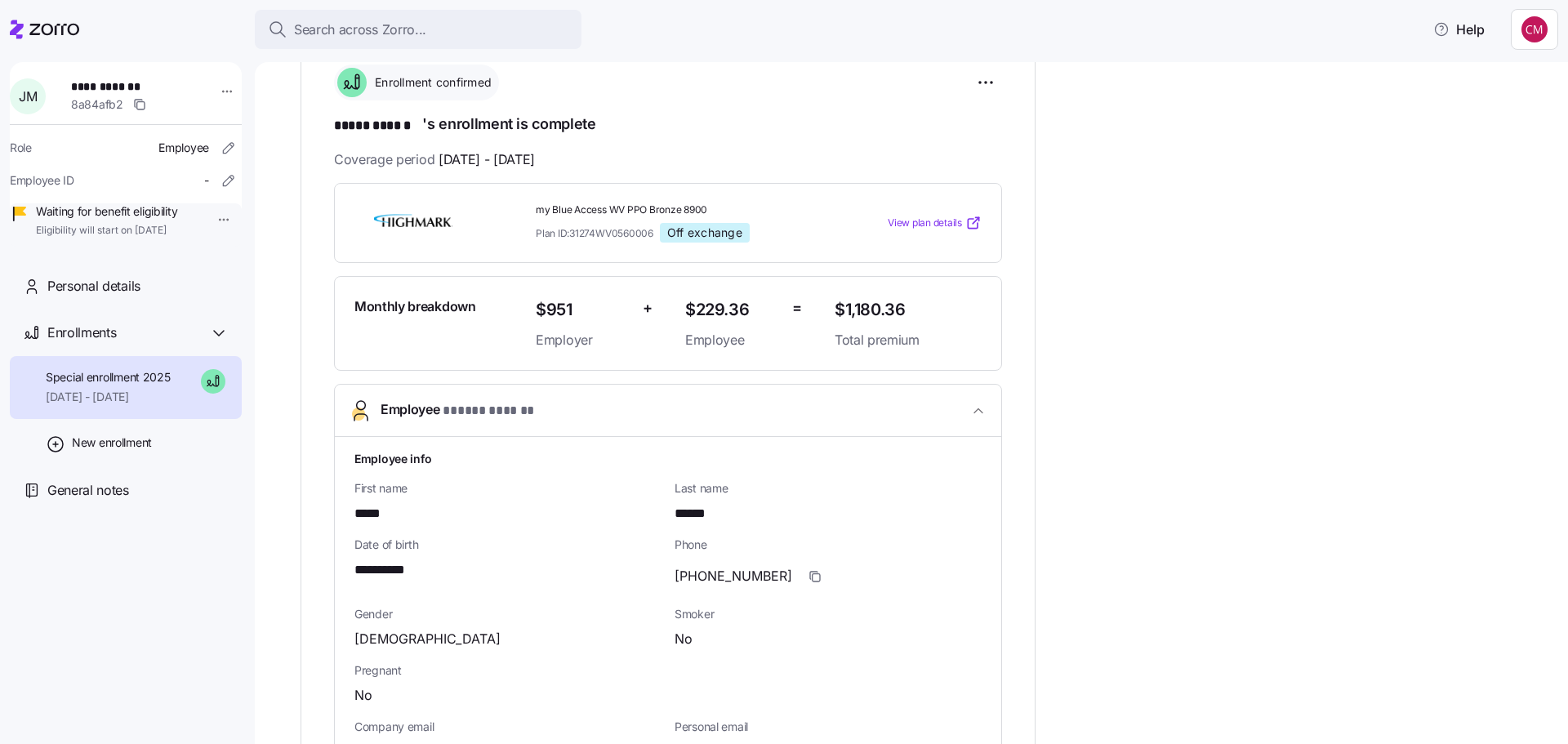
scroll to position [0, 0]
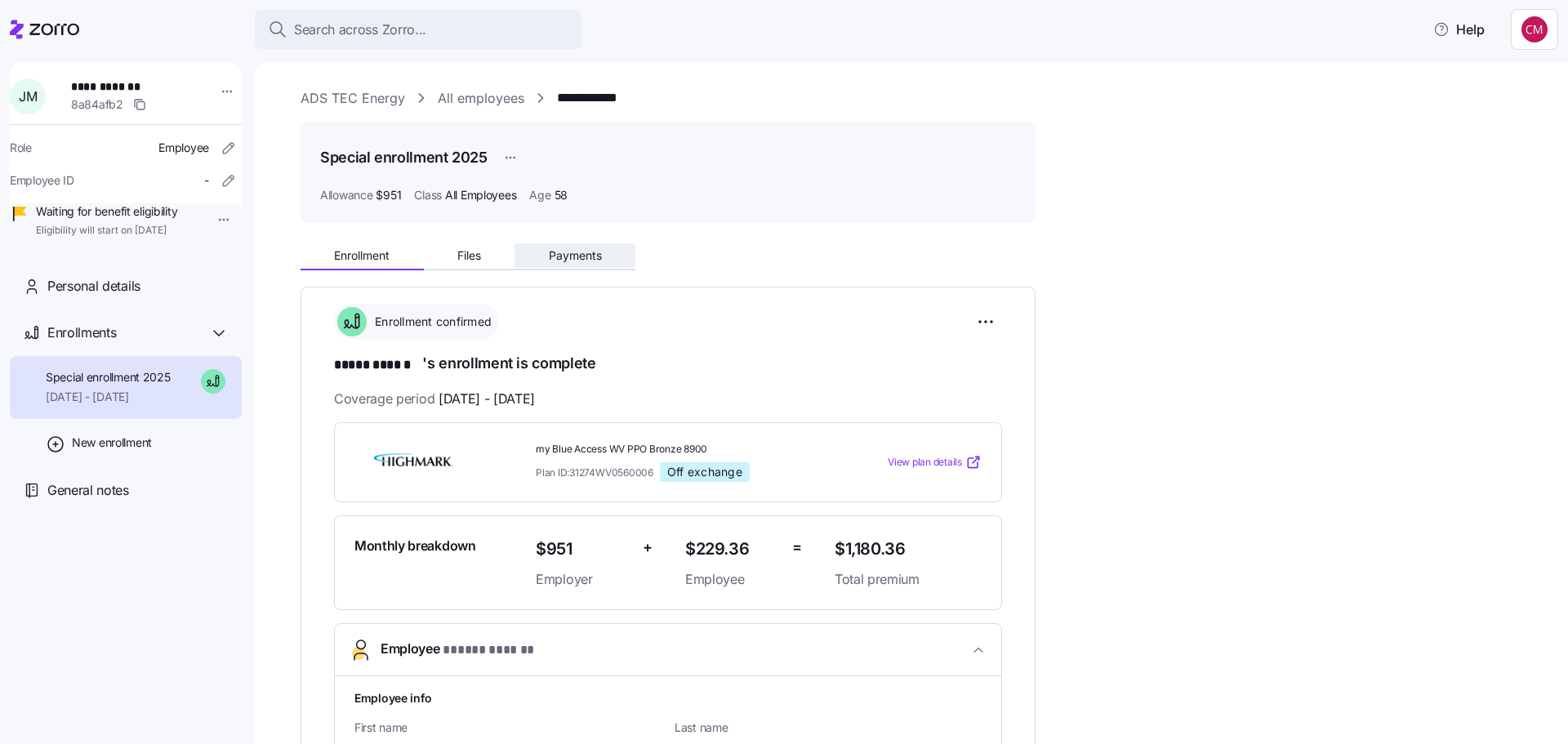
click at [578, 259] on span "Payments" at bounding box center [575, 256] width 53 height 11
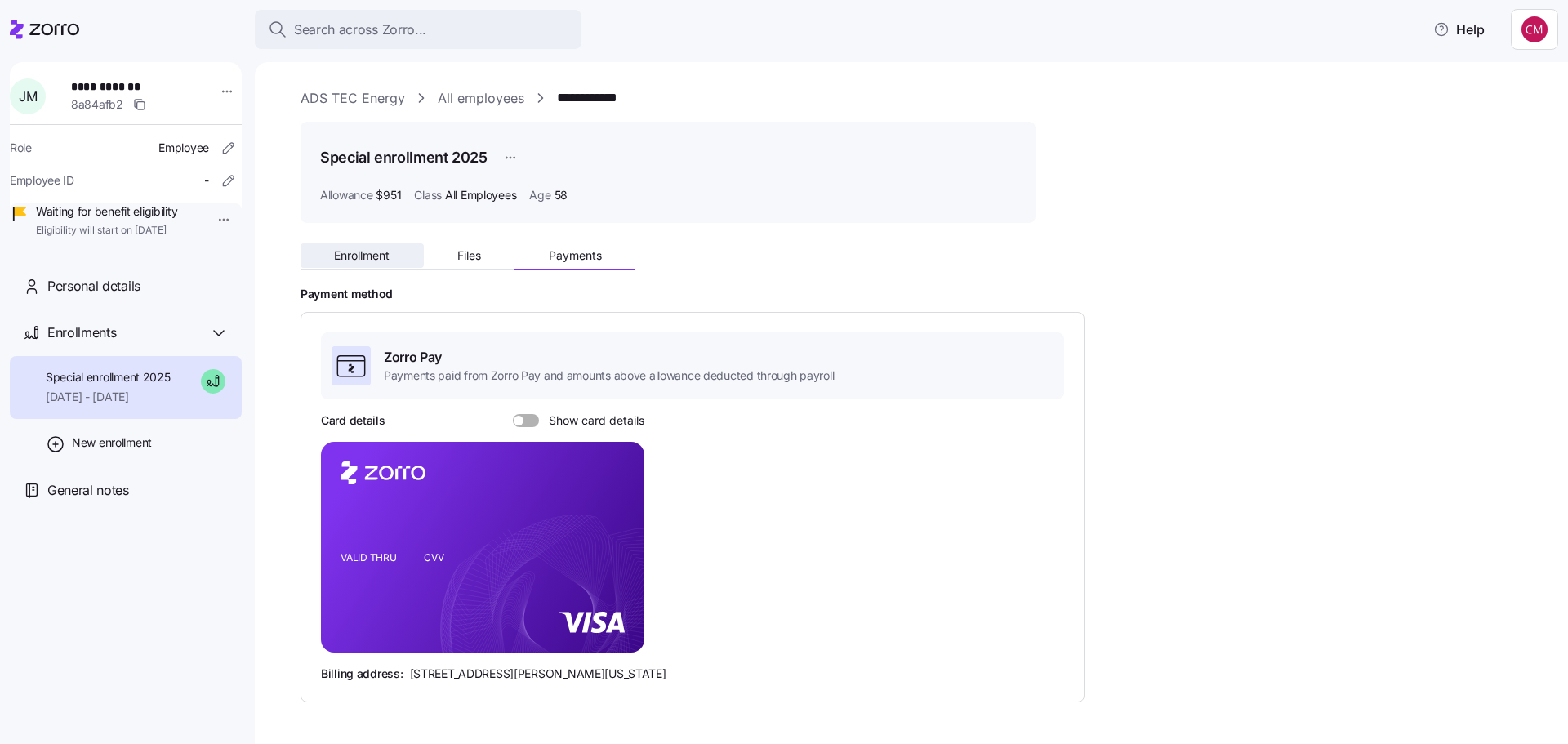
click at [349, 256] on span "Enrollment" at bounding box center [362, 256] width 56 height 11
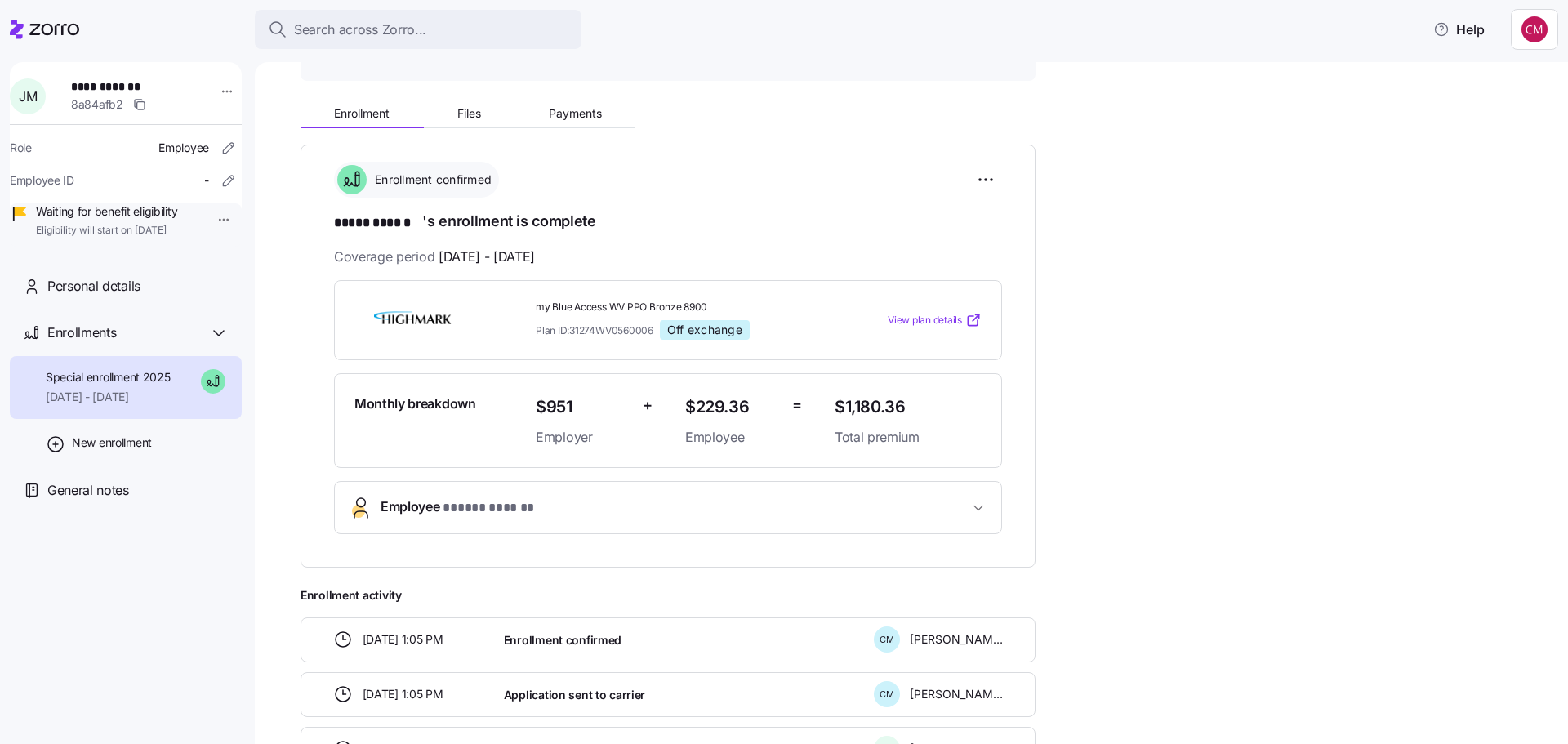
scroll to position [321, 0]
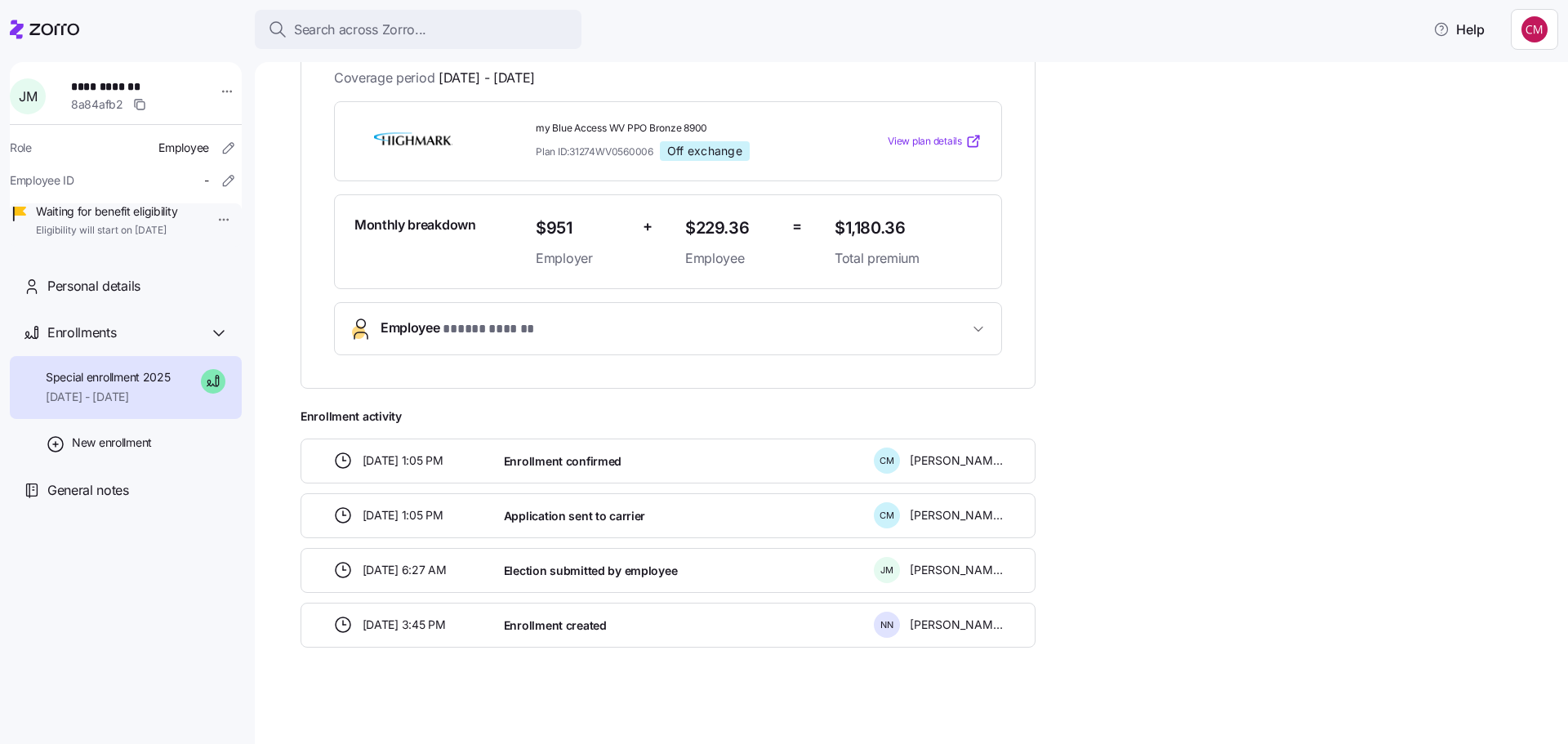
click at [640, 346] on button "Employee * ***** ****** *" at bounding box center [668, 328] width 666 height 52
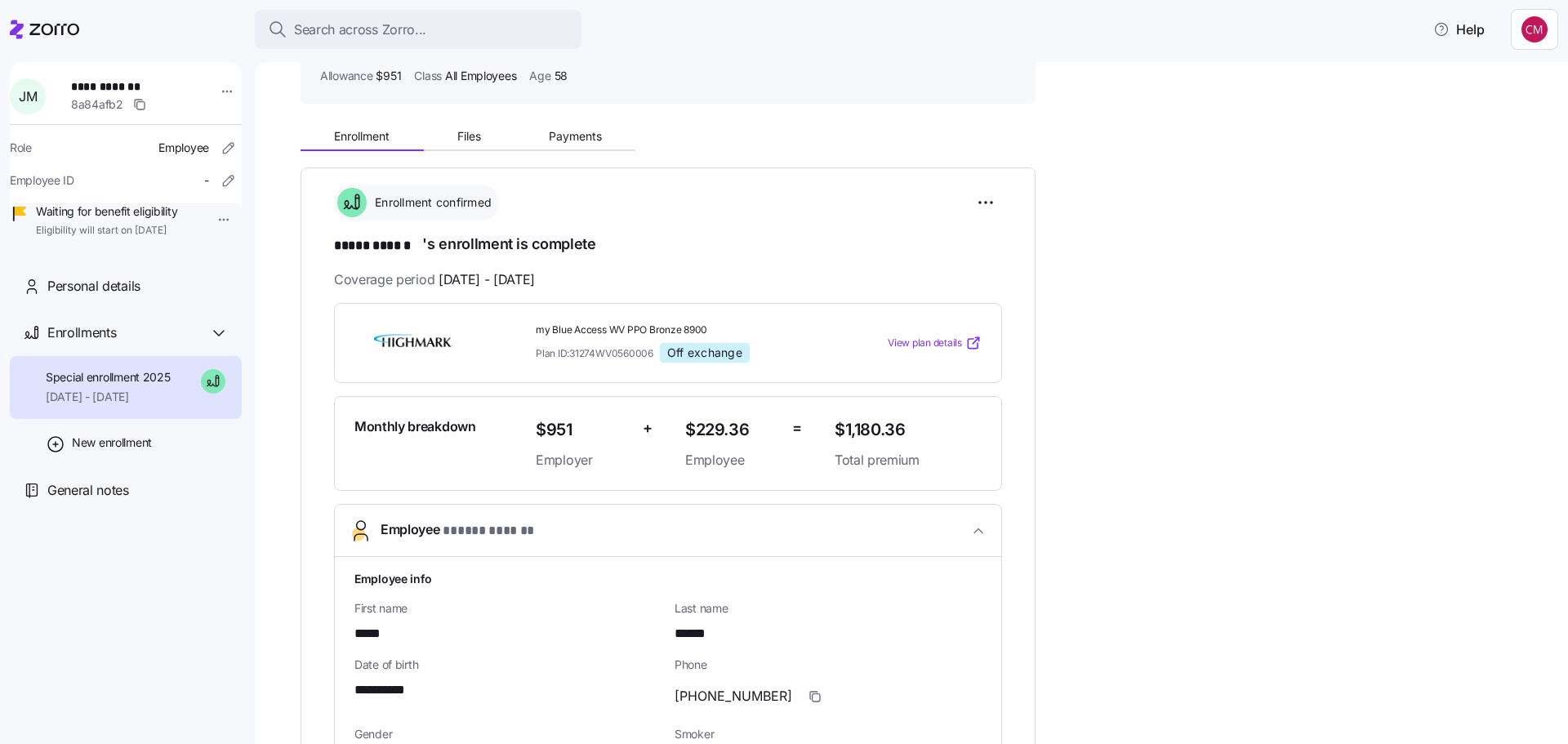
scroll to position [0, 0]
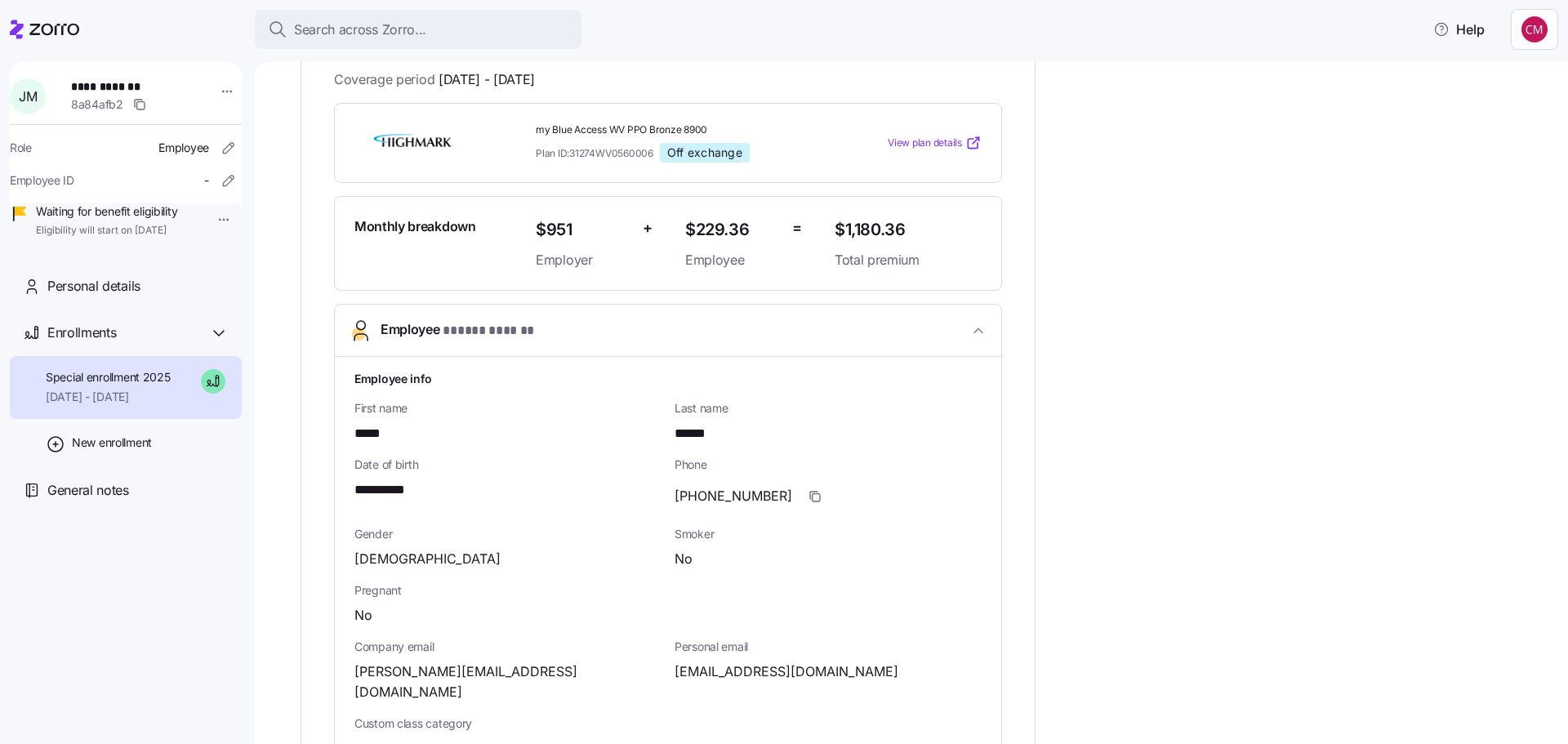
scroll to position [572, 0]
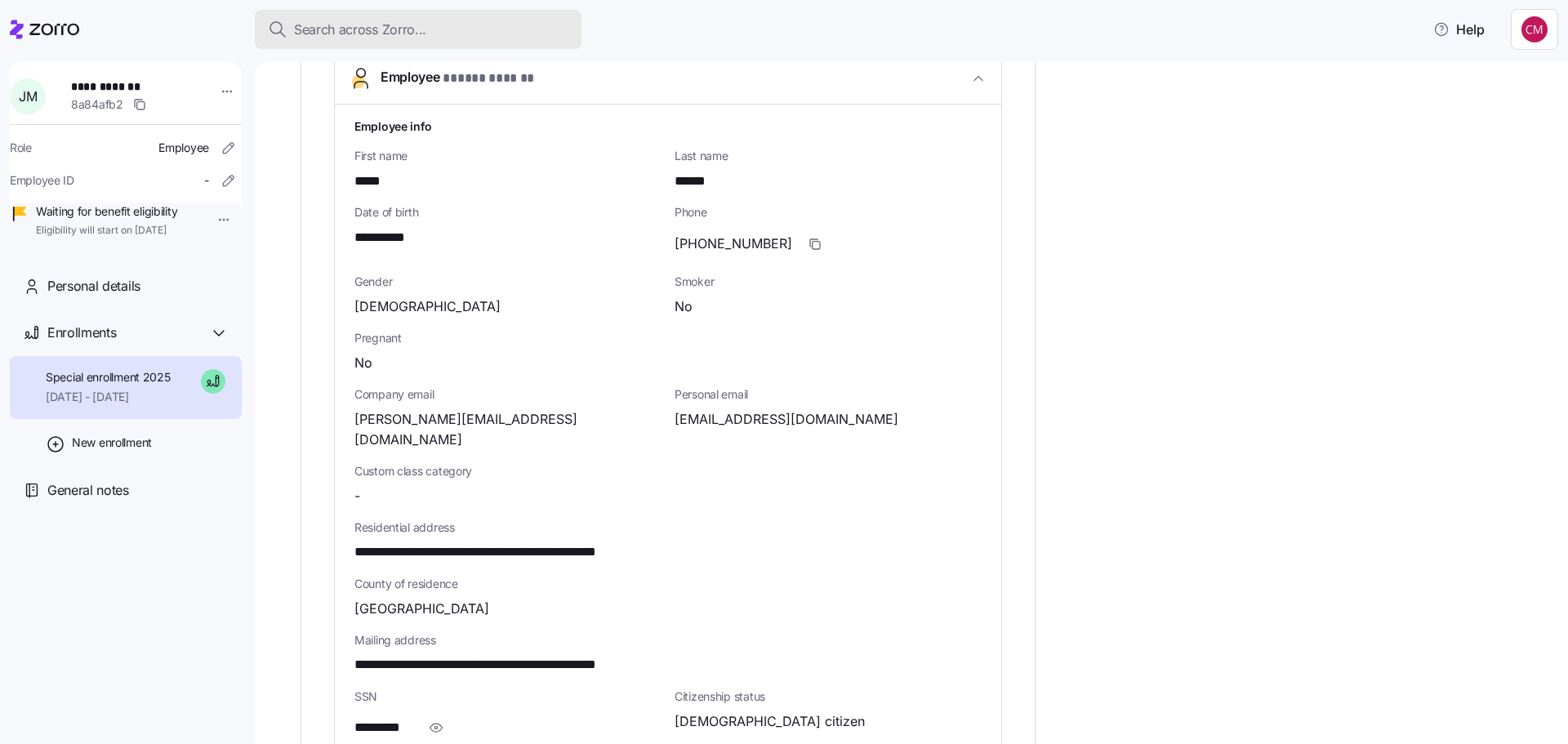
click at [328, 33] on span "Search across Zorro..." at bounding box center [359, 30] width 132 height 21
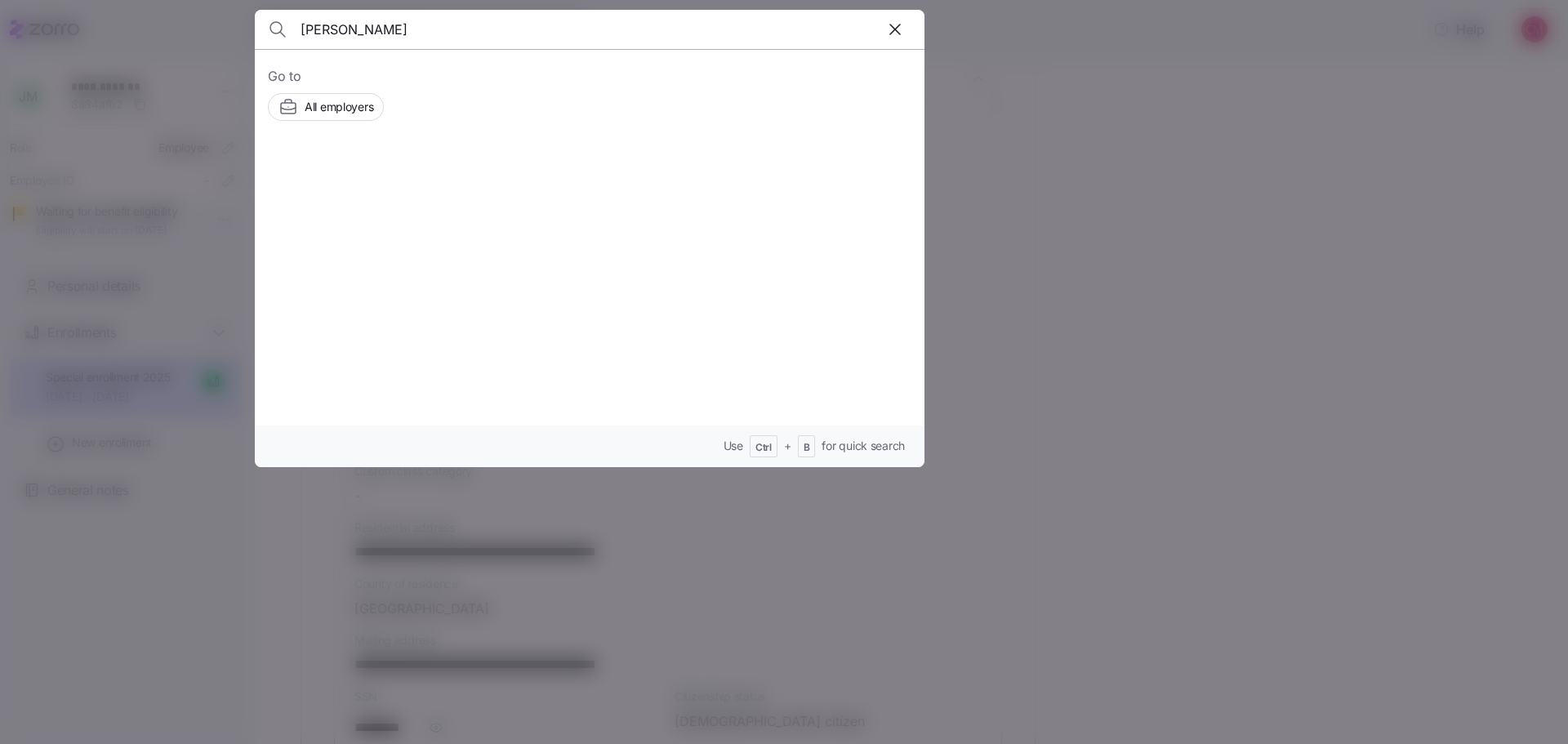
type input "jeffrey boland"
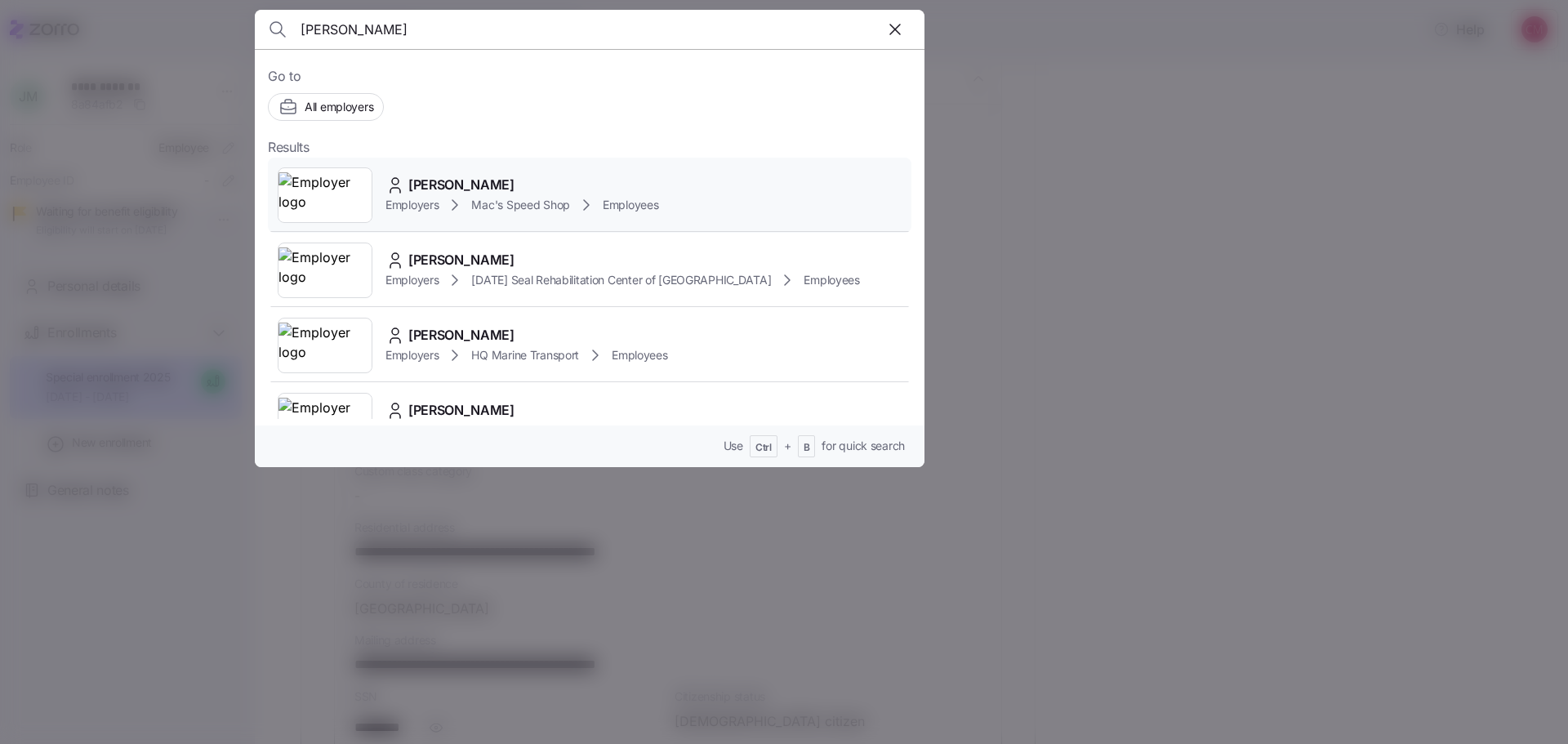
click at [343, 196] on img at bounding box center [326, 195] width 93 height 46
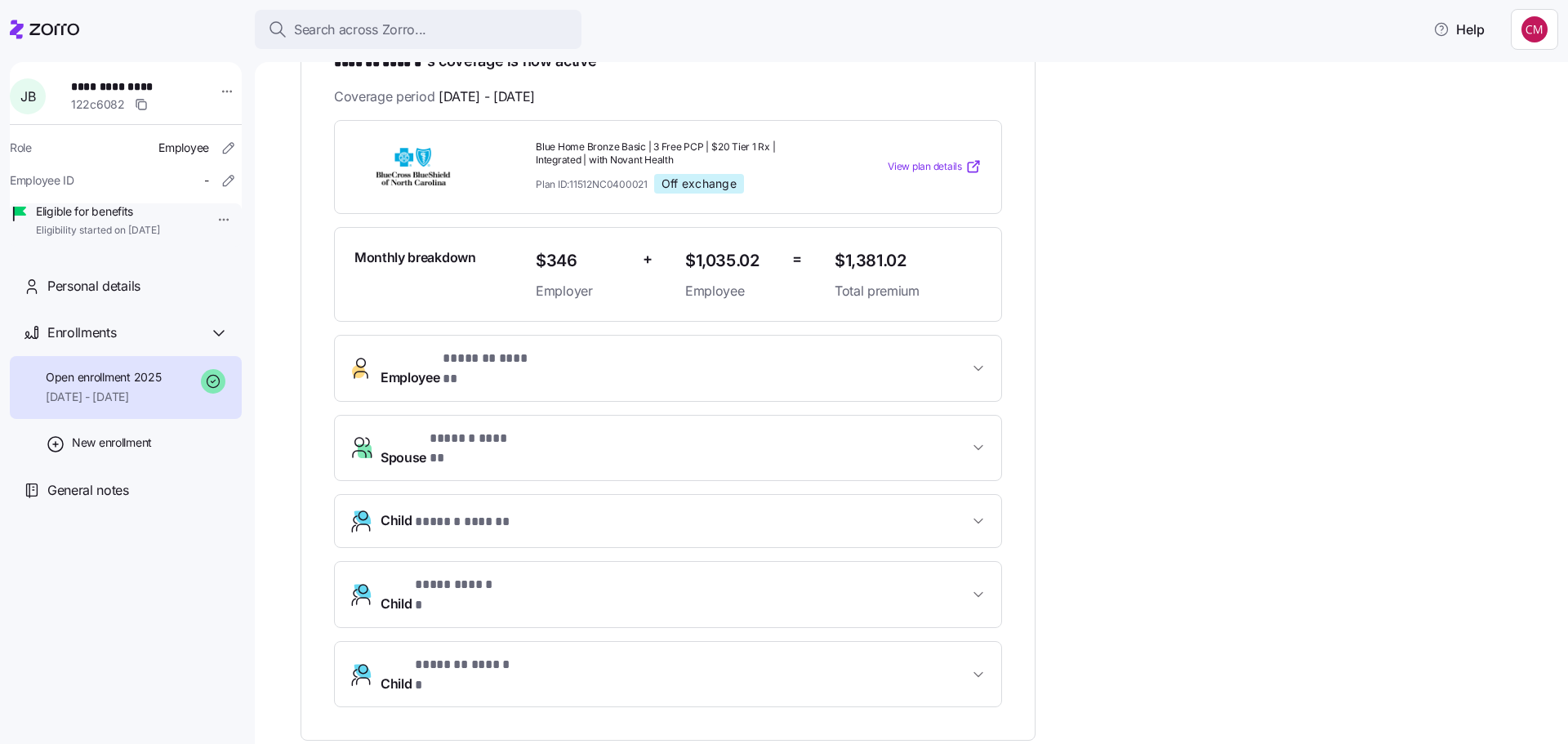
scroll to position [326, 0]
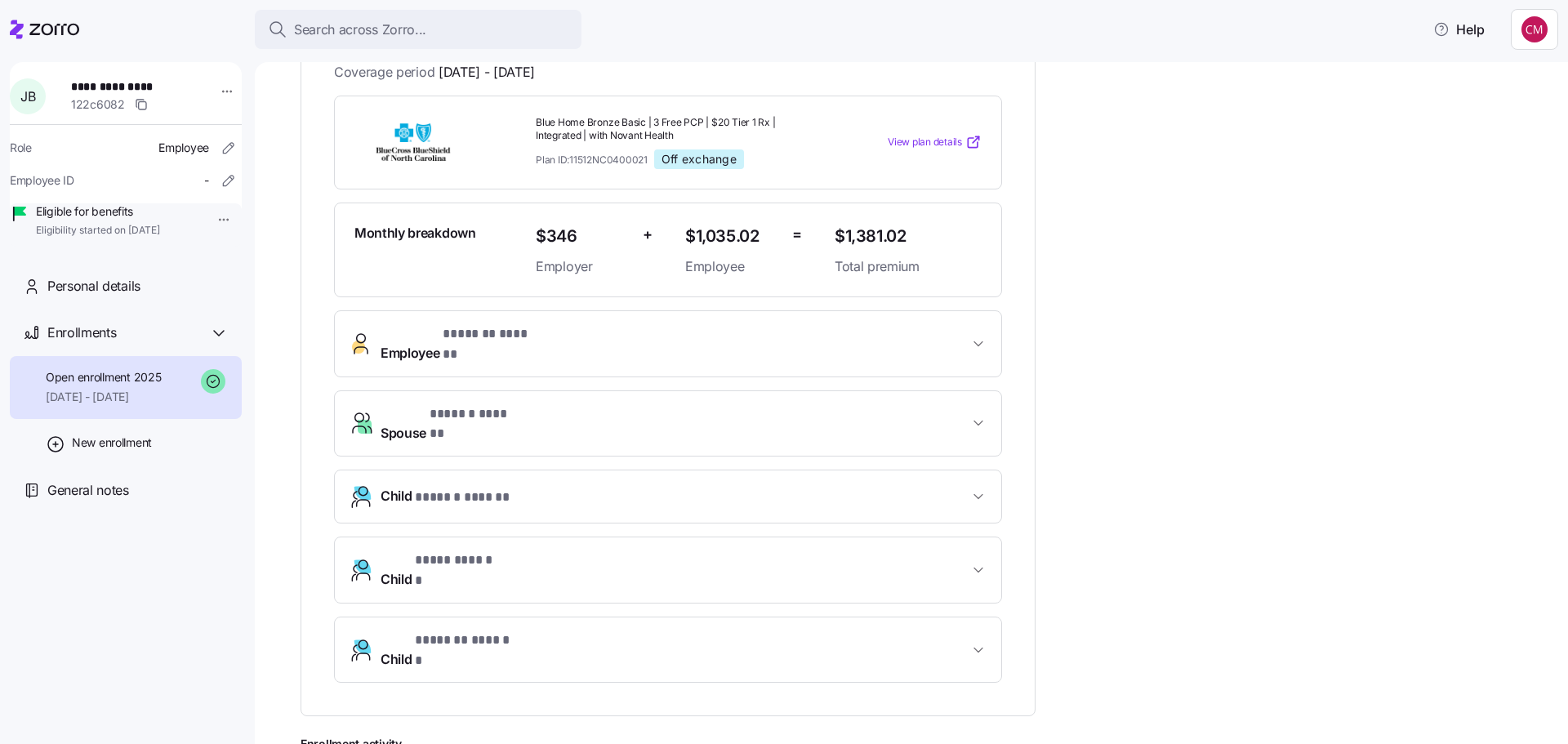
click at [780, 327] on span "Employee * ******* ****** *" at bounding box center [674, 344] width 588 height 39
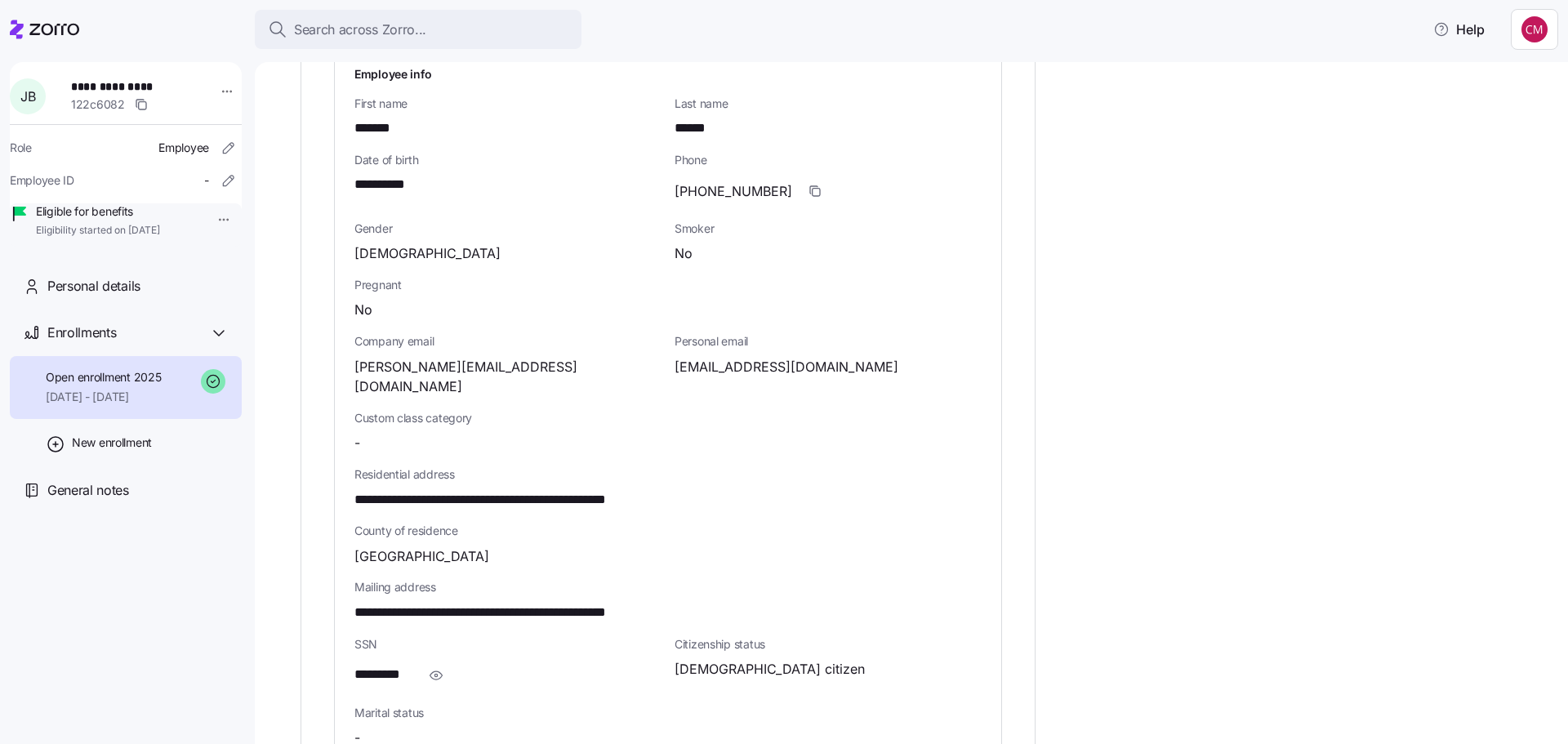
scroll to position [654, 0]
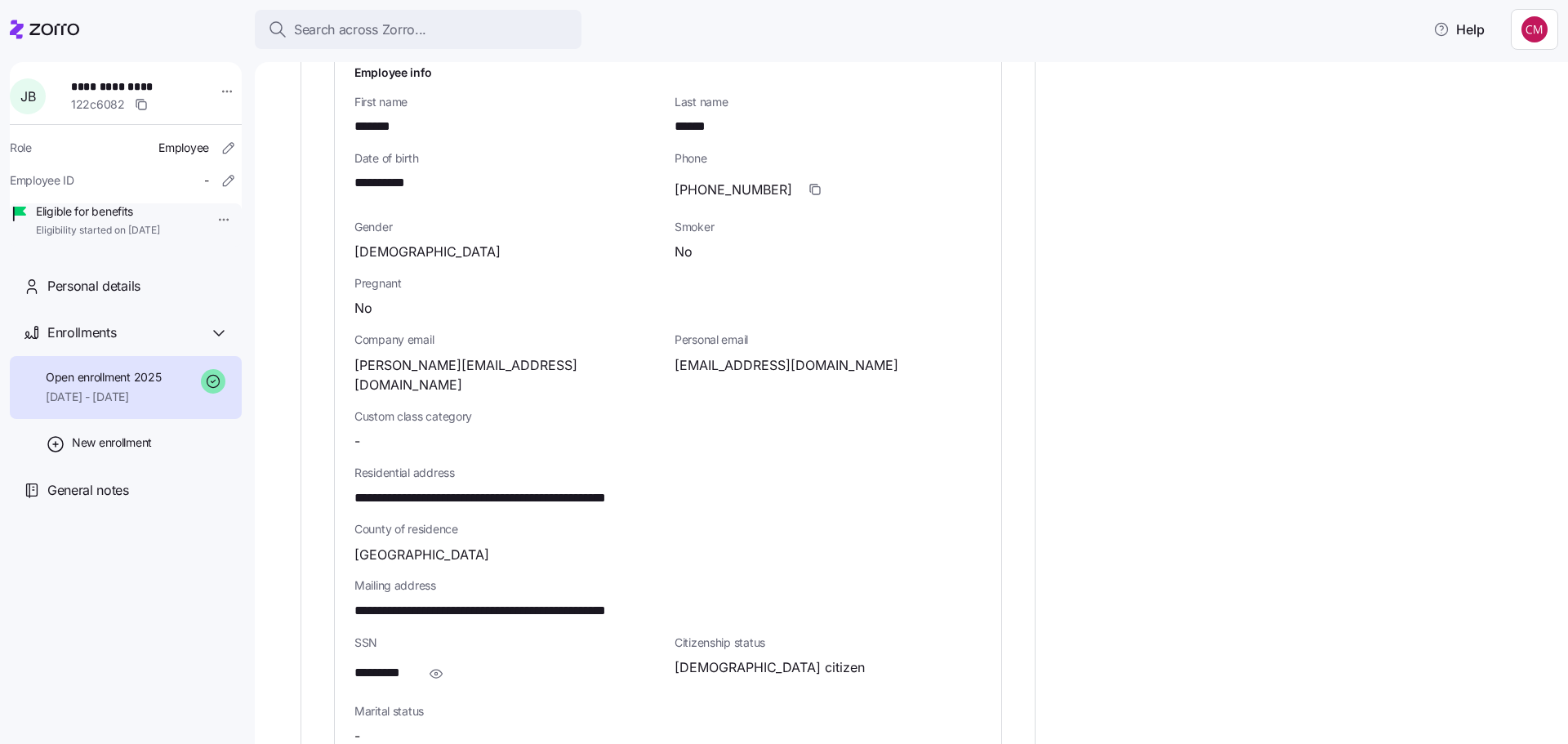
drag, startPoint x: 439, startPoint y: 643, endPoint x: 791, endPoint y: 643, distance: 352.0
click at [439, 664] on icon "button" at bounding box center [436, 673] width 16 height 20
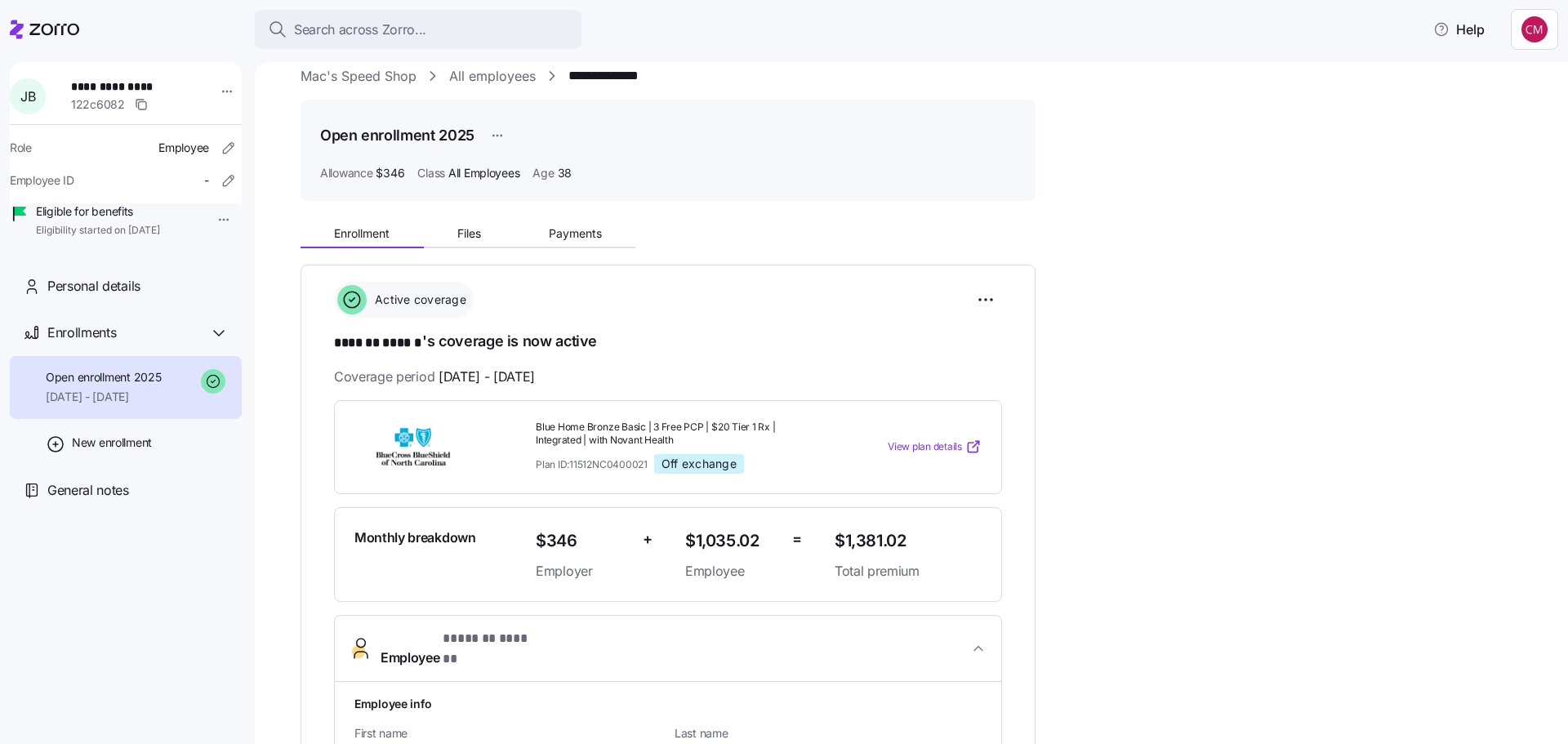
scroll to position [0, 0]
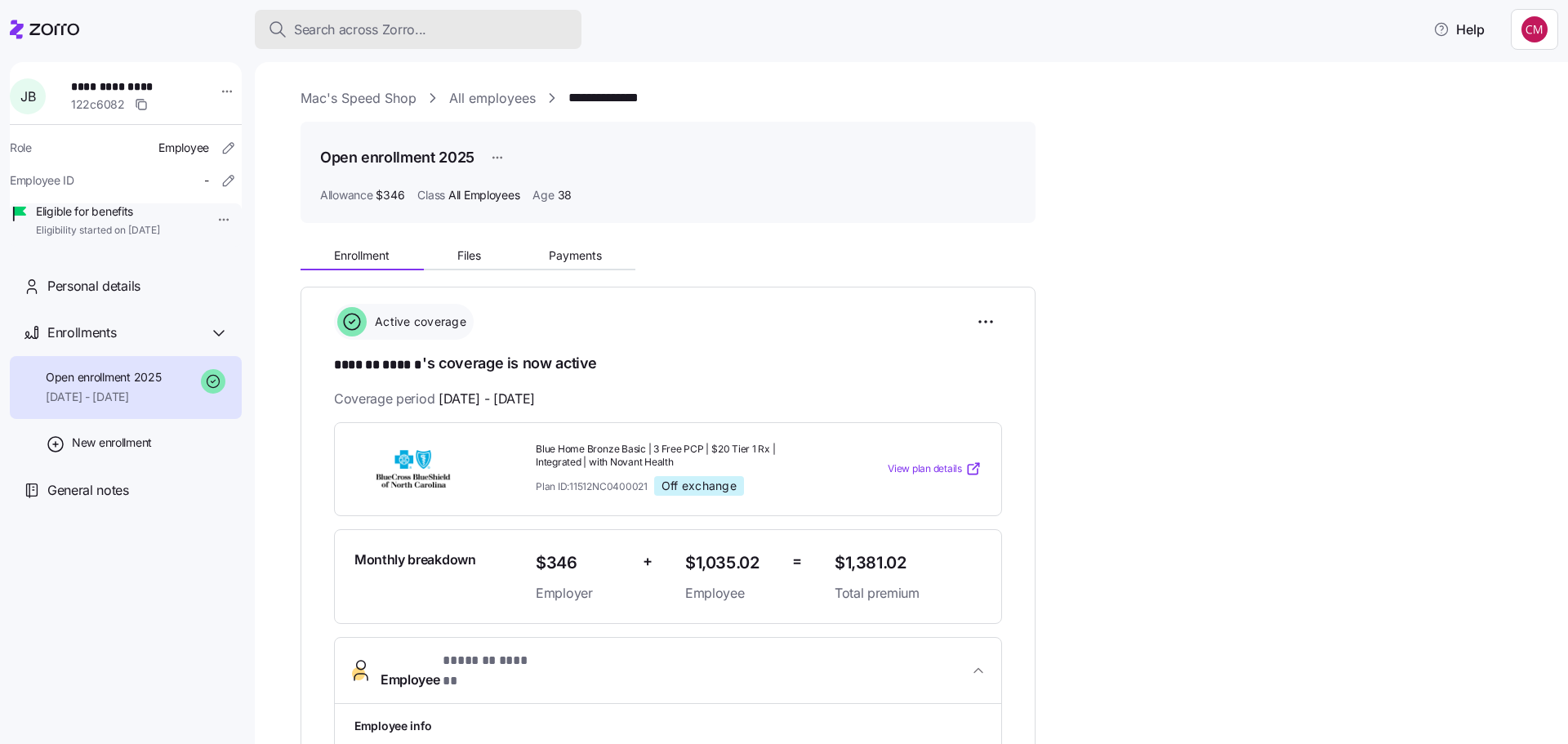
click at [355, 24] on span "Search across Zorro..." at bounding box center [359, 30] width 132 height 21
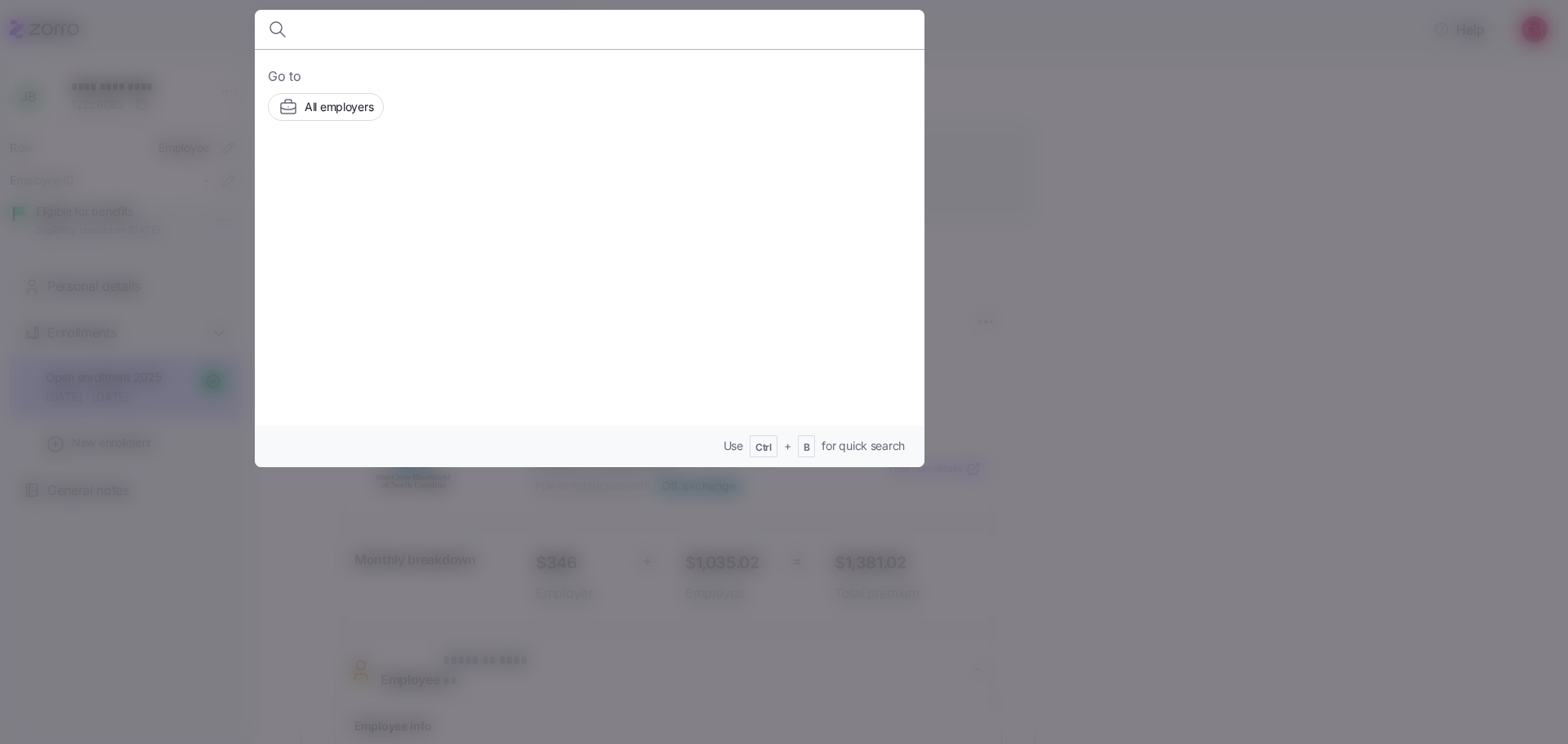
type input "k"
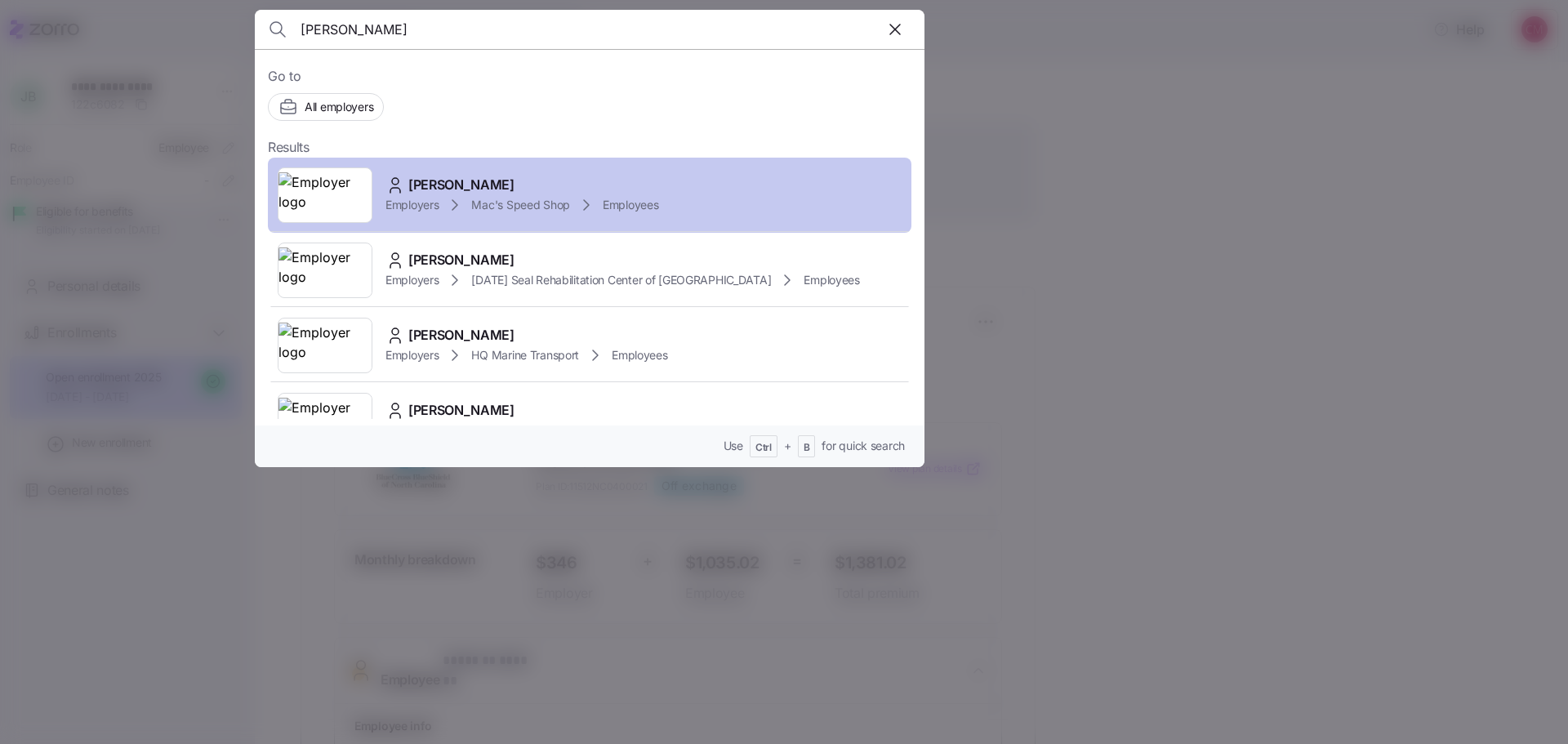
type input "jeffrey boland"
click at [310, 195] on img at bounding box center [326, 195] width 93 height 46
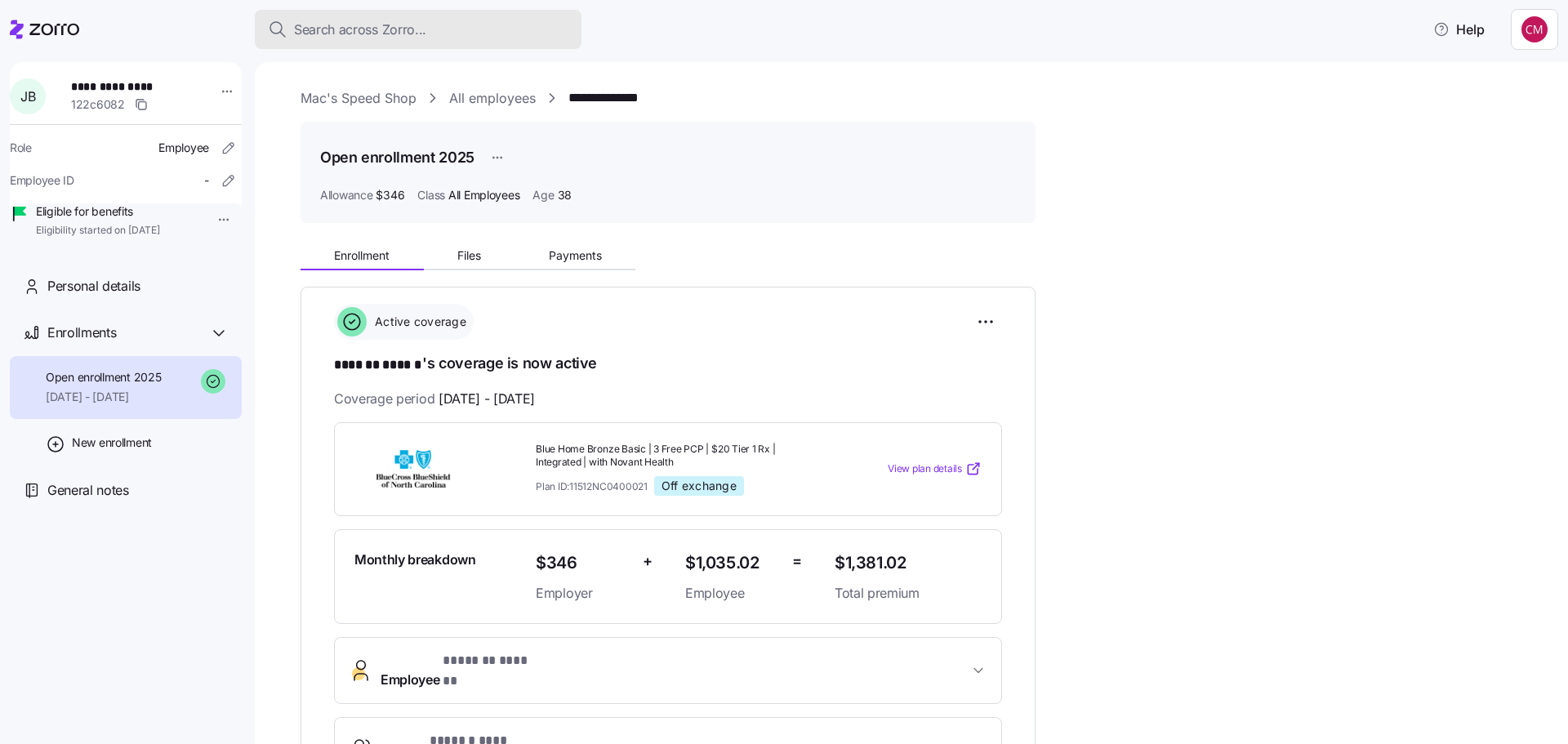
click at [428, 35] on div "Search across Zorro..." at bounding box center [418, 30] width 300 height 21
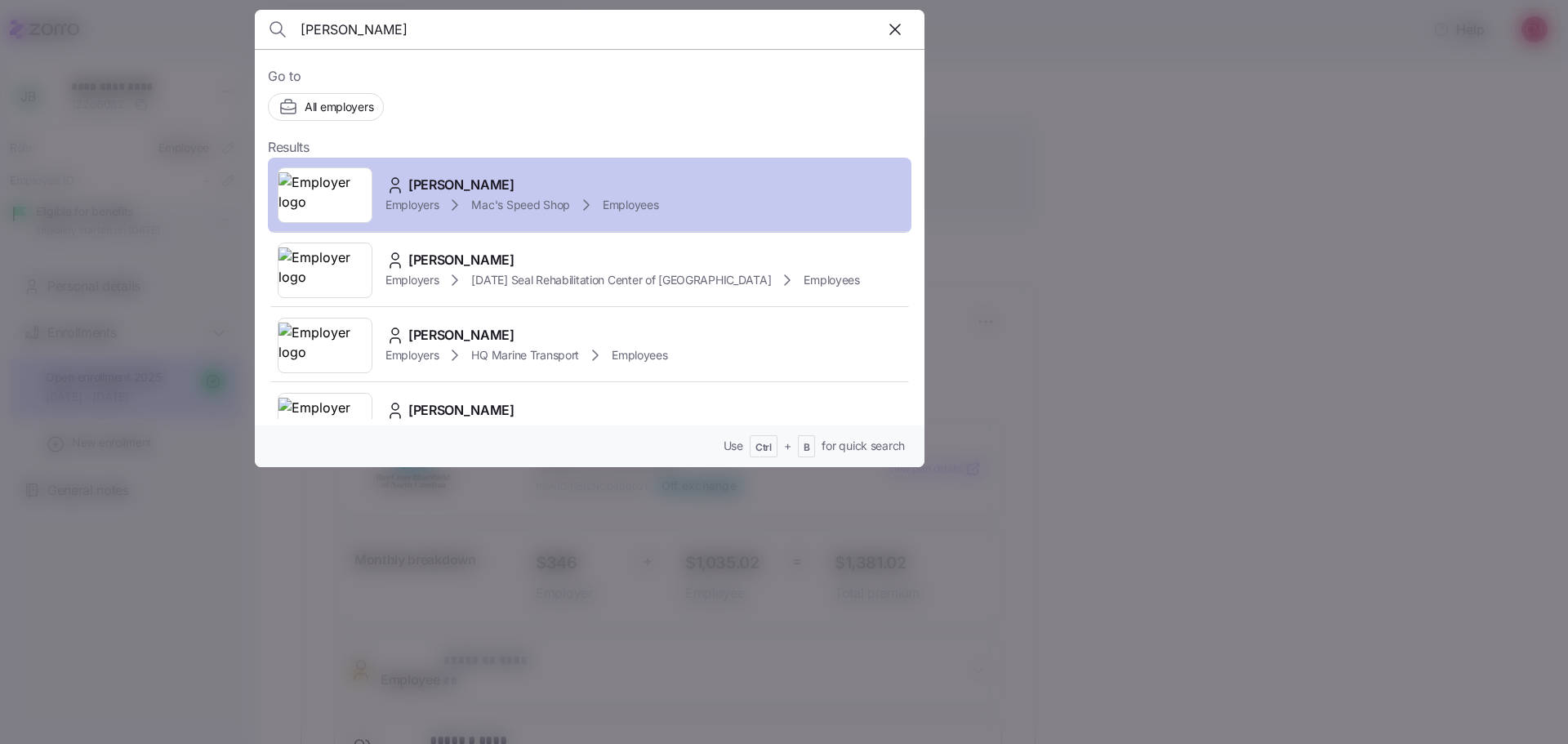
type input "[PERSON_NAME]"
click at [327, 197] on img at bounding box center [326, 195] width 93 height 46
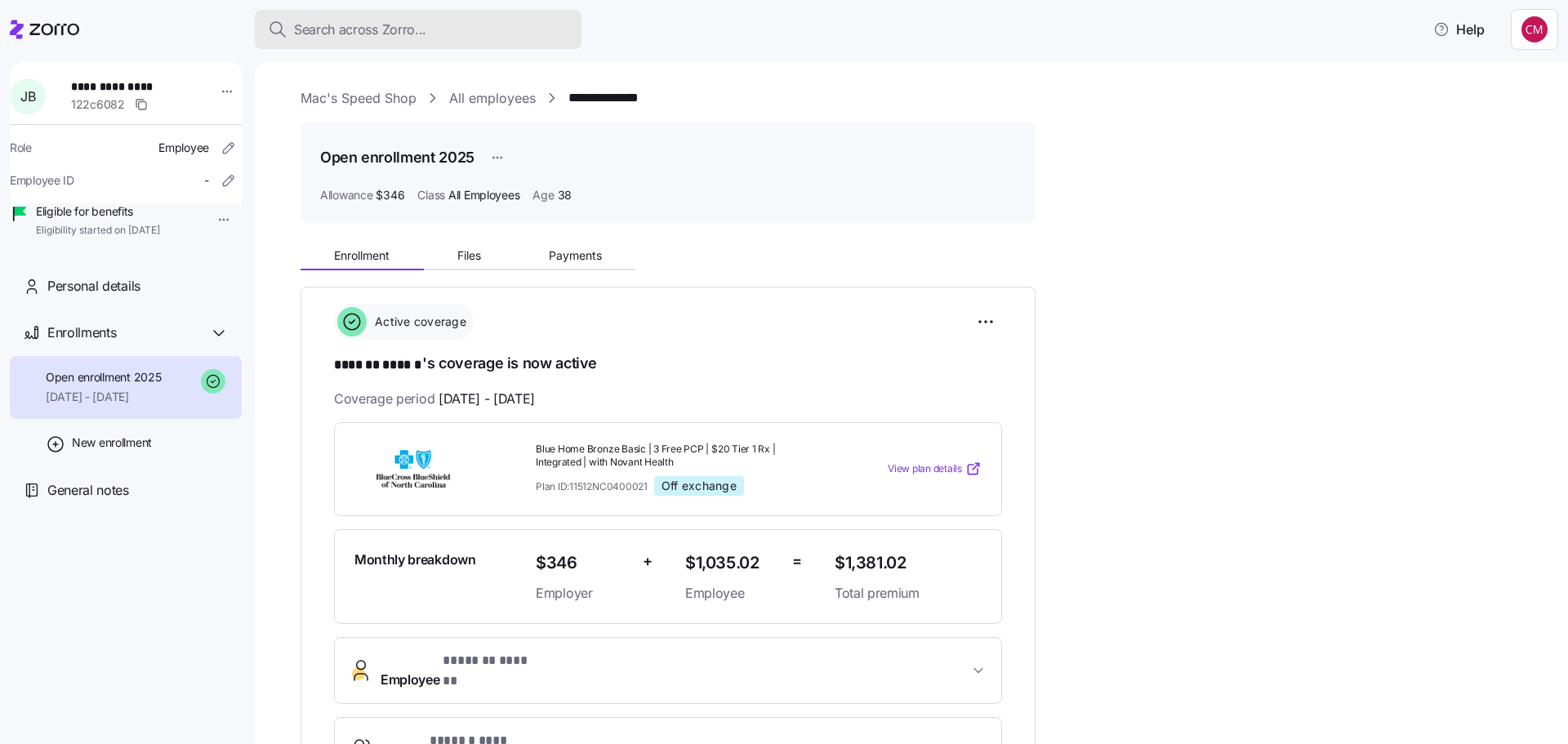
click at [313, 27] on span "Search across Zorro..." at bounding box center [359, 30] width 132 height 21
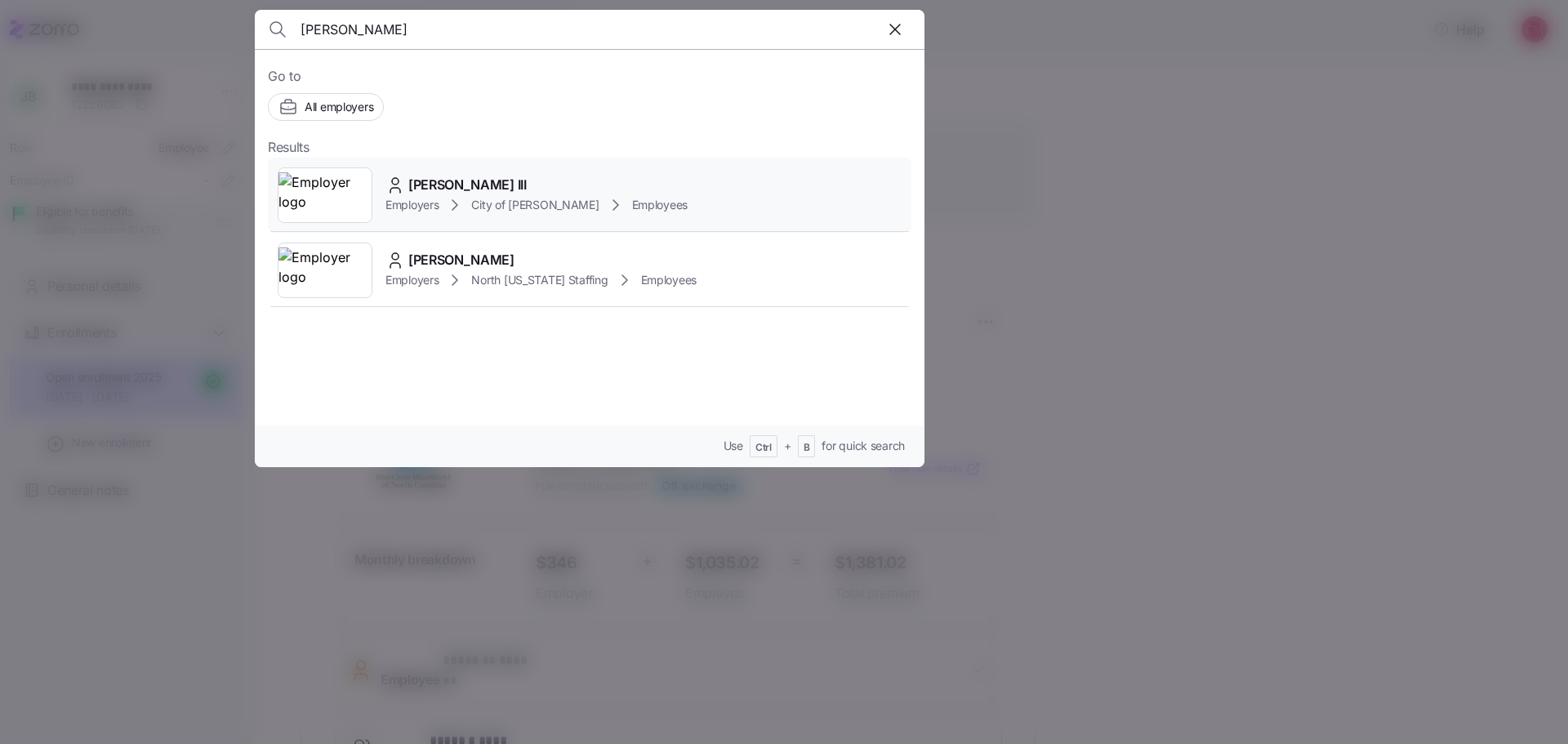
type input "wallace tomlin"
click at [335, 212] on img at bounding box center [326, 195] width 93 height 46
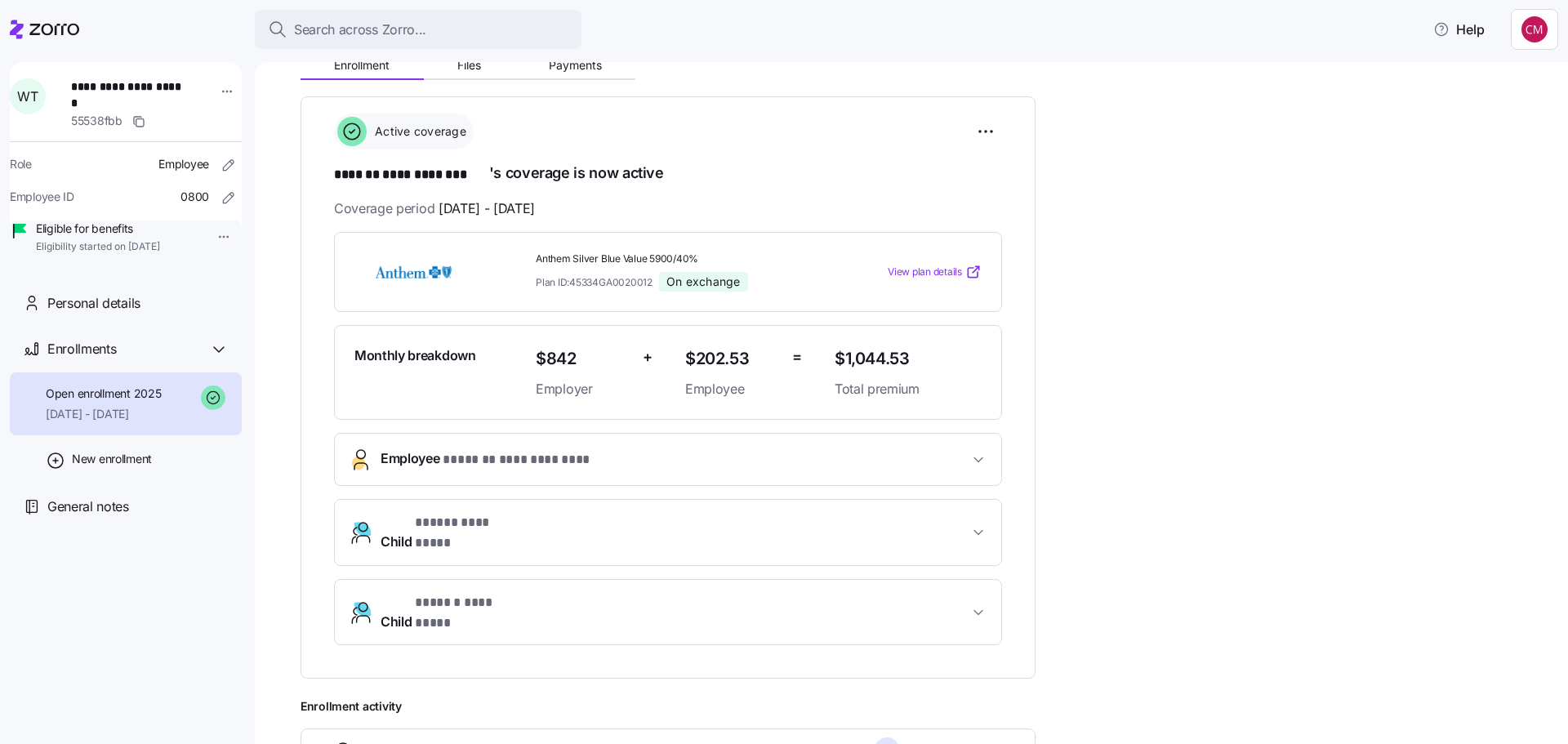
scroll to position [163, 0]
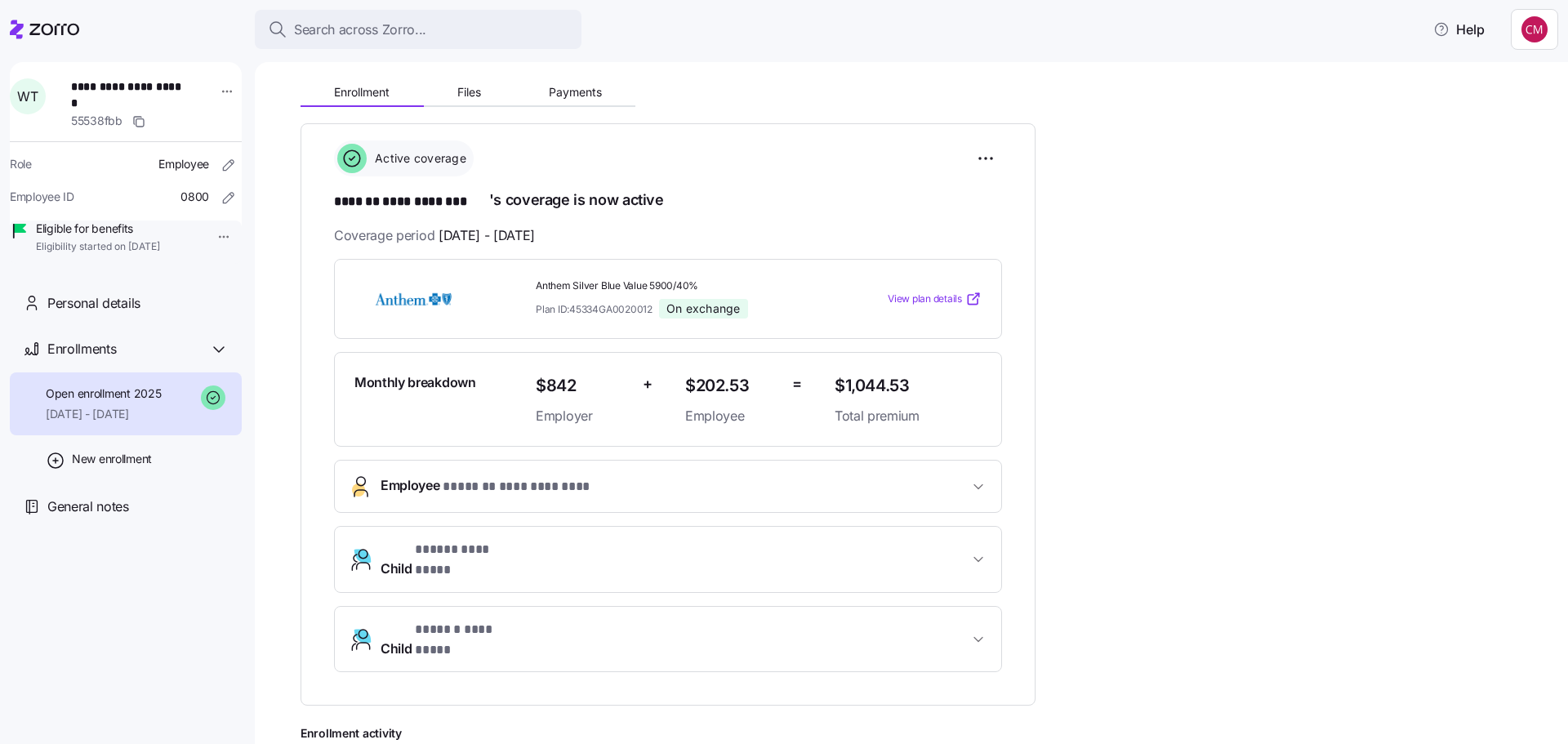
click at [526, 480] on span "**********" at bounding box center [524, 486] width 162 height 21
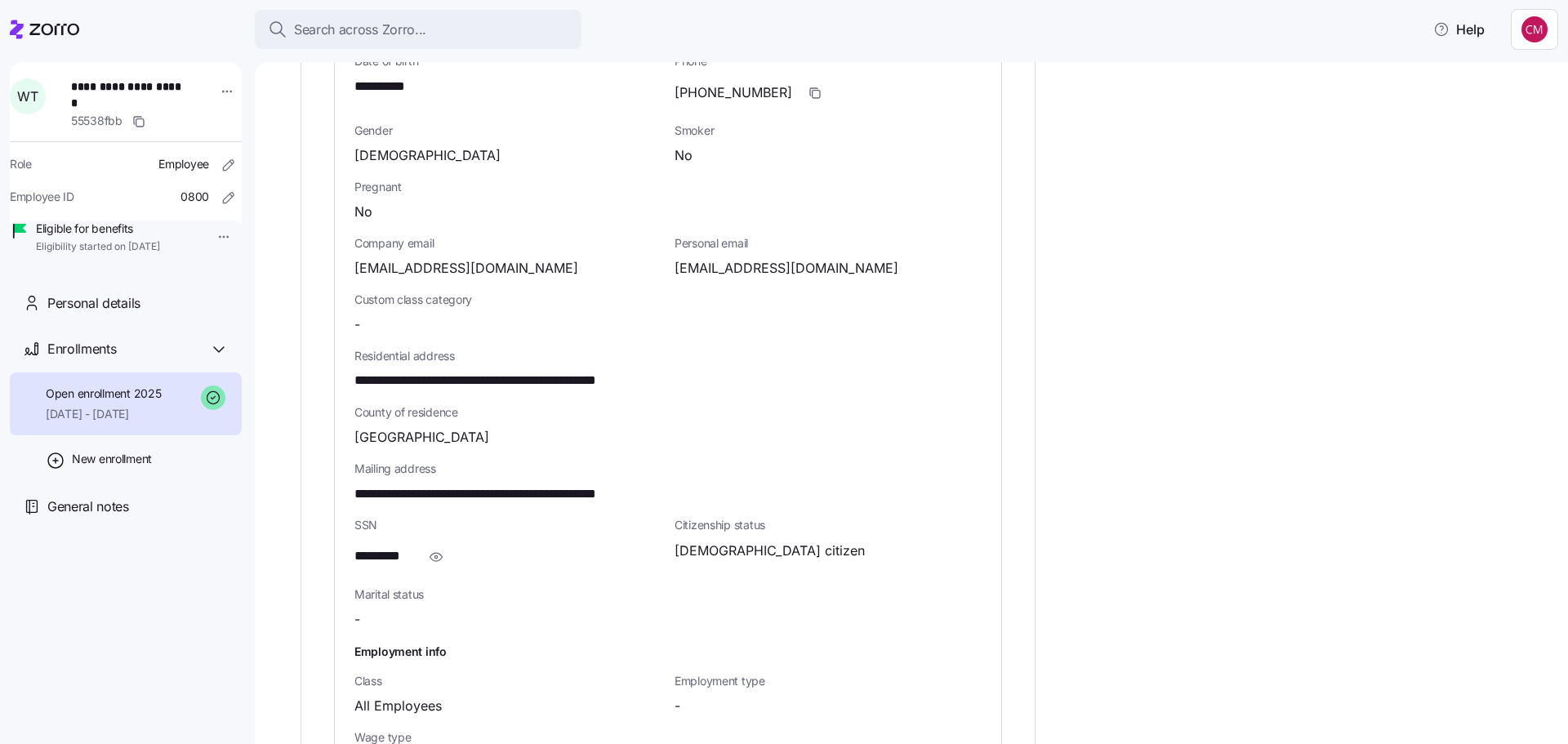
scroll to position [735, 0]
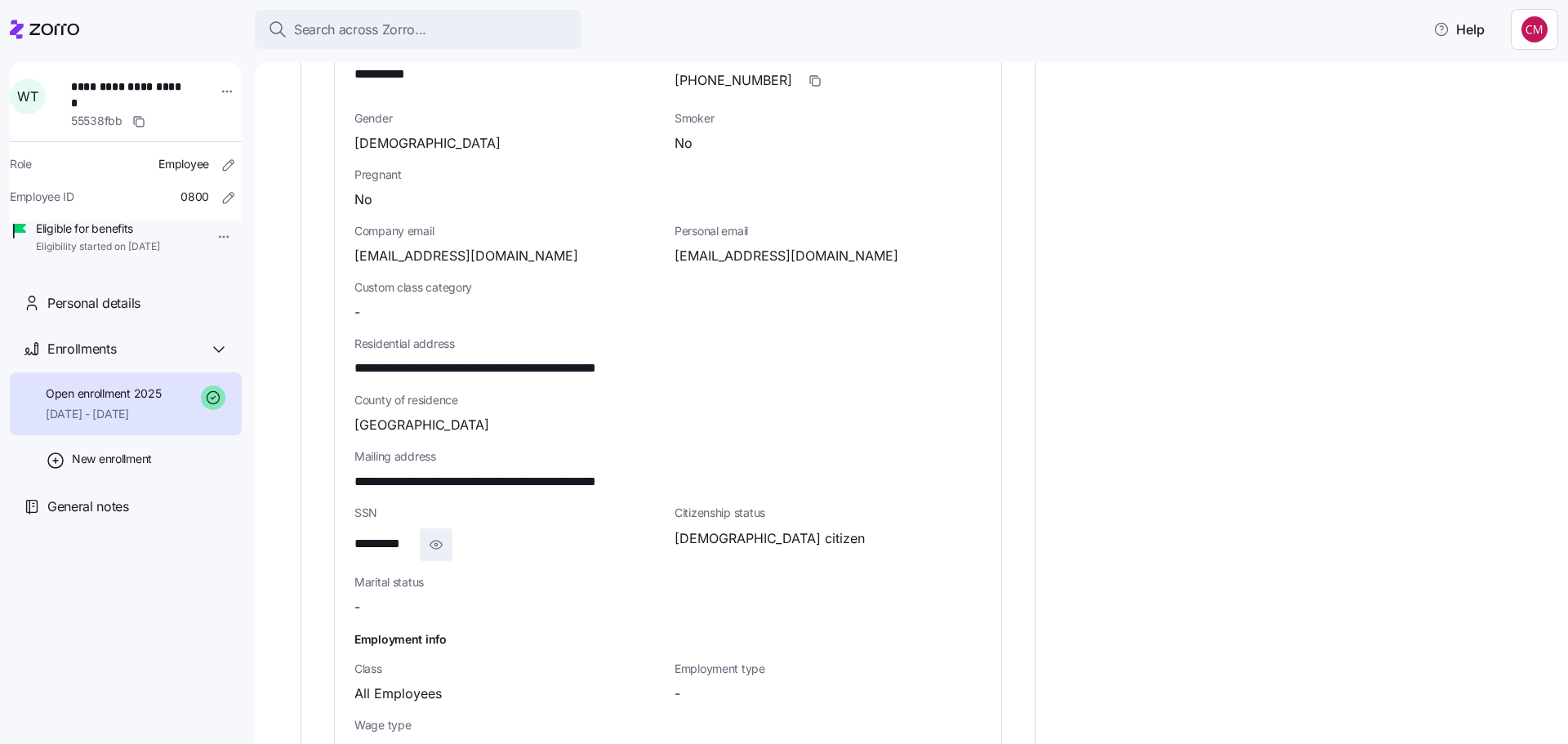
click at [439, 543] on icon "button" at bounding box center [436, 545] width 16 height 20
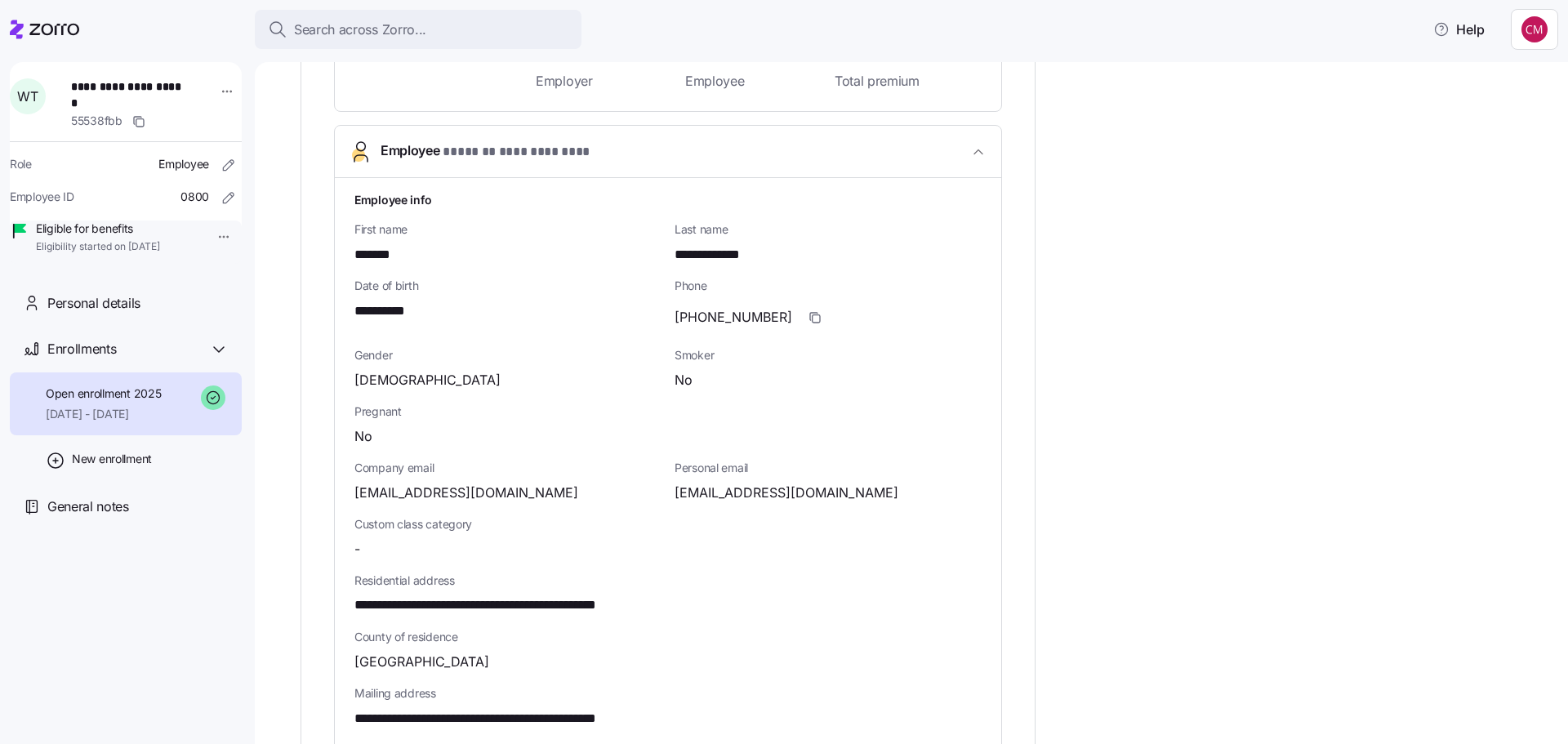
scroll to position [490, 0]
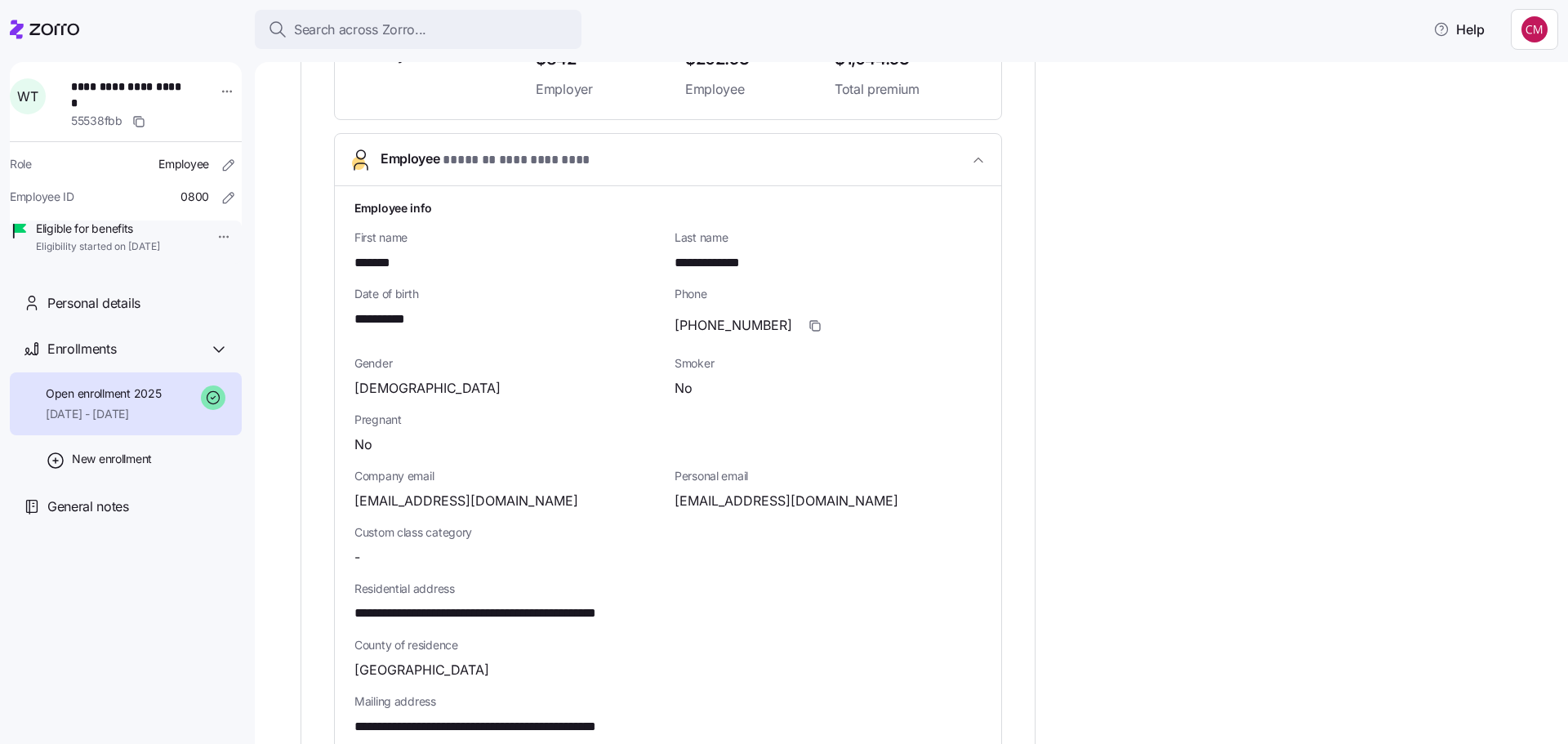
drag, startPoint x: 1337, startPoint y: 196, endPoint x: 1329, endPoint y: 185, distance: 13.6
click at [1337, 196] on div "**********" at bounding box center [922, 608] width 1244 height 1724
